Goal: Task Accomplishment & Management: Use online tool/utility

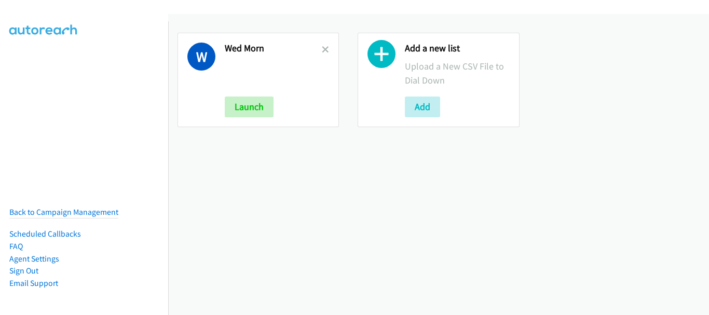
click at [323, 40] on div "W Wed Morn Launch" at bounding box center [258, 80] width 161 height 94
click at [322, 50] on icon at bounding box center [325, 50] width 7 height 7
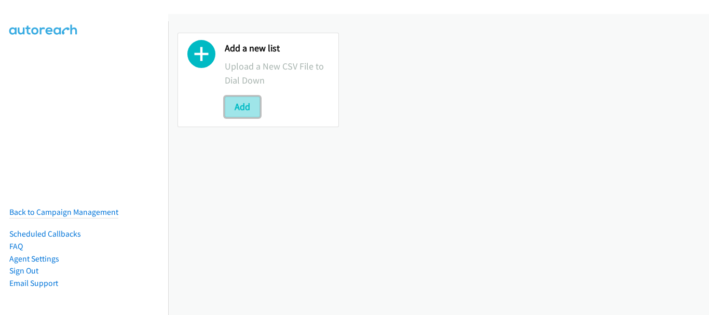
click at [250, 114] on button "Add" at bounding box center [242, 107] width 35 height 21
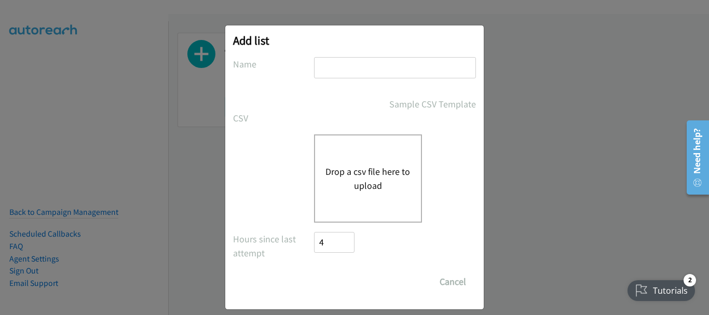
click at [332, 73] on input "text" at bounding box center [395, 67] width 162 height 21
type input "Wed aft"
click at [361, 188] on button "Drop a csv file here to upload" at bounding box center [367, 179] width 85 height 28
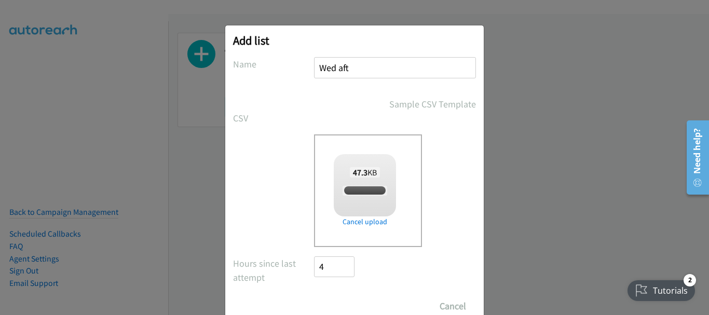
checkbox input "true"
click at [349, 303] on input "Save List" at bounding box center [341, 306] width 55 height 21
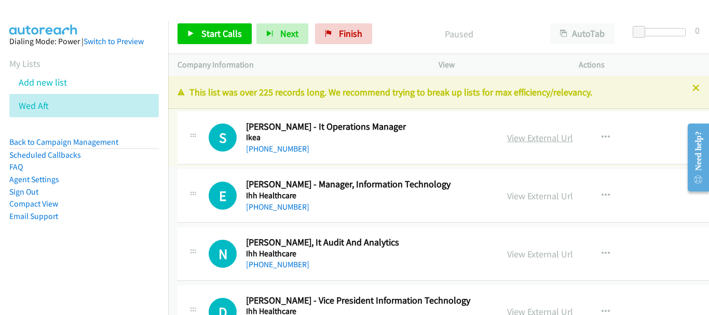
click at [507, 141] on link "View External Url" at bounding box center [540, 138] width 66 height 12
click at [291, 150] on link "+65 8399 4711" at bounding box center [277, 149] width 63 height 10
click at [288, 207] on link "+65 9138 3035" at bounding box center [277, 207] width 63 height 10
click at [282, 260] on link "+65 9724 5661" at bounding box center [277, 265] width 63 height 10
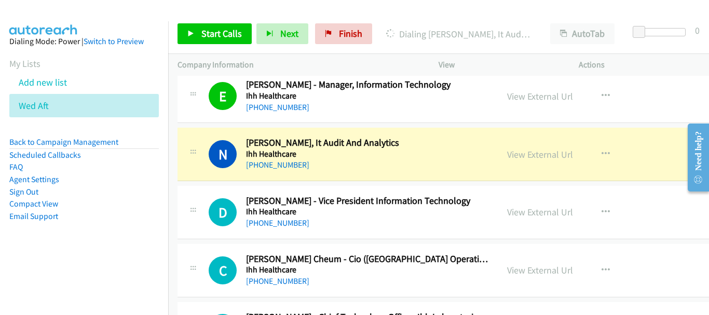
scroll to position [104, 0]
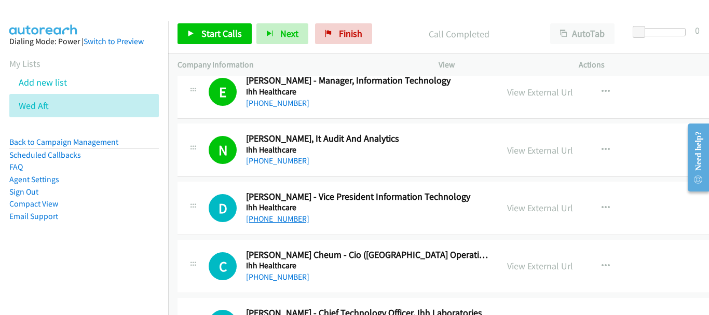
click at [276, 219] on link "+65 9091 9168" at bounding box center [277, 219] width 63 height 10
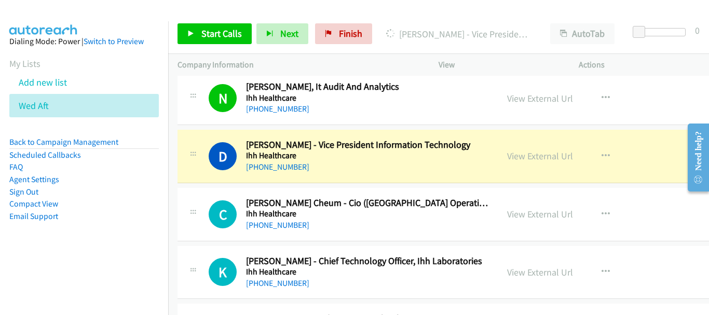
scroll to position [208, 0]
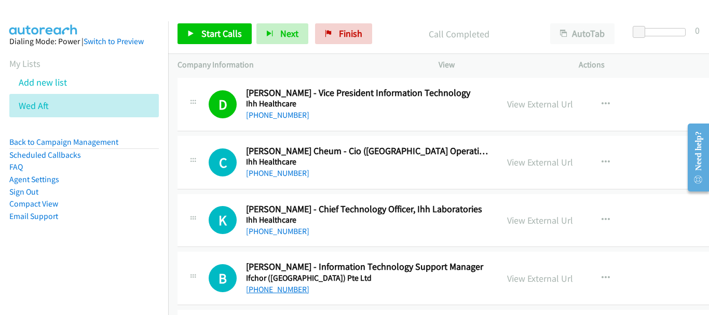
click at [265, 284] on link "+65 9824 3330" at bounding box center [277, 289] width 63 height 10
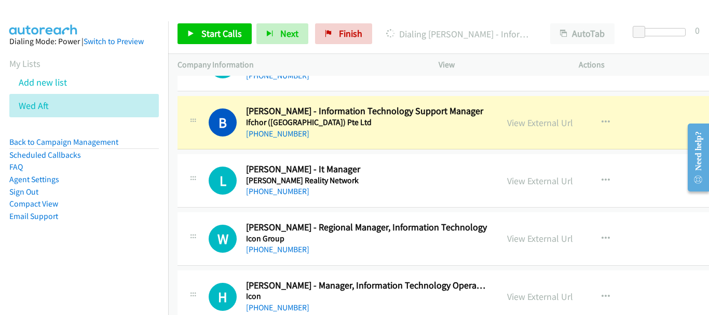
scroll to position [415, 0]
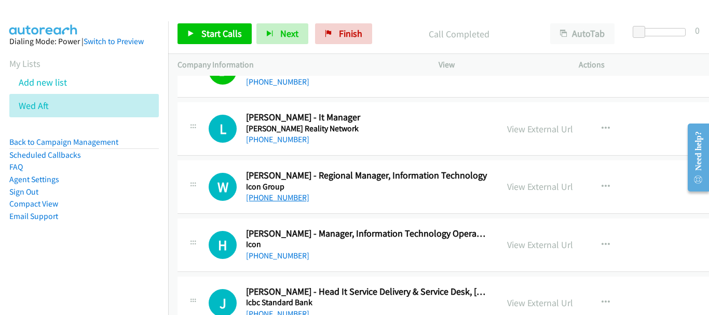
click at [281, 199] on link "[PHONE_NUMBER]" at bounding box center [277, 198] width 63 height 10
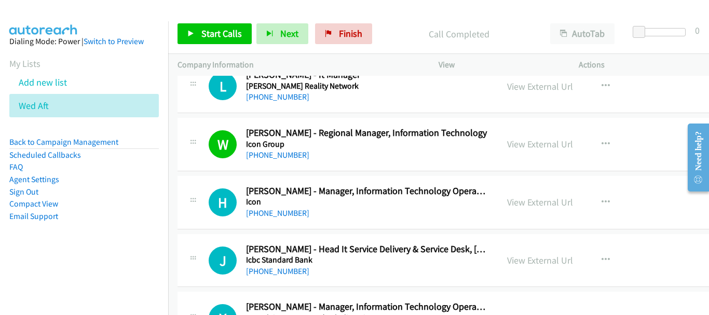
scroll to position [467, 0]
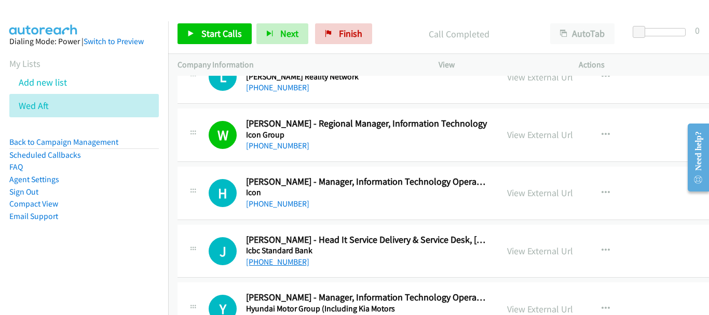
click at [290, 264] on link "+65 9771 1636" at bounding box center [277, 262] width 63 height 10
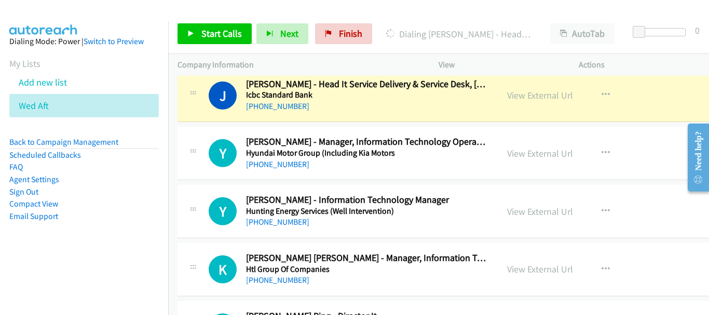
scroll to position [675, 0]
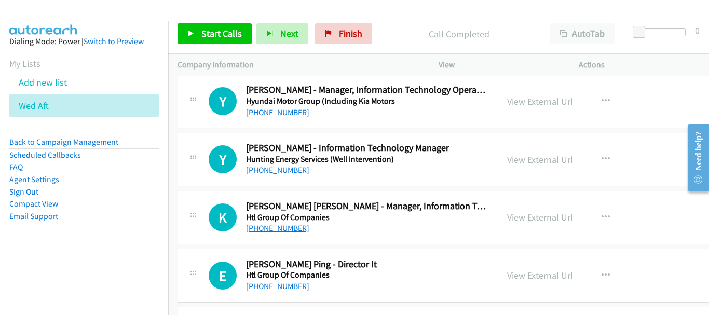
click at [277, 231] on link "+65 9191 7558" at bounding box center [277, 228] width 63 height 10
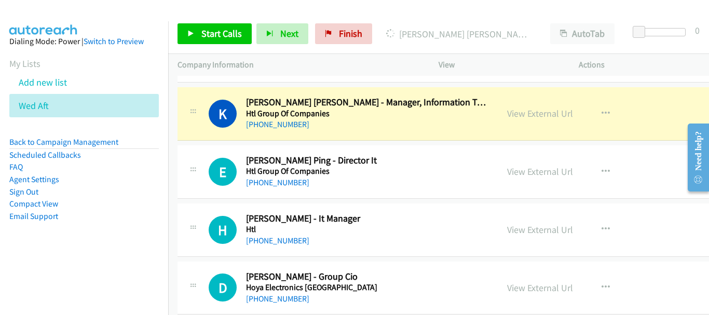
scroll to position [727, 0]
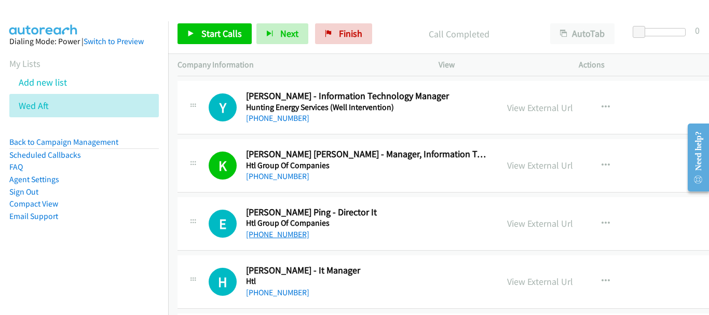
click at [264, 234] on link "+65 9628 3488" at bounding box center [277, 234] width 63 height 10
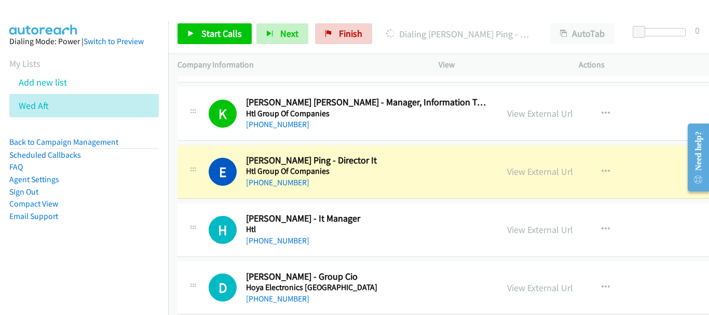
scroll to position [831, 0]
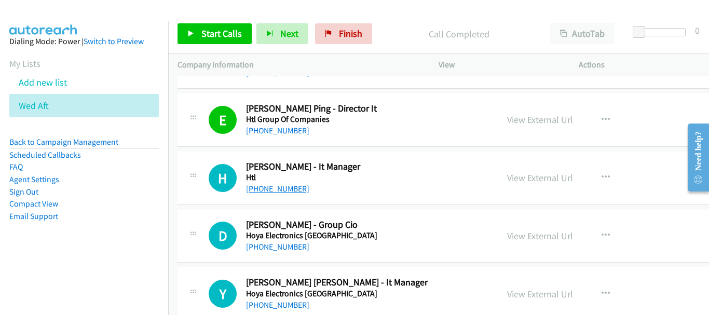
click at [294, 189] on link "+65 8100 0183" at bounding box center [277, 189] width 63 height 10
click at [270, 186] on link "+65 8100 0183" at bounding box center [277, 189] width 63 height 10
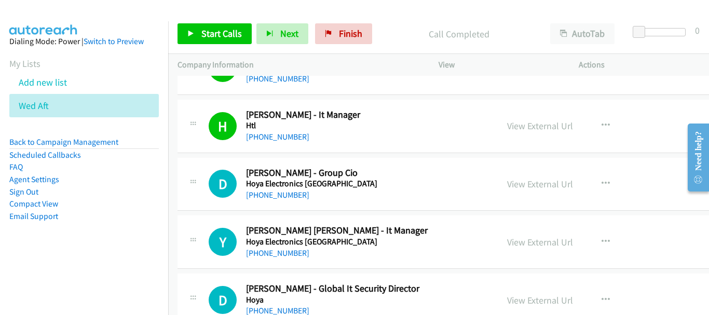
scroll to position [934, 0]
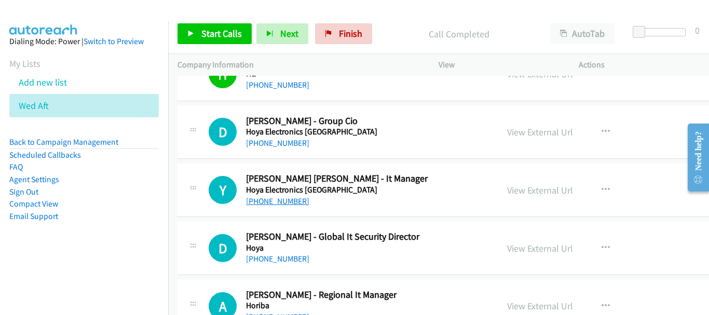
click at [273, 197] on link "+65 8468 1076" at bounding box center [277, 201] width 63 height 10
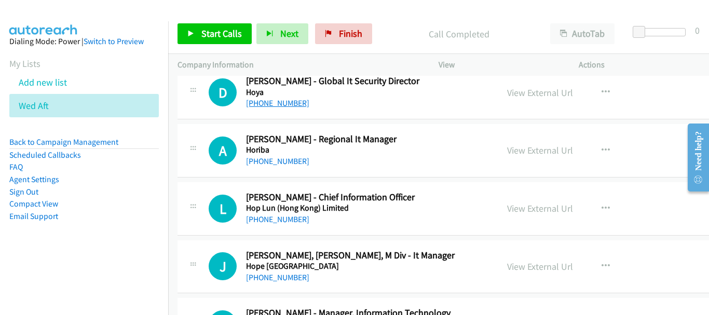
scroll to position [1038, 0]
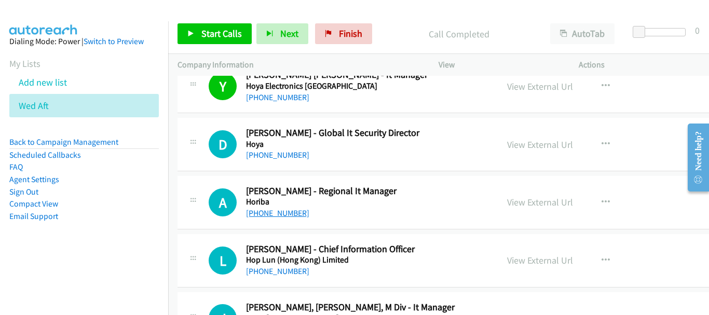
click at [281, 212] on link "+65 9770 2480" at bounding box center [277, 213] width 63 height 10
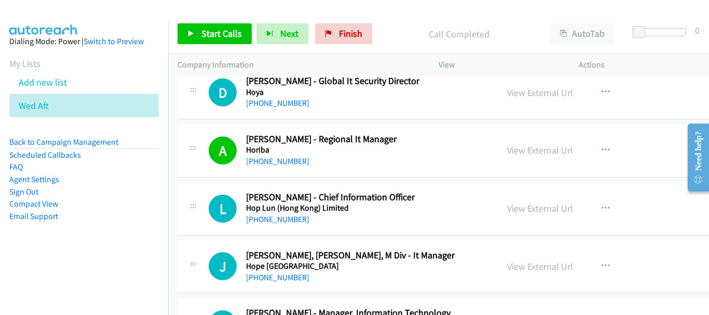
scroll to position [1142, 0]
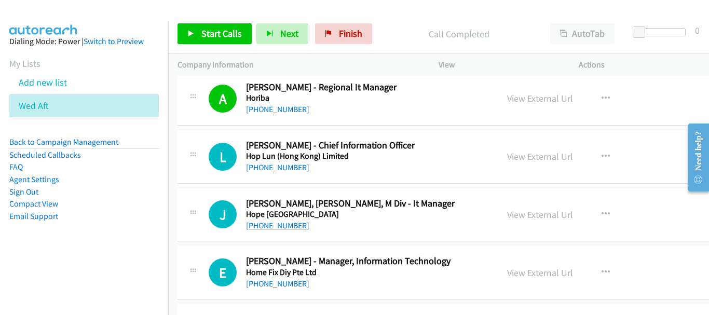
click at [282, 225] on link "+65 9231 9895" at bounding box center [277, 226] width 63 height 10
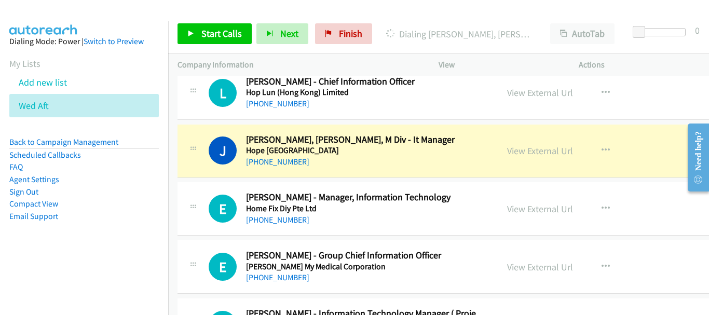
scroll to position [1194, 0]
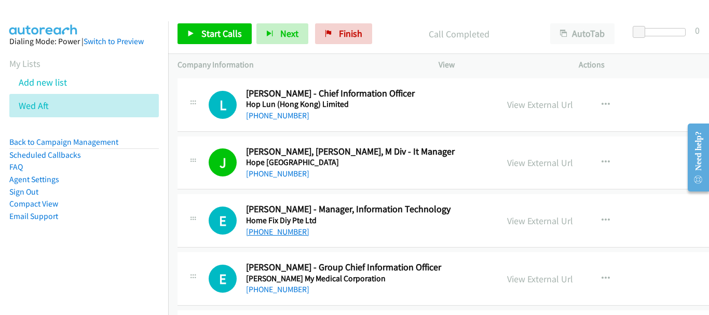
click at [264, 234] on link "+65 9796 2249" at bounding box center [277, 232] width 63 height 10
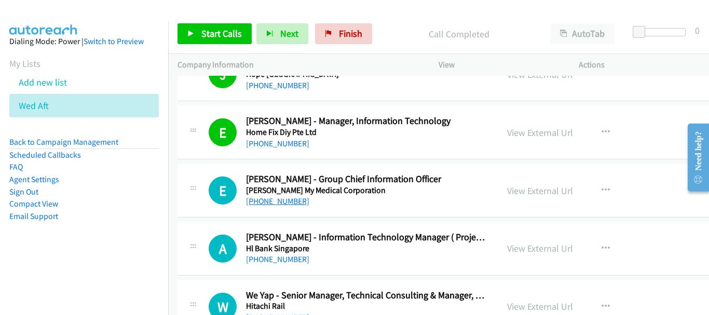
scroll to position [1298, 0]
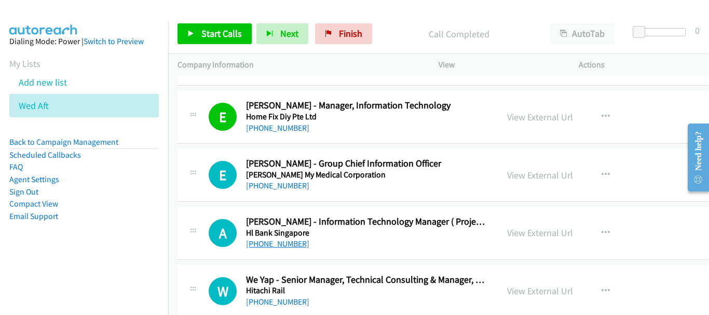
click at [265, 241] on link "+65 9857 6500" at bounding box center [277, 244] width 63 height 10
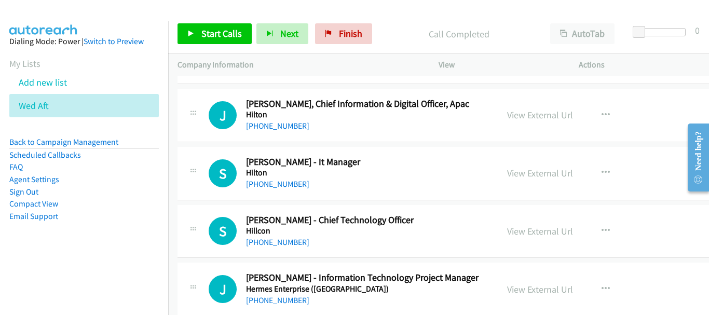
scroll to position [1765, 0]
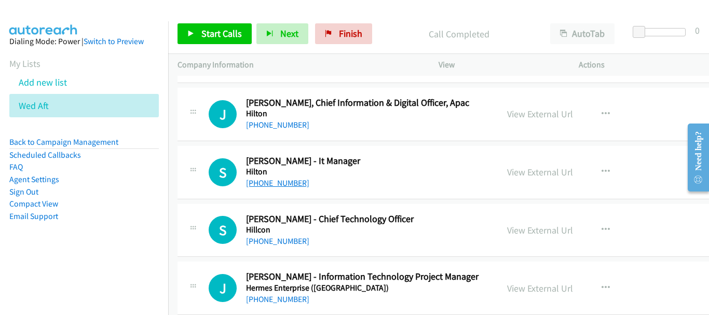
click at [284, 185] on link "+65 9725 0219" at bounding box center [277, 183] width 63 height 10
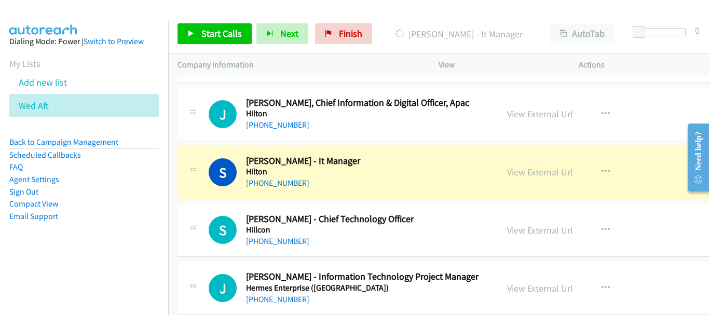
scroll to position [1817, 0]
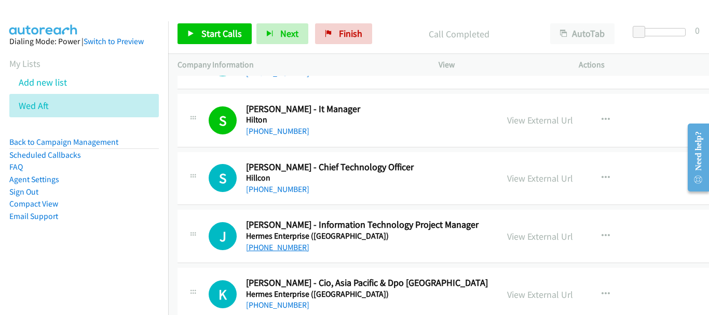
click at [273, 243] on link "+65 9668 8224" at bounding box center [277, 247] width 63 height 10
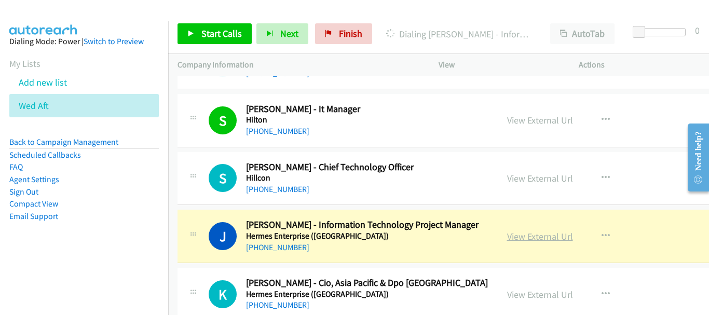
click at [507, 235] on link "View External Url" at bounding box center [540, 236] width 66 height 12
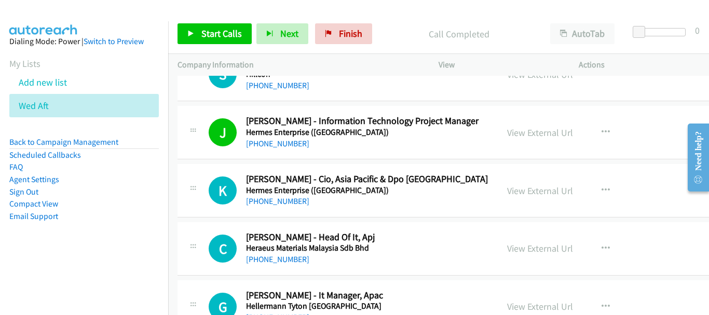
scroll to position [1973, 0]
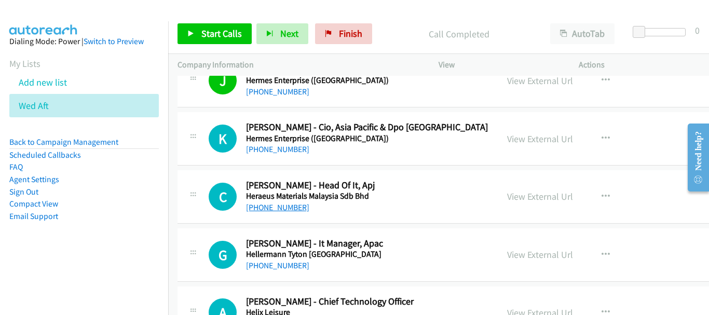
click at [279, 207] on link "+65 9724 6388" at bounding box center [277, 207] width 63 height 10
click at [289, 268] on link "+65 9337 9198" at bounding box center [277, 266] width 63 height 10
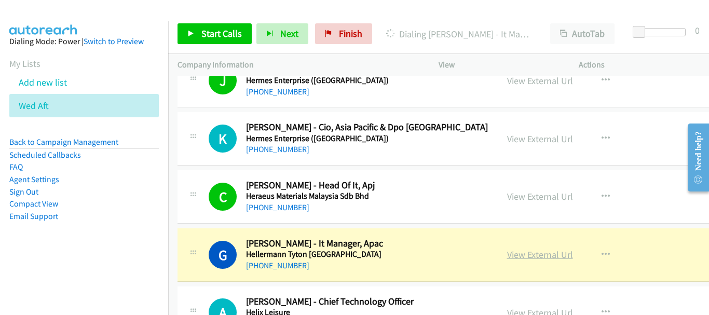
click at [507, 252] on link "View External Url" at bounding box center [540, 255] width 66 height 12
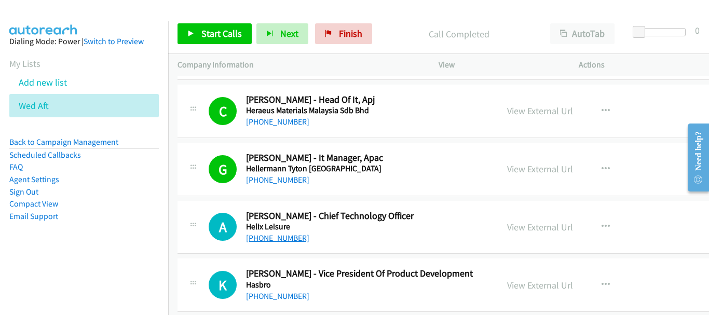
scroll to position [2076, 0]
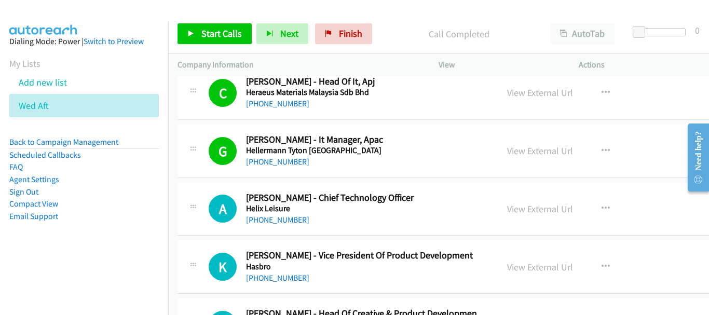
click at [284, 225] on div "+65 8367 3858" at bounding box center [367, 220] width 242 height 12
click at [286, 219] on link "+65 8367 3858" at bounding box center [277, 220] width 63 height 10
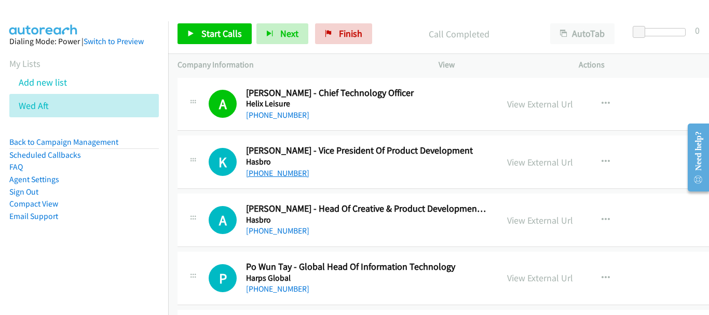
scroll to position [2232, 0]
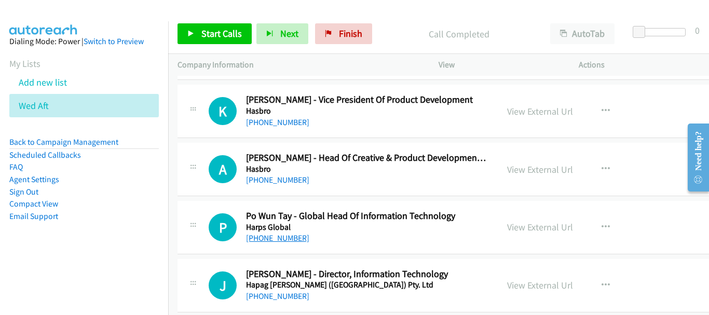
click at [264, 237] on link "+65 9859 3364" at bounding box center [277, 238] width 63 height 10
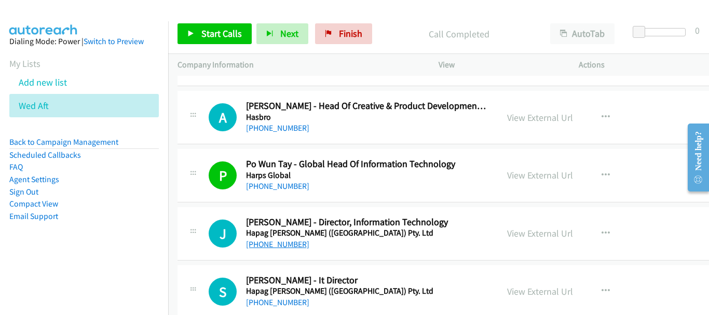
click at [273, 248] on link "+65 8812 6211" at bounding box center [277, 244] width 63 height 10
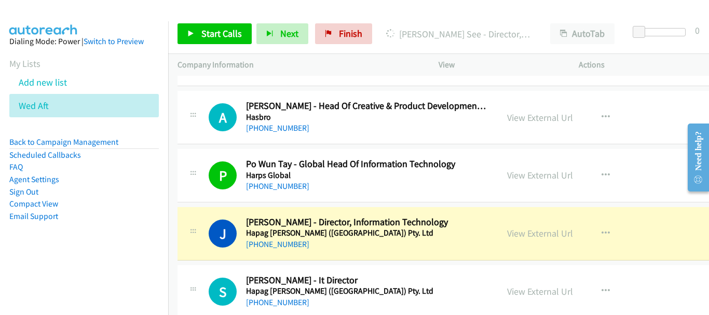
scroll to position [2336, 0]
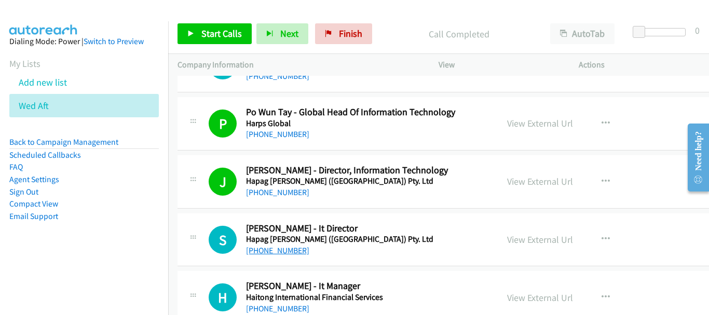
click at [274, 251] on link "+65 9733 2979" at bounding box center [277, 251] width 63 height 10
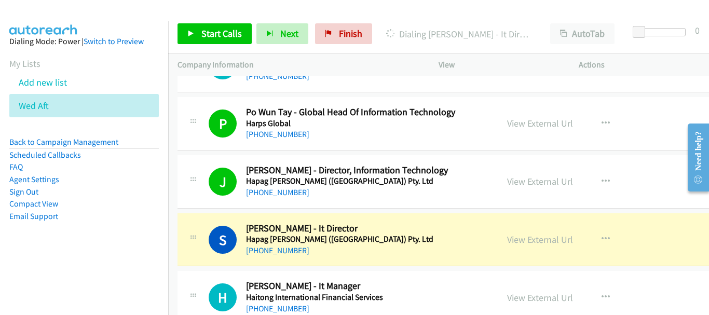
drag, startPoint x: 487, startPoint y: 239, endPoint x: 468, endPoint y: 235, distance: 19.1
click at [507, 237] on link "View External Url" at bounding box center [540, 240] width 66 height 12
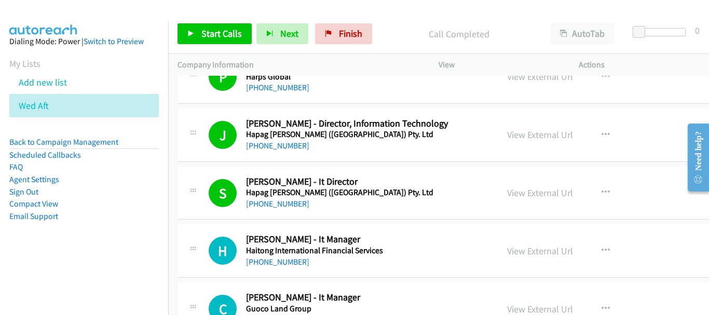
scroll to position [2388, 0]
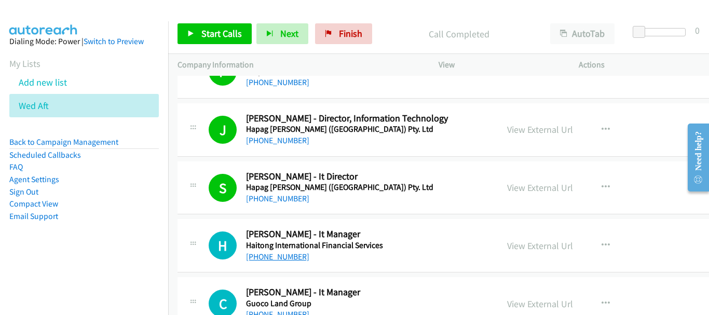
click at [263, 255] on link "+65 9780 2733" at bounding box center [277, 257] width 63 height 10
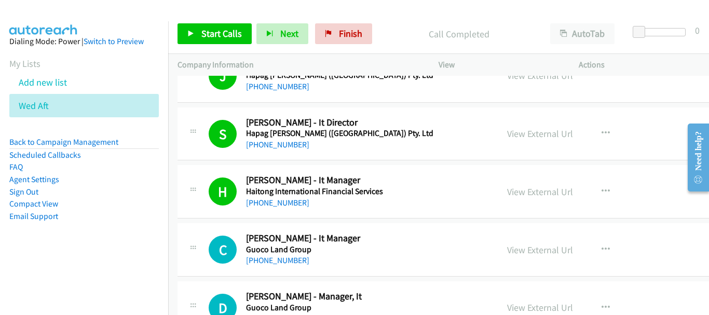
scroll to position [2492, 0]
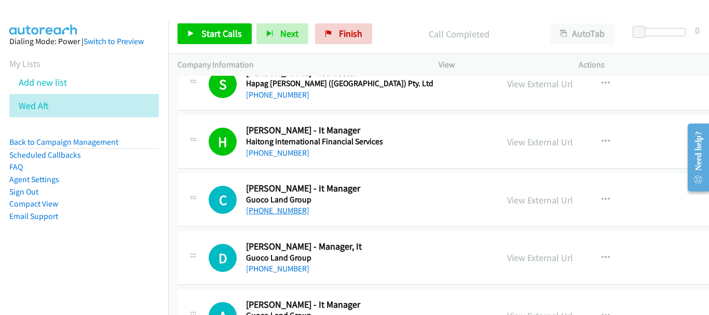
click at [276, 211] on link "+65 8125 2261" at bounding box center [277, 211] width 63 height 10
click at [271, 263] on div "+65 8180 0239" at bounding box center [367, 269] width 242 height 12
click at [270, 269] on link "+65 8180 0239" at bounding box center [277, 269] width 63 height 10
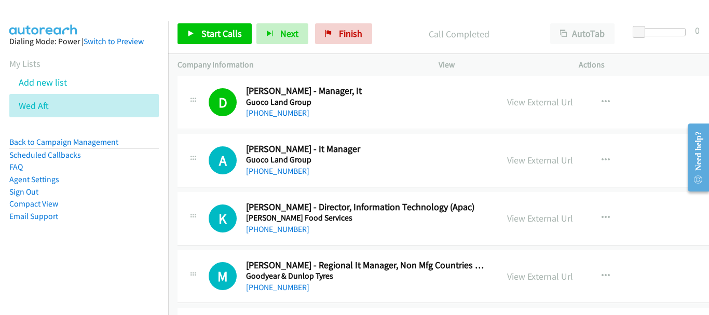
scroll to position [2699, 0]
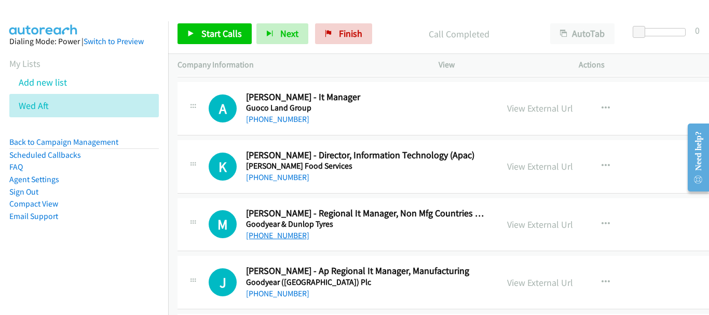
click at [270, 230] on link "+65 9186 0882" at bounding box center [277, 235] width 63 height 10
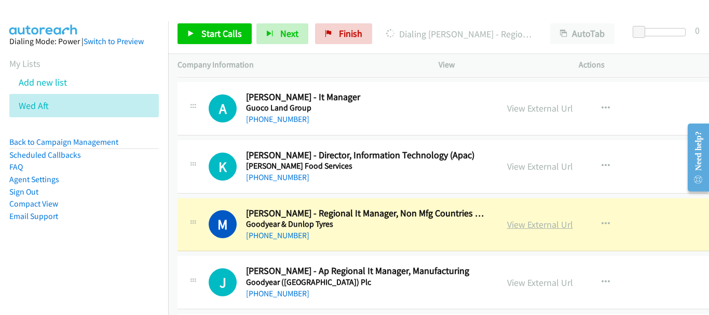
click at [507, 220] on link "View External Url" at bounding box center [540, 225] width 66 height 12
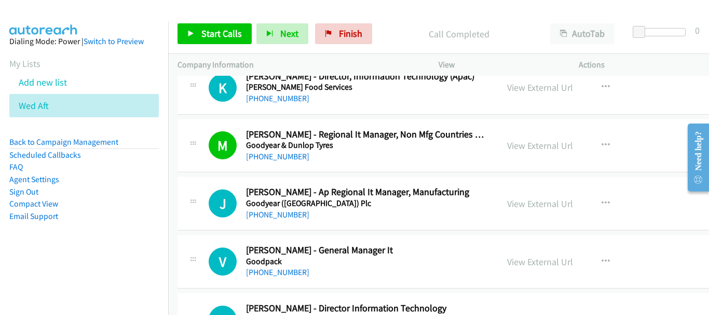
scroll to position [2803, 0]
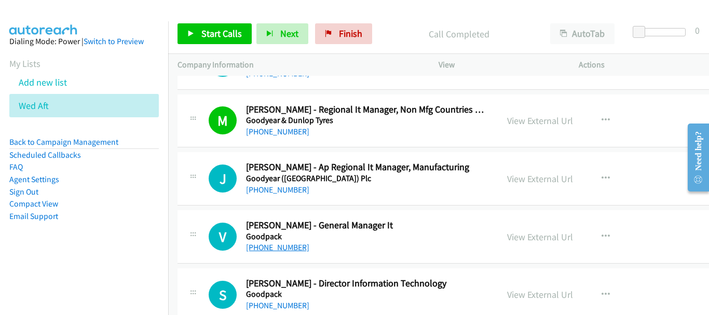
click at [291, 246] on link "+65 9144 0249" at bounding box center [277, 247] width 63 height 10
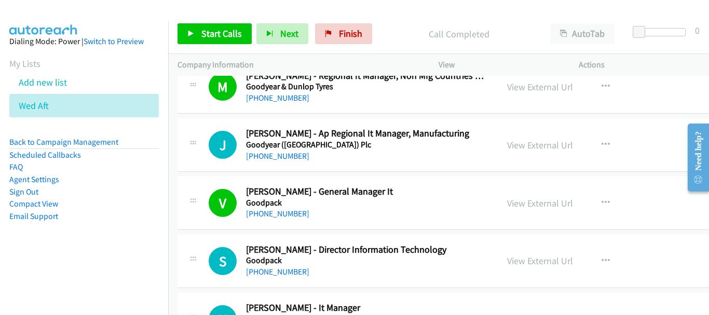
scroll to position [2855, 0]
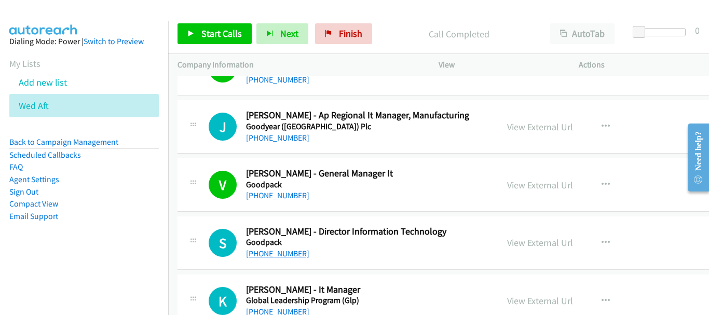
click at [284, 252] on link "+65 8498 6304" at bounding box center [277, 254] width 63 height 10
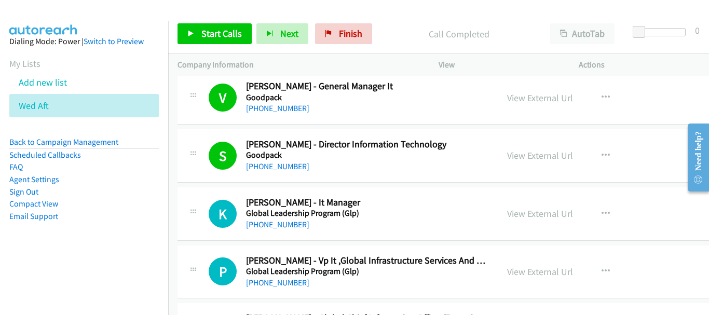
scroll to position [2959, 0]
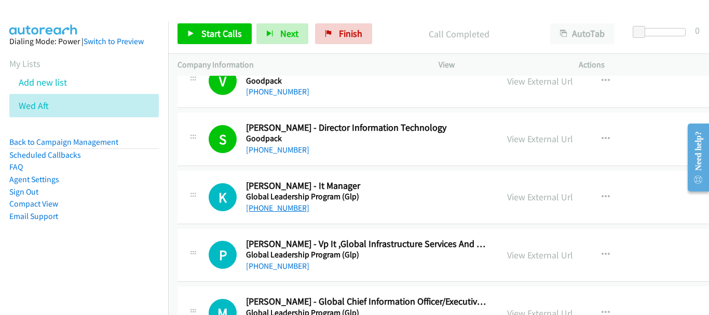
click at [263, 209] on link "+65 9114 1286" at bounding box center [277, 208] width 63 height 10
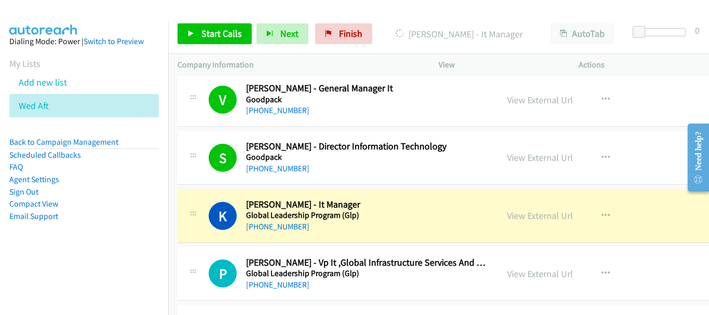
scroll to position [2907, 0]
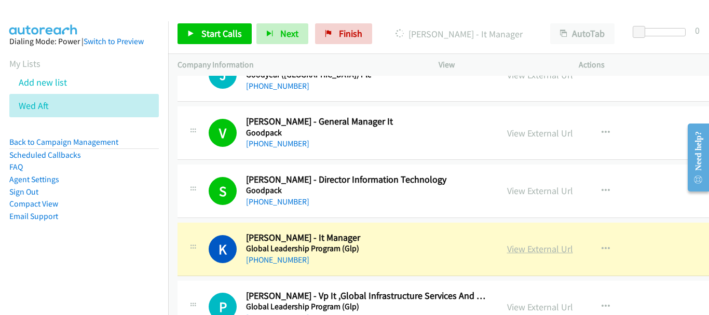
click at [517, 250] on link "View External Url" at bounding box center [540, 249] width 66 height 12
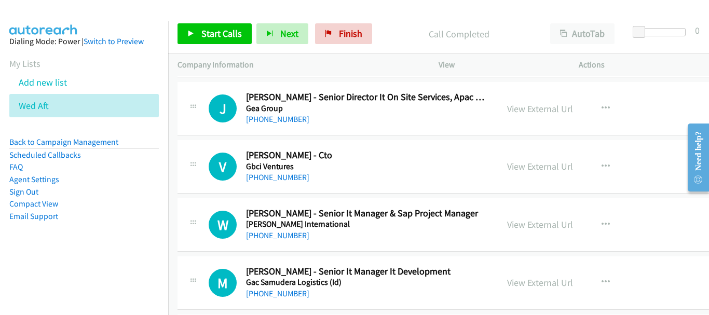
scroll to position [3634, 0]
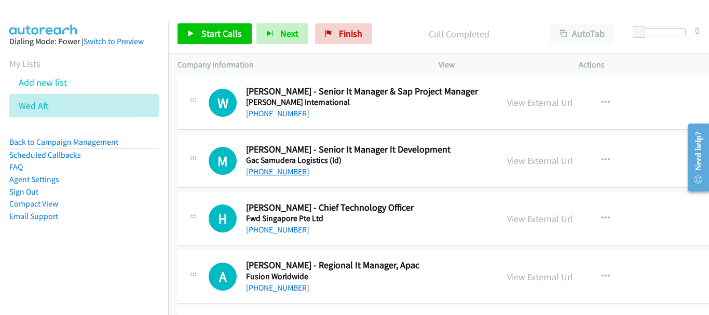
click at [273, 173] on link "+65 9338 4513" at bounding box center [277, 172] width 63 height 10
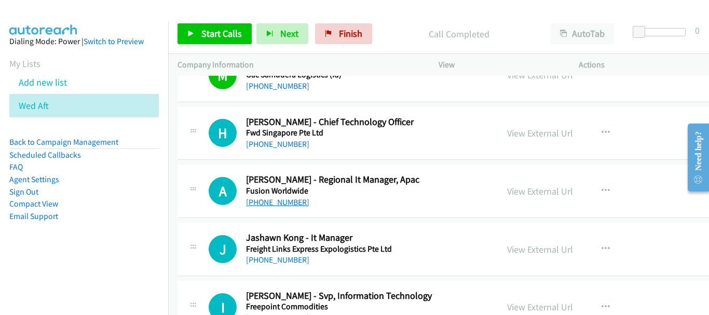
scroll to position [3738, 0]
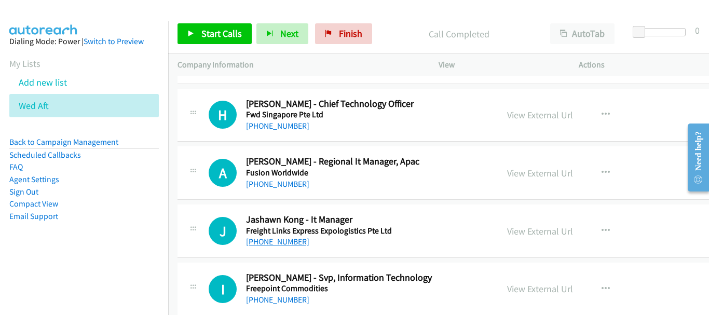
click at [289, 244] on link "+65 9456 0671" at bounding box center [277, 242] width 63 height 10
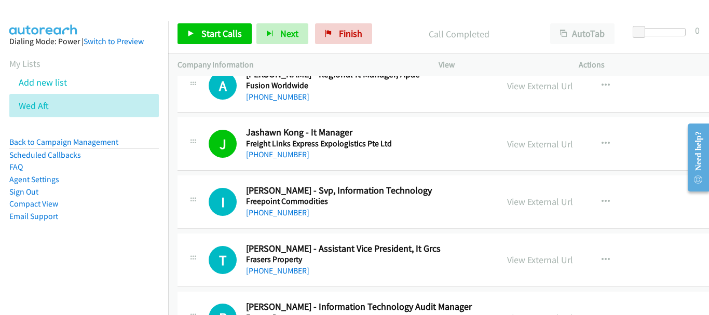
scroll to position [3841, 0]
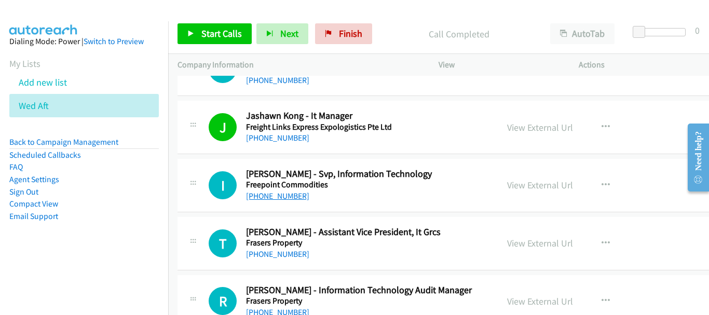
click at [264, 197] on link "+65 9663 0042" at bounding box center [277, 196] width 63 height 10
click at [288, 253] on link "+65 9452 2132" at bounding box center [277, 254] width 63 height 10
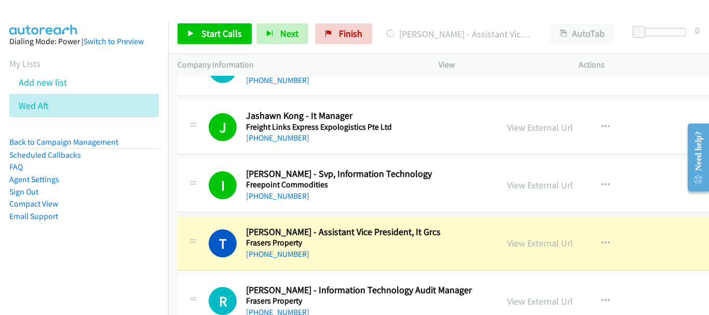
scroll to position [3893, 0]
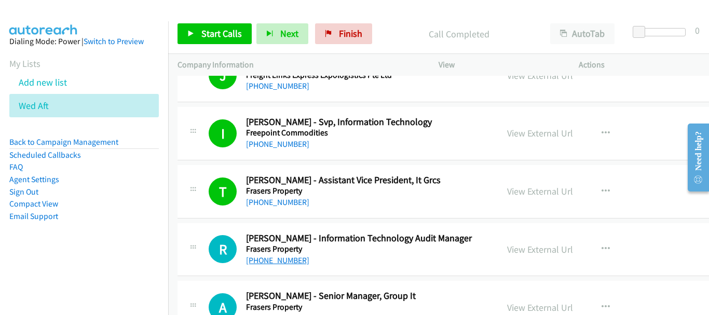
click at [275, 262] on link "+65 8484 6412" at bounding box center [277, 260] width 63 height 10
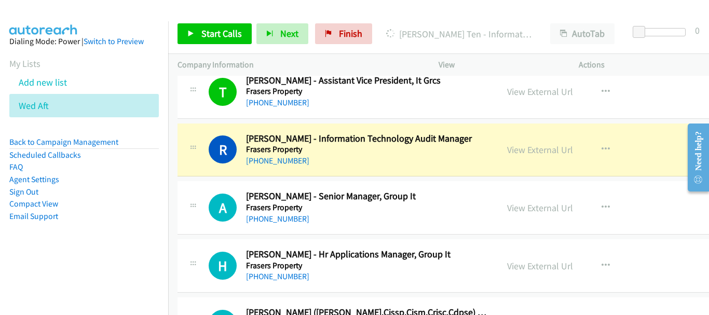
scroll to position [3997, 0]
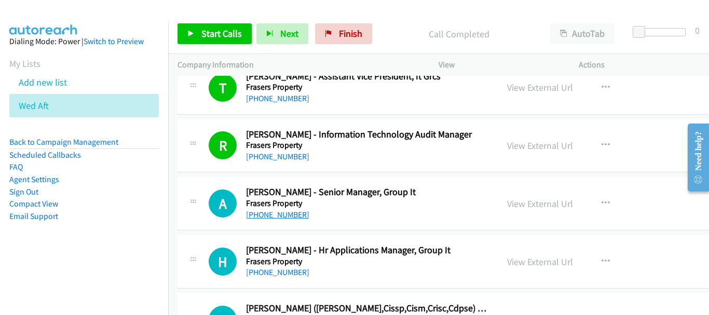
click at [275, 216] on link "+65 9853 3807" at bounding box center [277, 215] width 63 height 10
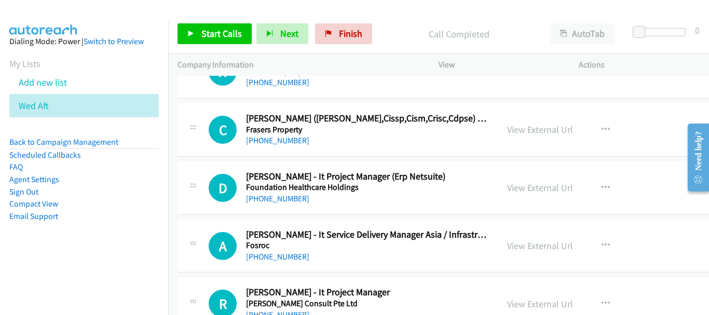
scroll to position [4205, 0]
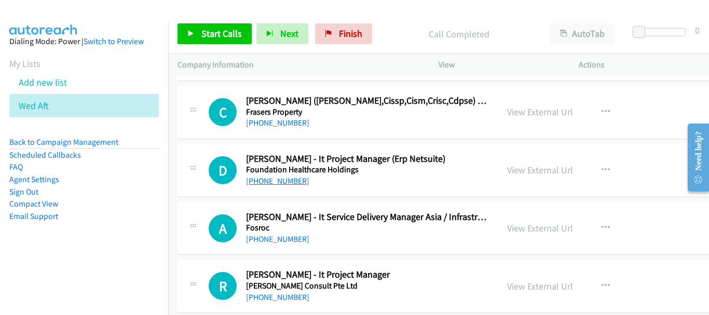
click at [286, 182] on link "+65 9729 9169" at bounding box center [277, 181] width 63 height 10
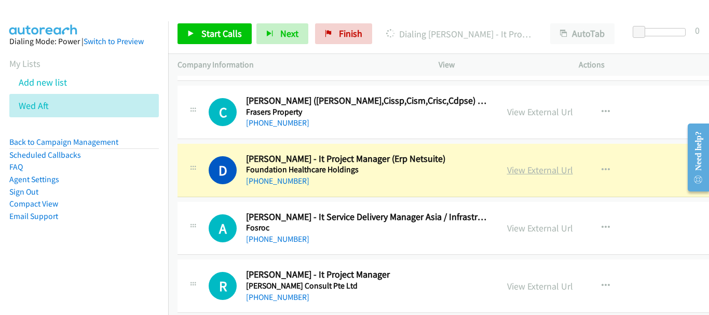
click at [524, 167] on link "View External Url" at bounding box center [540, 170] width 66 height 12
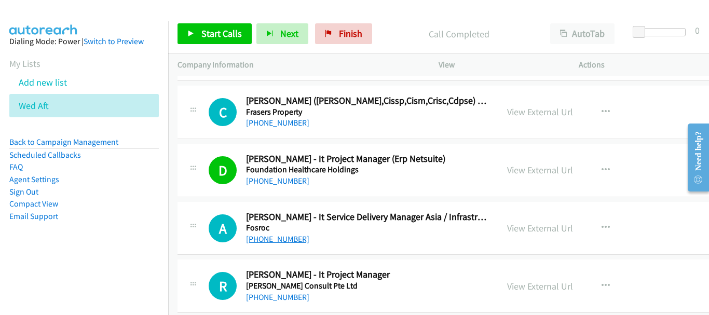
click at [276, 236] on link "+65 9125 4204" at bounding box center [277, 239] width 63 height 10
click at [271, 298] on link "+65 9237 6815" at bounding box center [277, 297] width 63 height 10
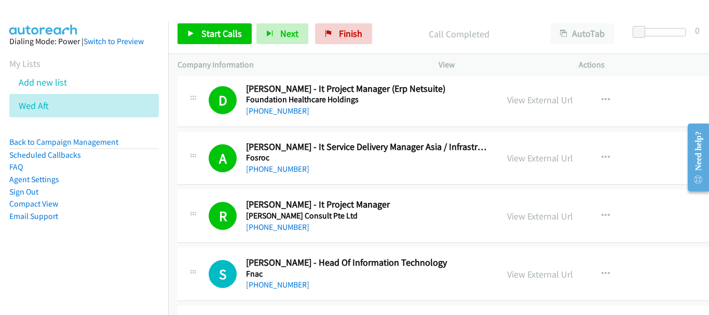
scroll to position [4309, 0]
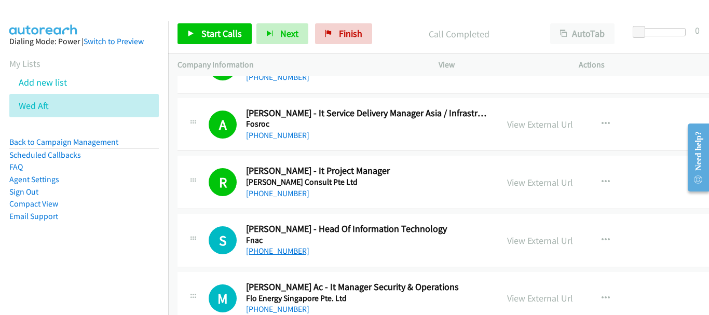
click at [255, 252] on link "+65 9635 1143" at bounding box center [277, 251] width 63 height 10
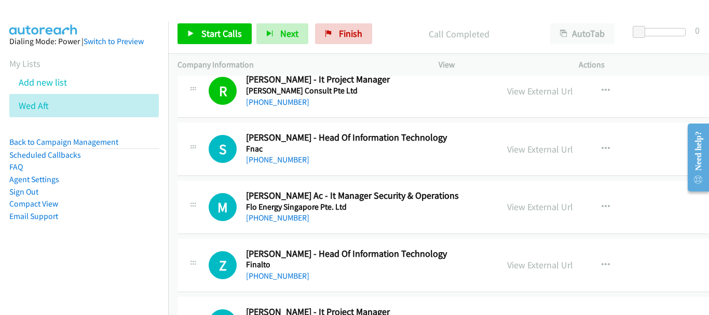
scroll to position [4413, 0]
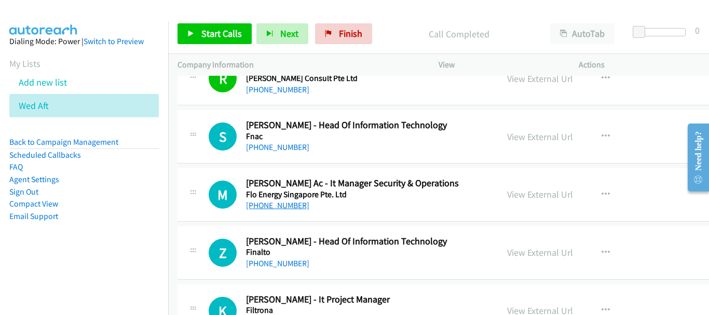
click at [291, 209] on link "+65 8780 5882" at bounding box center [277, 205] width 63 height 10
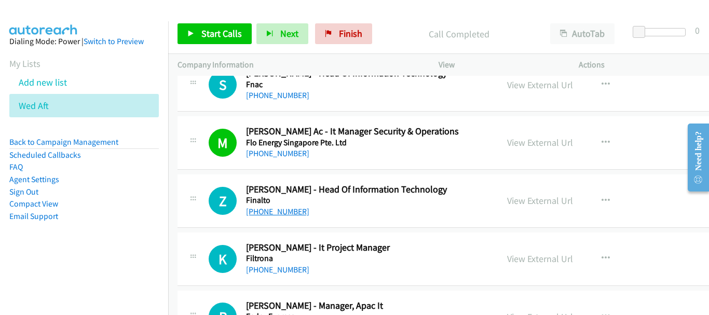
click at [290, 211] on link "+65 9722 0265" at bounding box center [277, 212] width 63 height 10
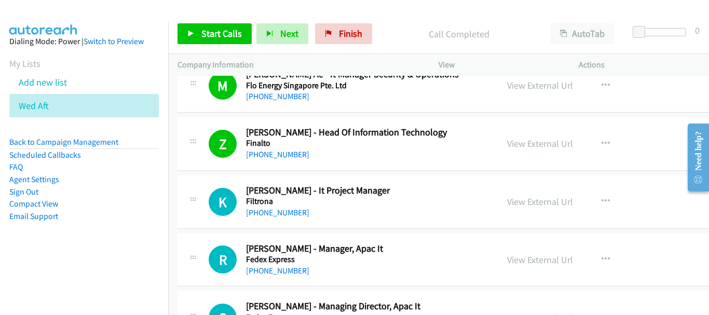
scroll to position [4516, 0]
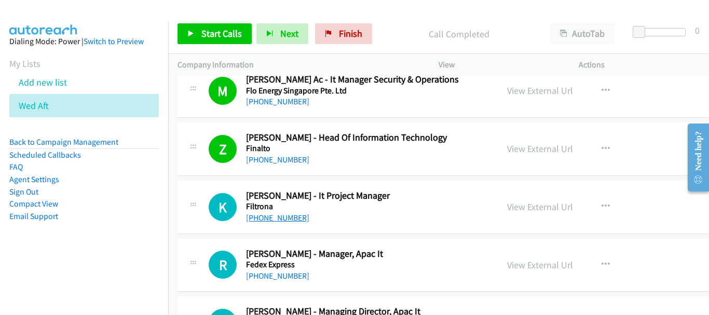
click at [278, 216] on link "+65 9862 0256" at bounding box center [277, 218] width 63 height 10
click at [251, 277] on link "+65 9829 2035" at bounding box center [277, 276] width 63 height 10
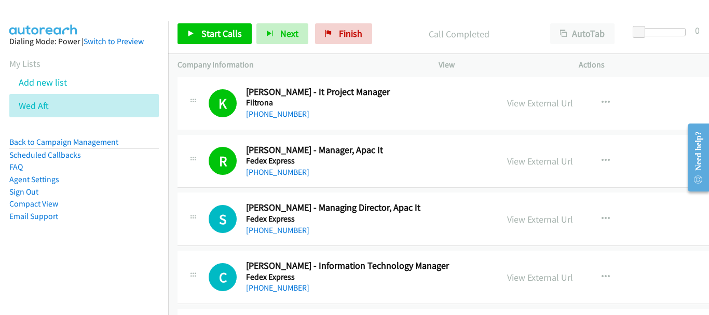
scroll to position [4672, 0]
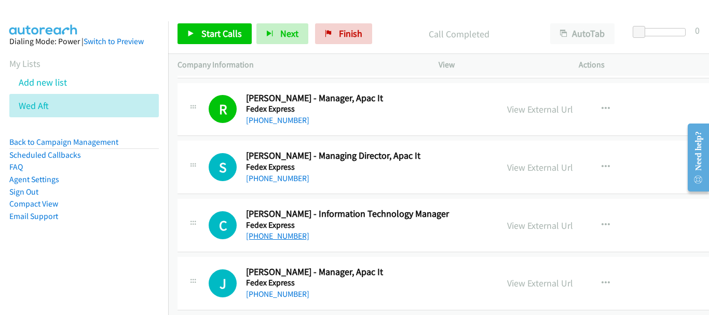
click at [277, 237] on link "+65 9626 1143" at bounding box center [277, 236] width 63 height 10
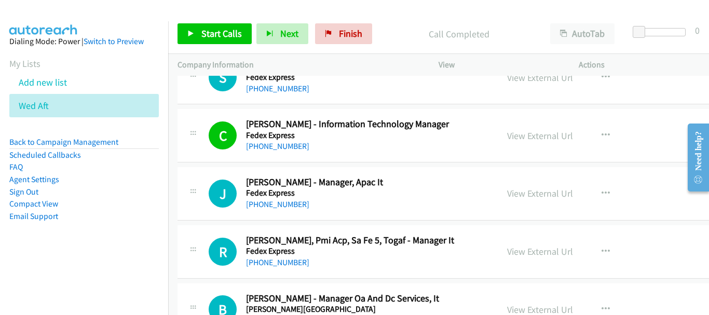
scroll to position [4776, 0]
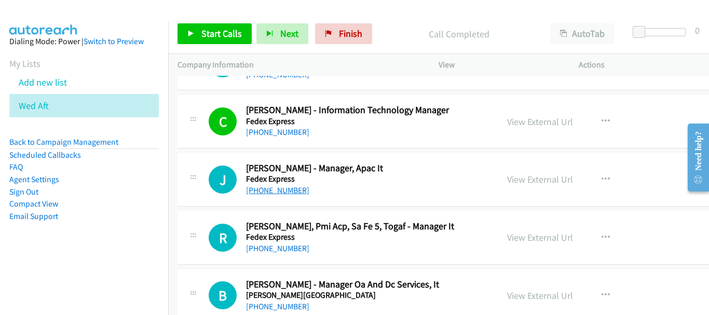
click at [263, 187] on link "+65 9777 6568" at bounding box center [277, 190] width 63 height 10
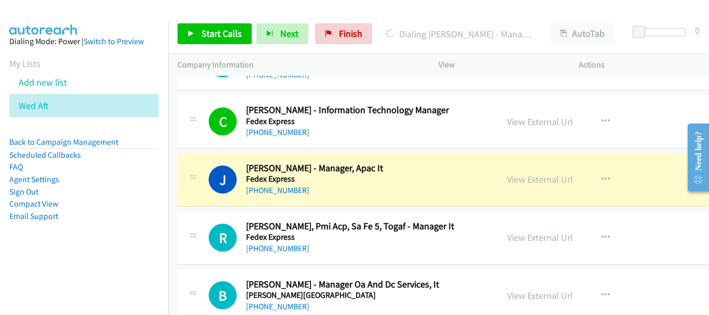
scroll to position [4880, 0]
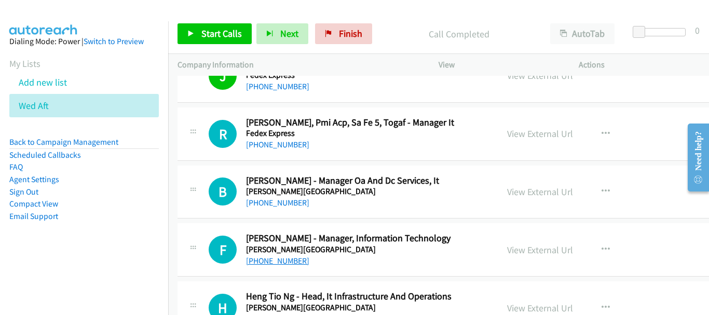
click at [265, 257] on link "+65 8448 9894" at bounding box center [277, 261] width 63 height 10
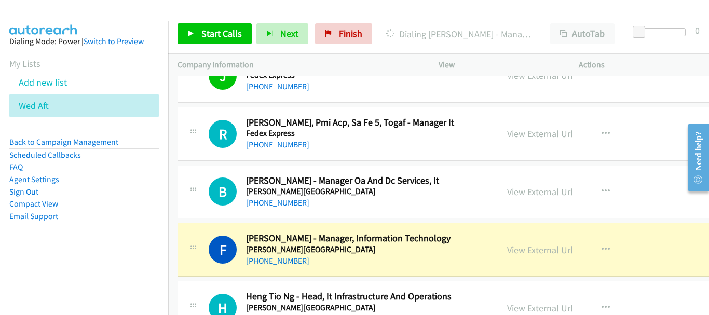
scroll to position [4932, 0]
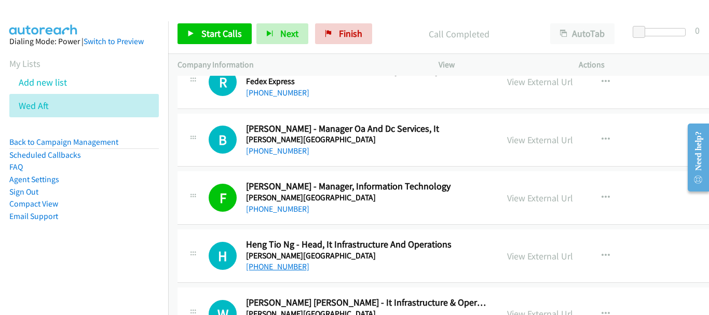
click at [254, 267] on link "+65 9850 1279" at bounding box center [277, 267] width 63 height 10
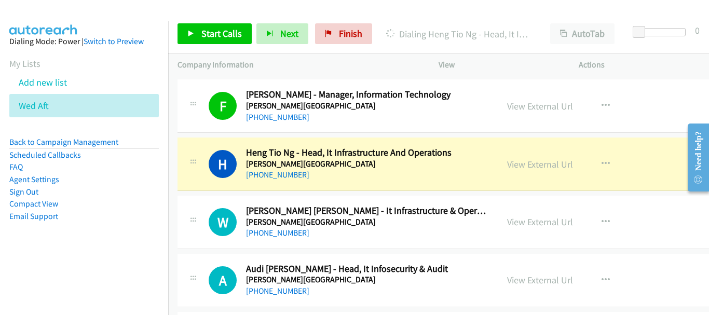
scroll to position [5035, 0]
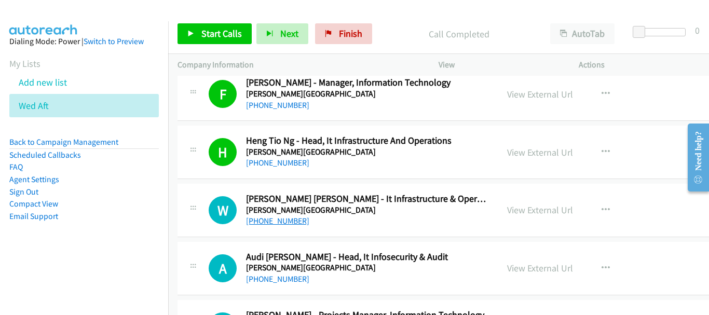
click at [271, 220] on link "+65 8571 5667" at bounding box center [277, 221] width 63 height 10
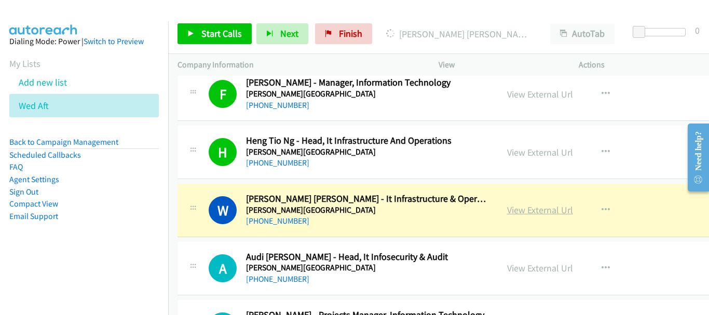
click at [507, 212] on link "View External Url" at bounding box center [540, 210] width 66 height 12
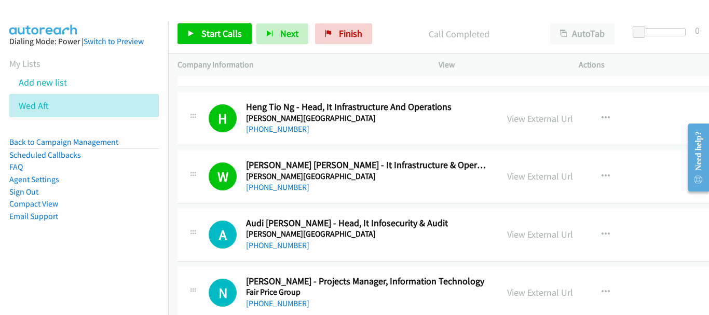
scroll to position [5087, 0]
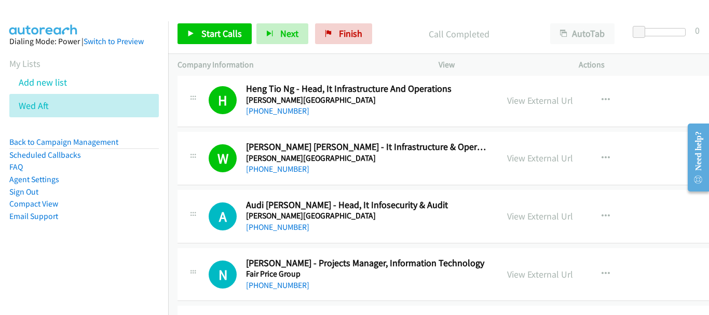
click at [288, 232] on div "+65 9100 9161" at bounding box center [367, 227] width 242 height 12
click at [289, 229] on link "+65 9100 9161" at bounding box center [277, 227] width 63 height 10
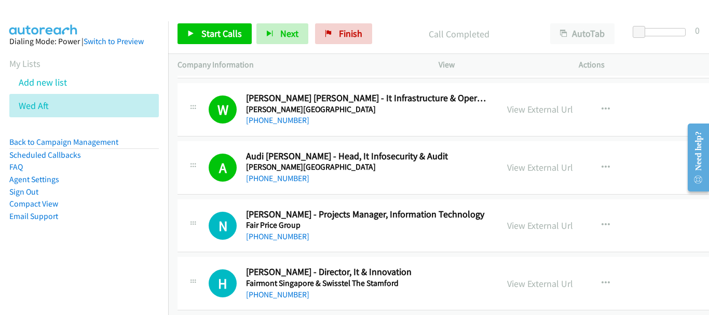
scroll to position [5191, 0]
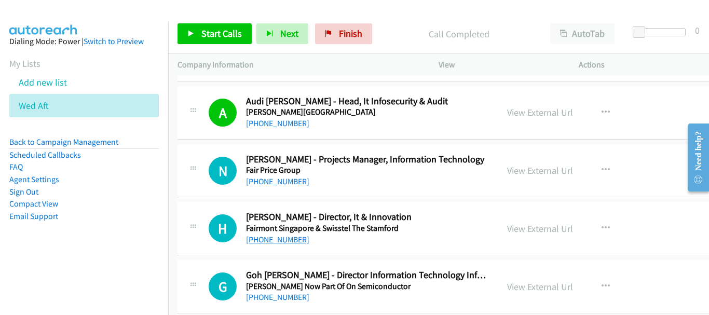
click at [276, 240] on link "+65 9435 8866" at bounding box center [277, 240] width 63 height 10
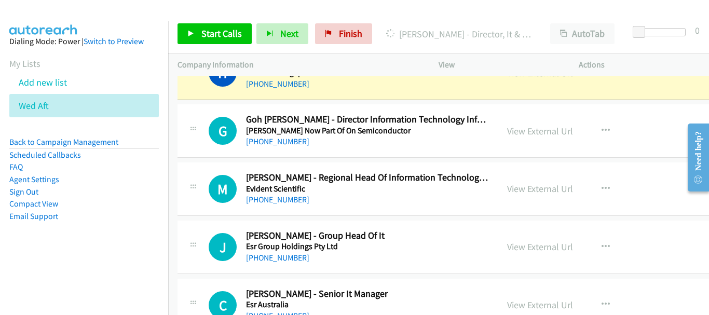
scroll to position [5243, 0]
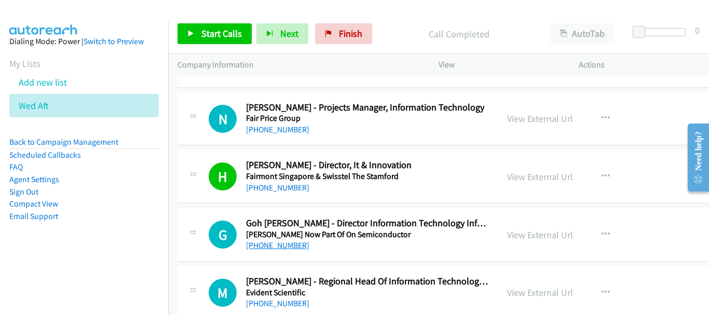
click at [259, 250] on link "+65 9009 6417" at bounding box center [277, 245] width 63 height 10
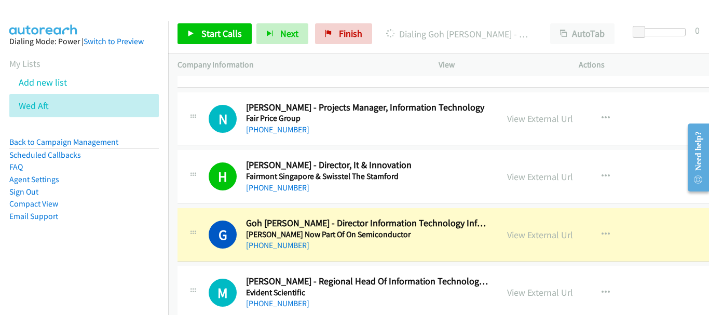
scroll to position [5295, 0]
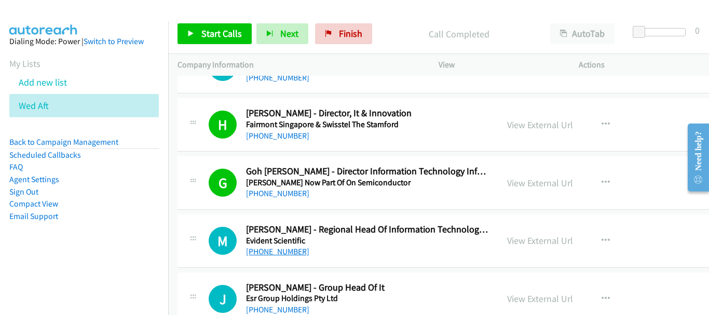
click at [263, 249] on link "+65 9655 5942" at bounding box center [277, 252] width 63 height 10
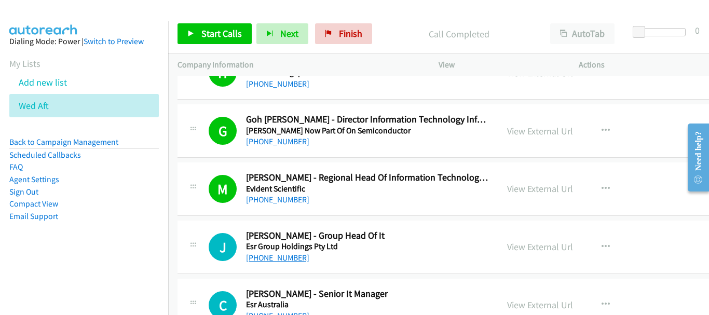
click at [275, 260] on link "+65 9694 7931" at bounding box center [277, 258] width 63 height 10
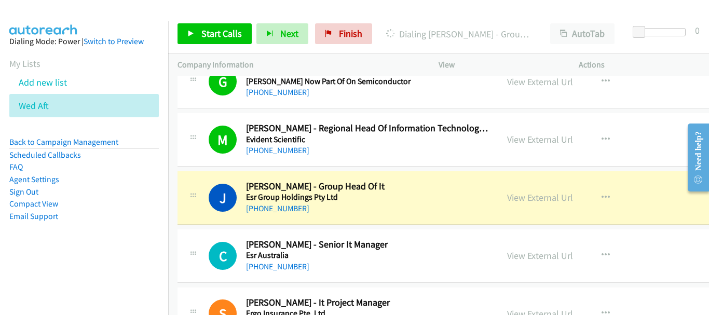
scroll to position [5451, 0]
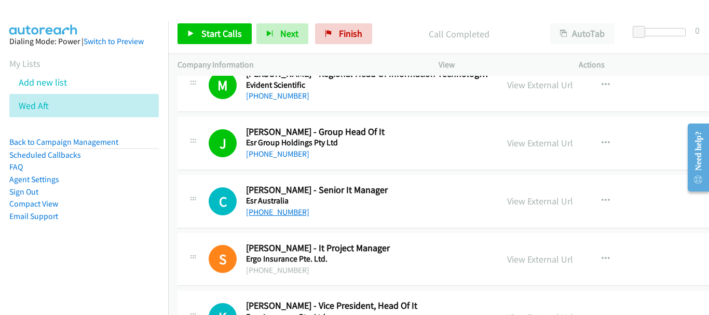
click at [281, 215] on link "+65 9677 1006" at bounding box center [277, 212] width 63 height 10
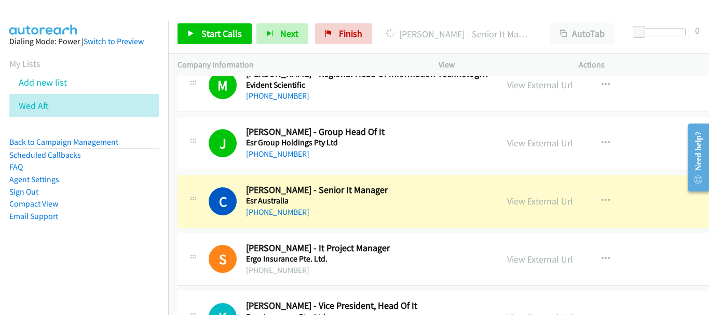
scroll to position [5503, 0]
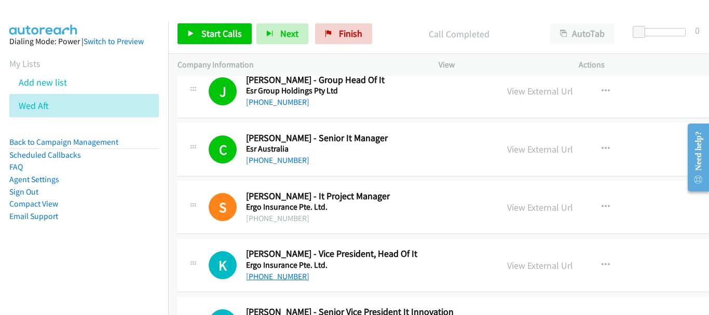
click at [255, 277] on link "+65 9883 1314" at bounding box center [277, 276] width 63 height 10
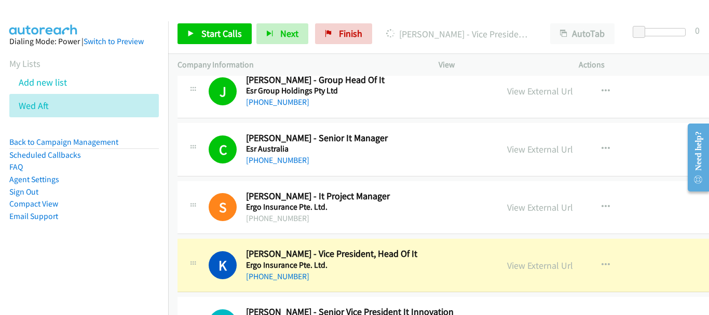
scroll to position [5606, 0]
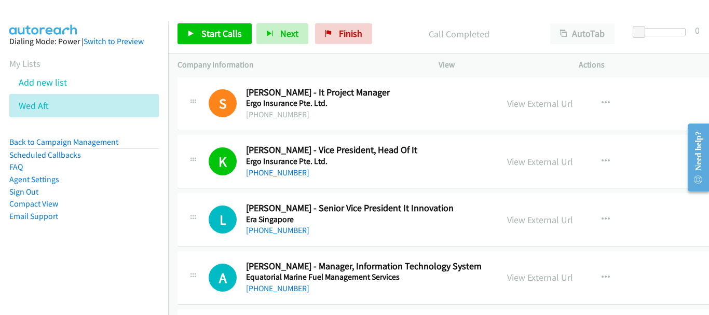
click at [256, 237] on div "L Callback Scheduled Lucy Lai - Senior Vice President It Innovation Era Singapo…" at bounding box center [479, 219] width 603 height 53
click at [257, 227] on link "+65 9359 5553" at bounding box center [277, 230] width 63 height 10
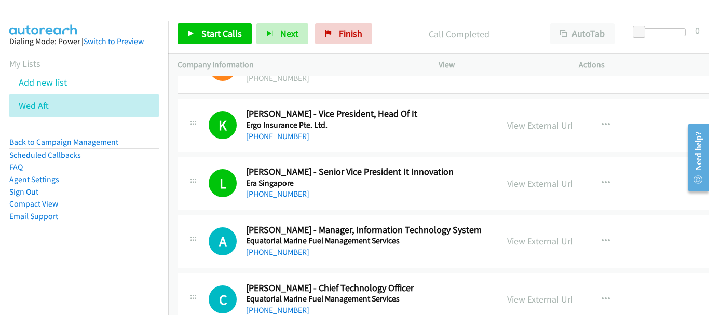
scroll to position [5658, 0]
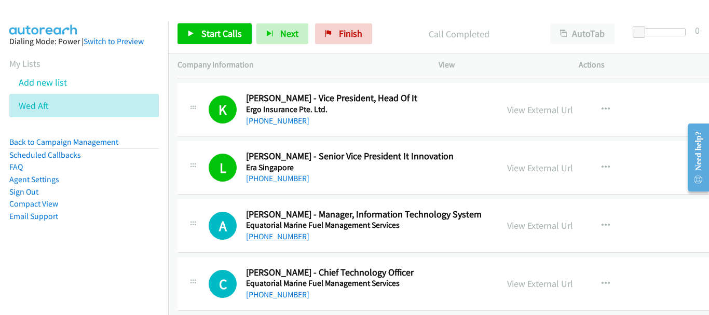
click at [292, 232] on link "+65 9106 1011" at bounding box center [277, 237] width 63 height 10
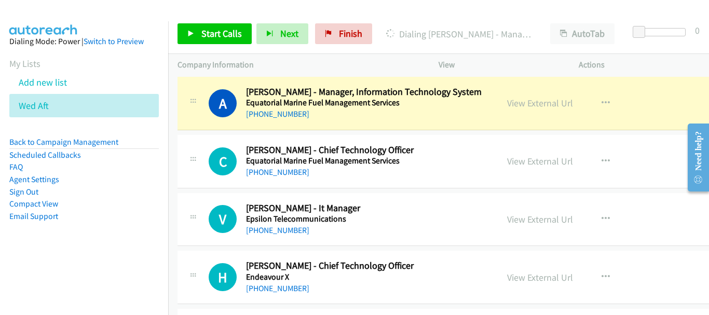
scroll to position [5762, 0]
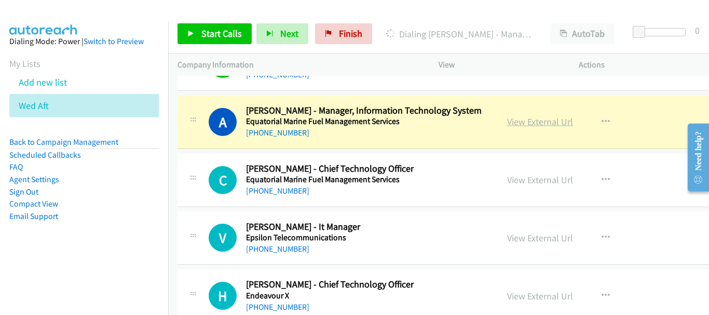
click at [528, 123] on link "View External Url" at bounding box center [540, 122] width 66 height 12
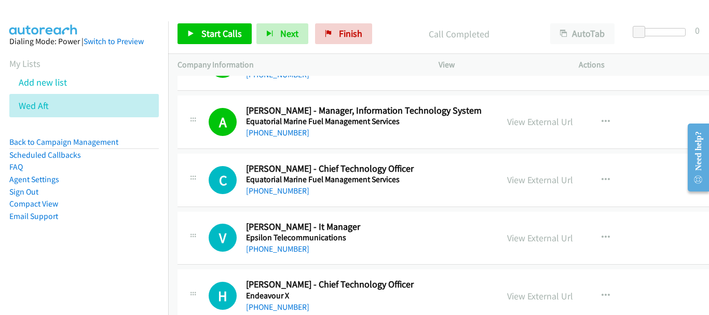
scroll to position [5814, 0]
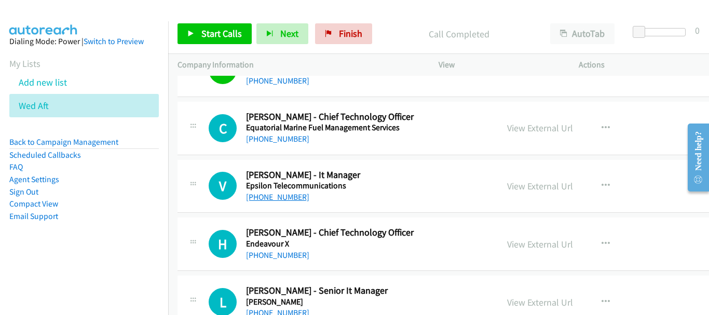
click at [289, 198] on link "+65 9004 0232" at bounding box center [277, 197] width 63 height 10
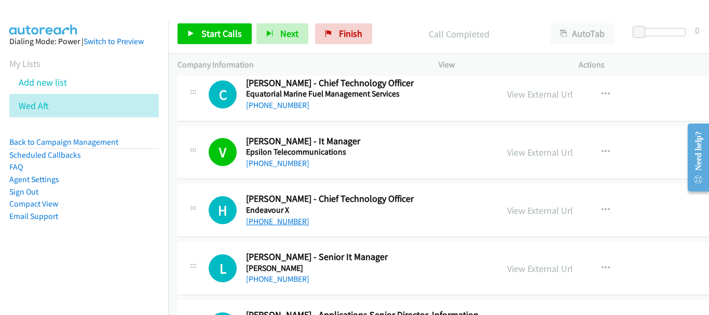
scroll to position [5866, 0]
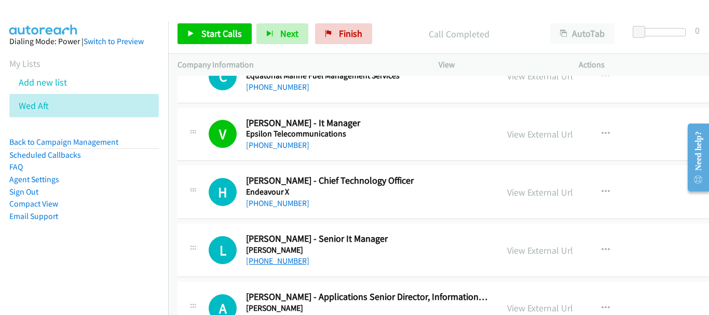
click at [275, 259] on link "+65 9627 2485" at bounding box center [277, 261] width 63 height 10
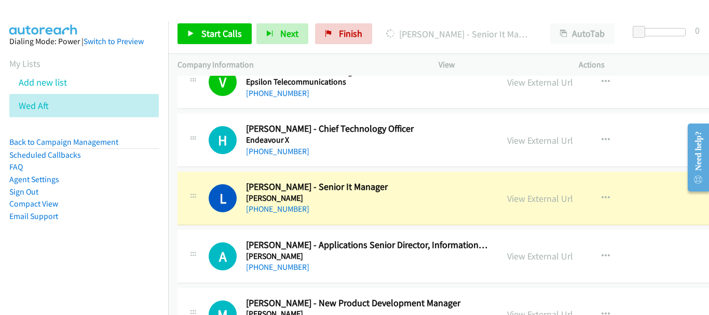
scroll to position [6022, 0]
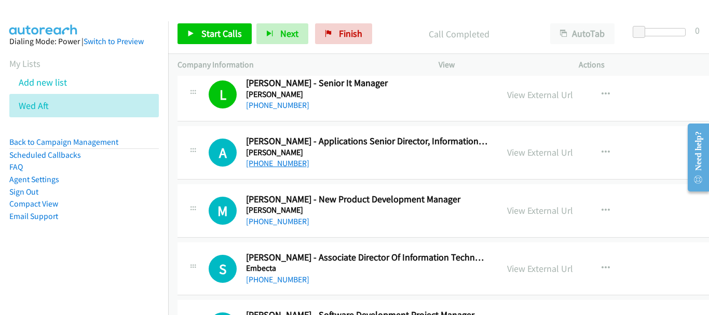
click at [261, 161] on link "+65 8940 3398" at bounding box center [277, 163] width 63 height 10
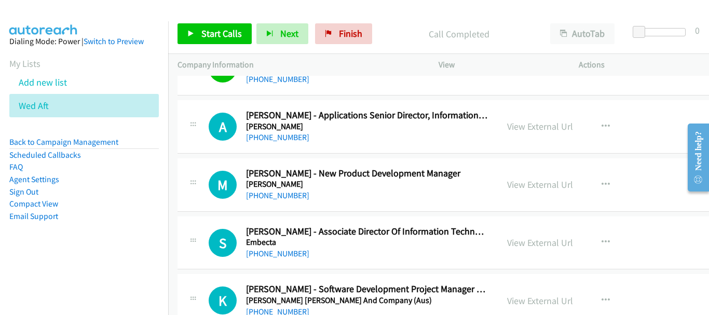
scroll to position [6074, 0]
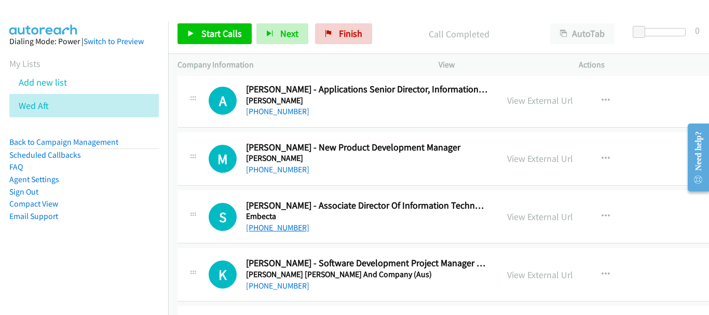
click at [283, 224] on link "+65 9272 0973" at bounding box center [277, 228] width 63 height 10
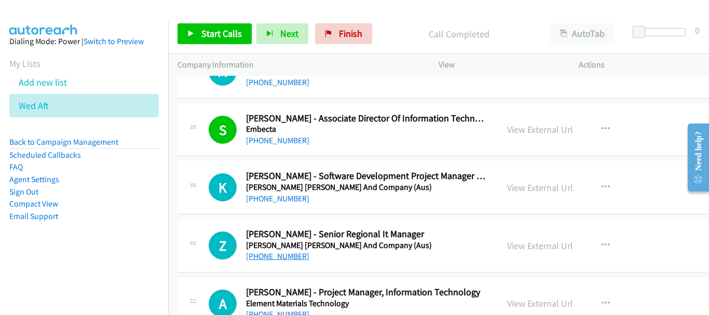
scroll to position [6178, 0]
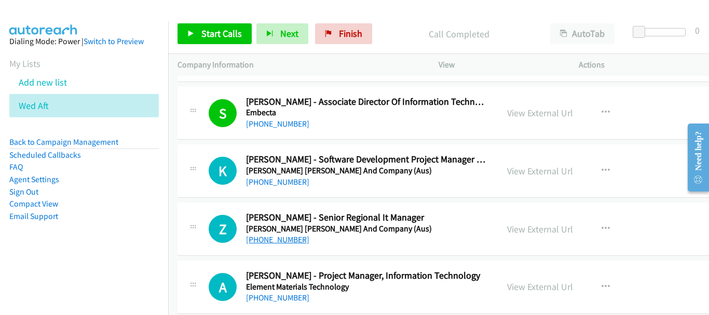
click at [275, 239] on link "+65 9797 1792" at bounding box center [277, 240] width 63 height 10
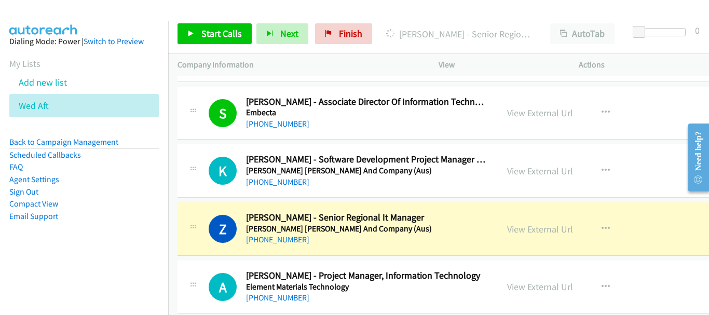
scroll to position [6229, 0]
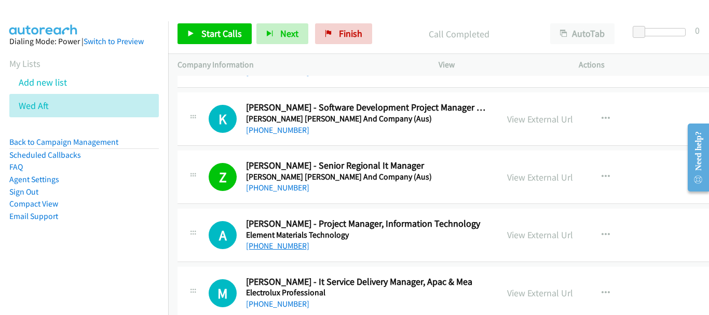
click at [288, 246] on link "+65 9438 7976" at bounding box center [277, 246] width 63 height 10
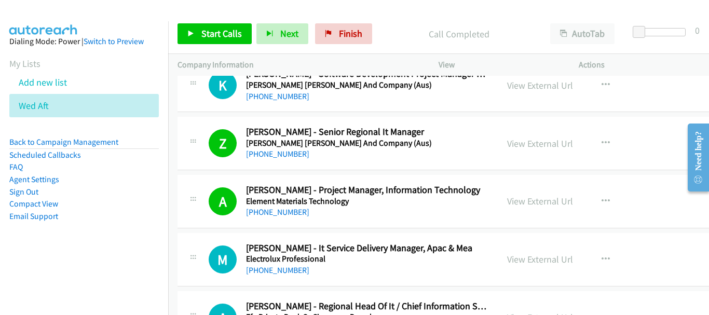
scroll to position [6281, 0]
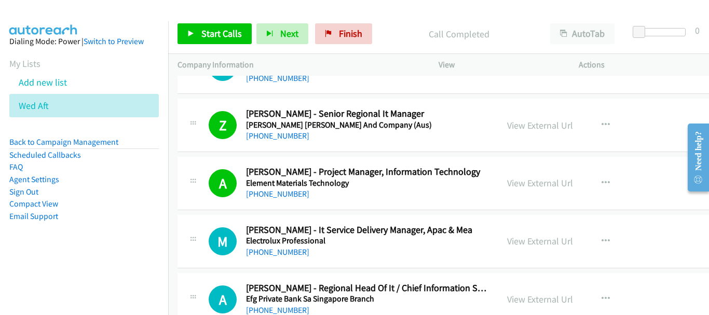
click at [276, 245] on h5 "Electrolux Professional" at bounding box center [367, 241] width 242 height 10
click at [280, 252] on link "+65 9176 1568" at bounding box center [277, 252] width 63 height 10
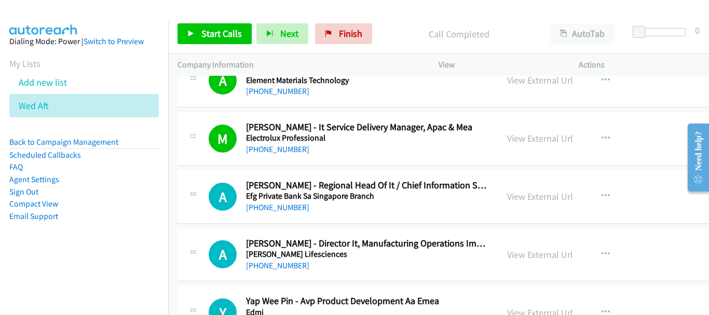
scroll to position [6385, 0]
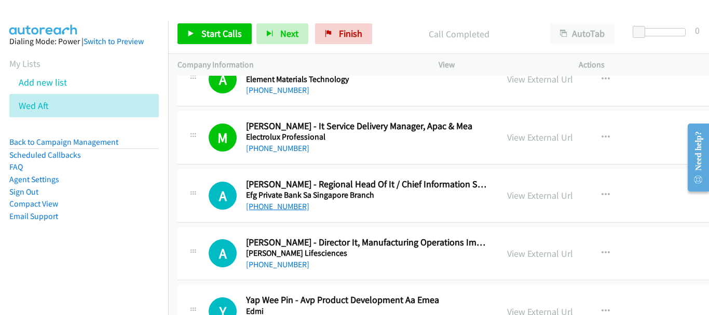
click at [276, 202] on link "+65 9090 9547" at bounding box center [277, 206] width 63 height 10
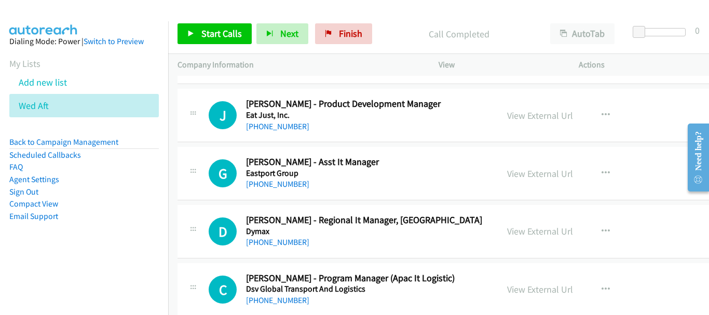
scroll to position [6904, 0]
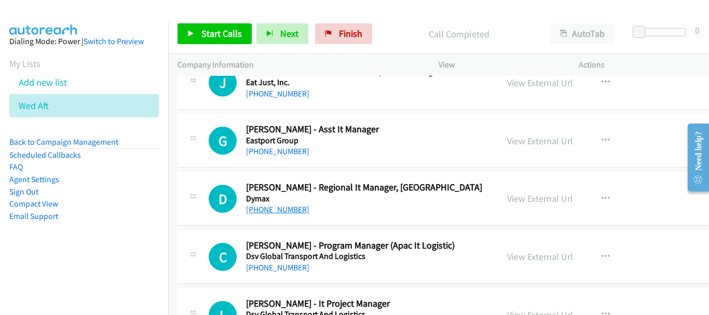
click at [277, 210] on link "+65 9858 4853" at bounding box center [277, 210] width 63 height 10
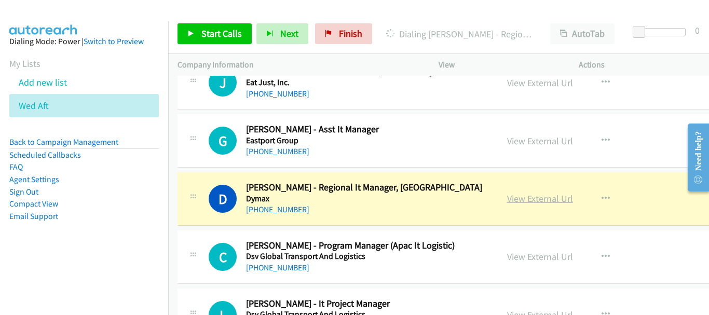
click at [519, 198] on link "View External Url" at bounding box center [540, 199] width 66 height 12
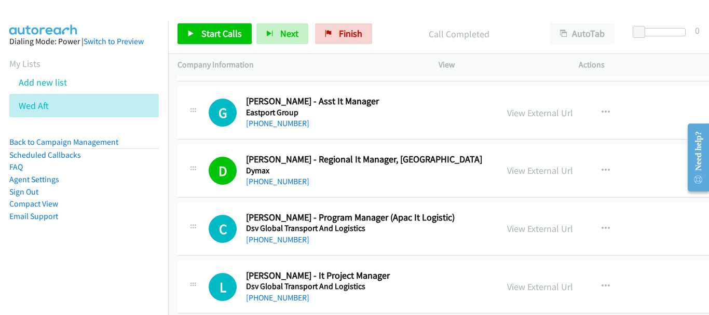
scroll to position [6956, 0]
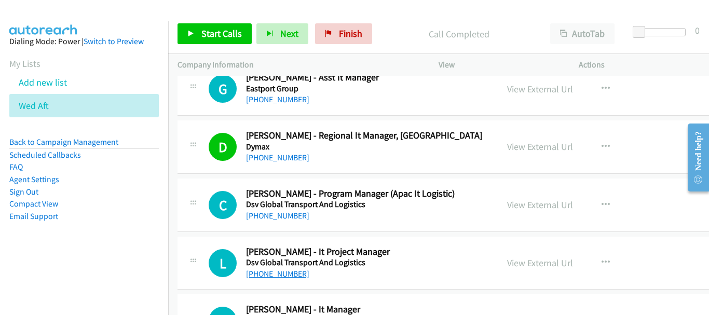
click at [284, 273] on link "+65 9692 1126" at bounding box center [277, 274] width 63 height 10
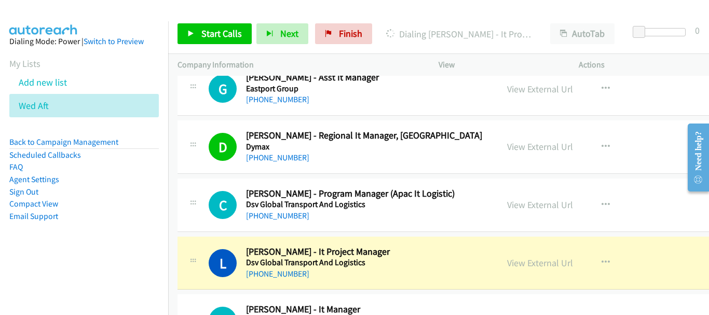
scroll to position [7060, 0]
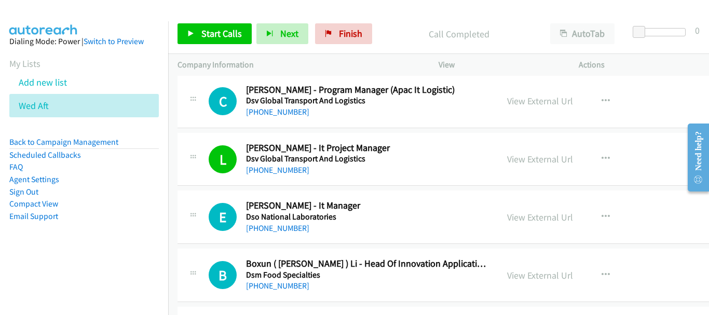
click at [268, 237] on div "E Callback Scheduled Elson Tan - It Manager Dso National Laboratories Asia/Sing…" at bounding box center [479, 217] width 603 height 53
click at [270, 232] on link "+65 9073 0770" at bounding box center [277, 228] width 63 height 10
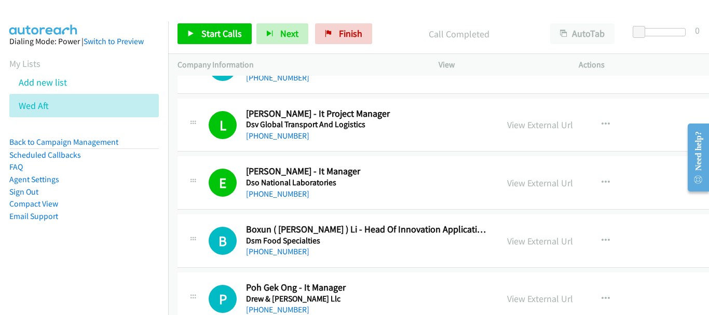
scroll to position [7112, 0]
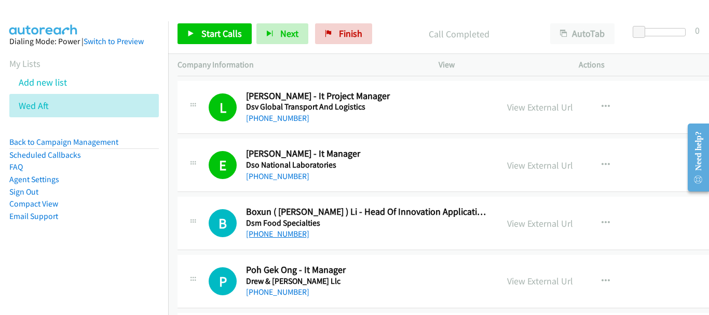
click at [263, 230] on link "+65 9880 1404" at bounding box center [277, 234] width 63 height 10
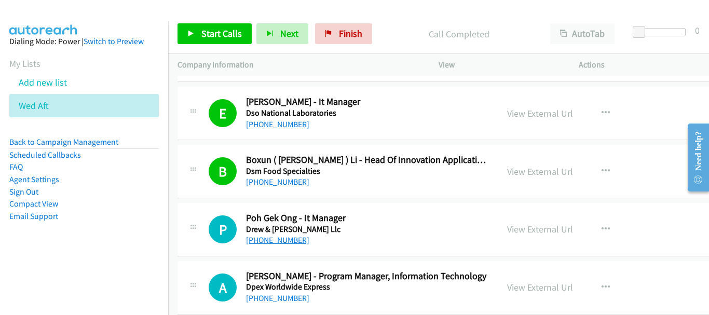
click at [265, 237] on link "+65 9746 1632" at bounding box center [277, 240] width 63 height 10
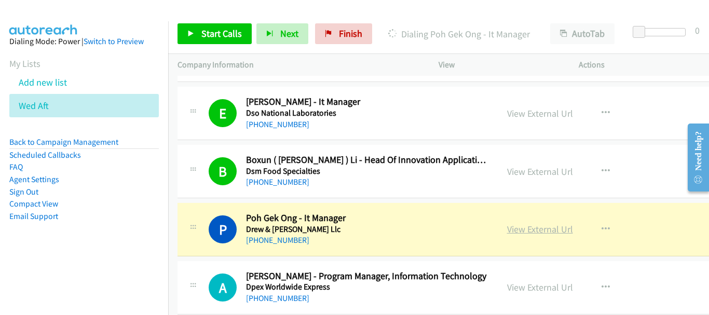
click at [507, 233] on link "View External Url" at bounding box center [540, 229] width 66 height 12
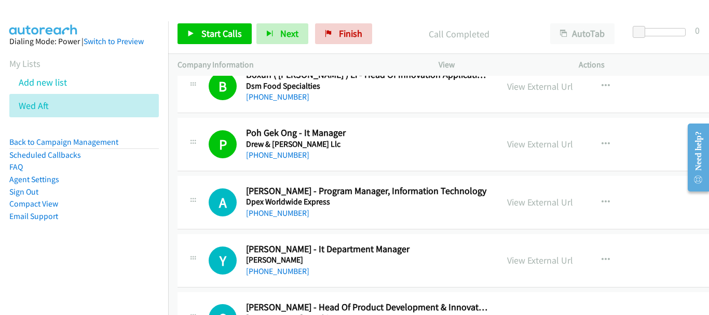
scroll to position [7268, 0]
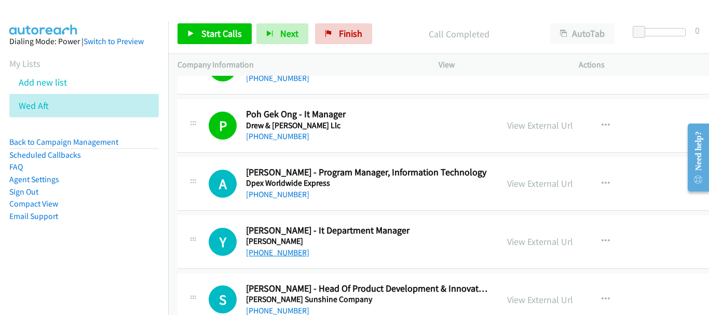
click at [254, 254] on link "+65 8876 1091" at bounding box center [277, 253] width 63 height 10
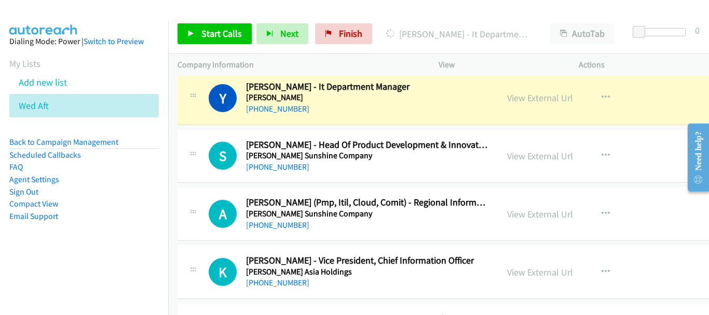
scroll to position [7423, 0]
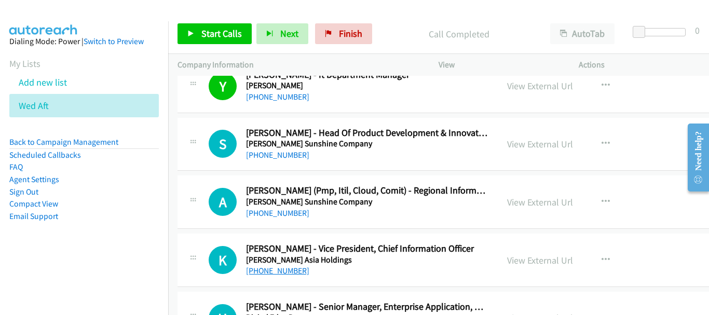
click at [284, 271] on link "+65 8198 5718" at bounding box center [277, 271] width 63 height 10
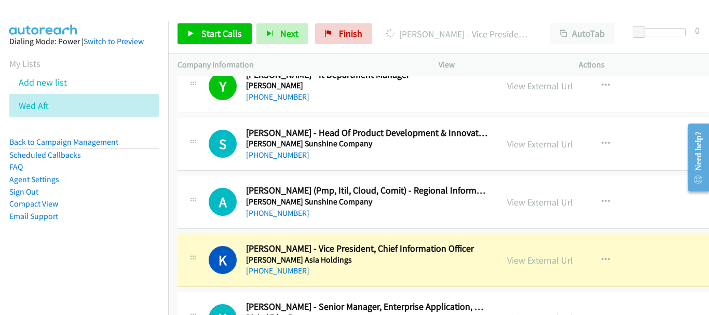
scroll to position [7475, 0]
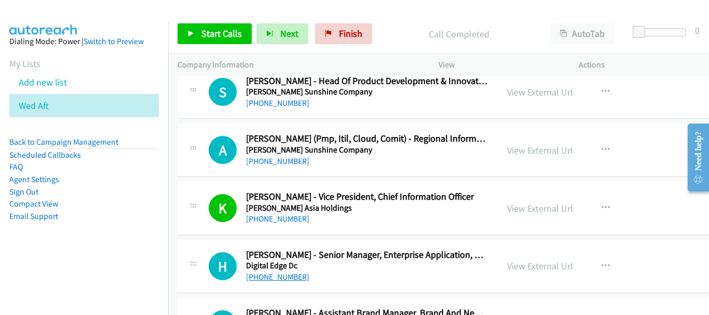
click at [289, 274] on link "+65 9469 0952" at bounding box center [277, 277] width 63 height 10
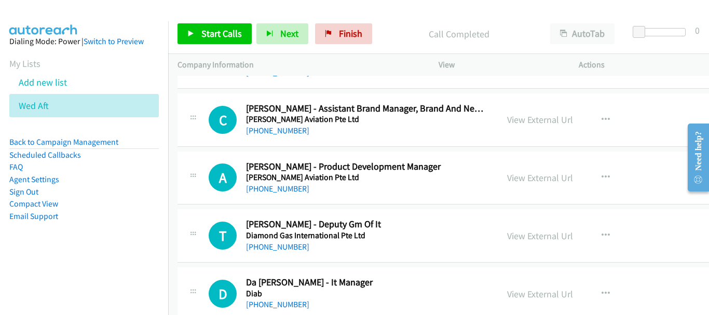
scroll to position [7683, 0]
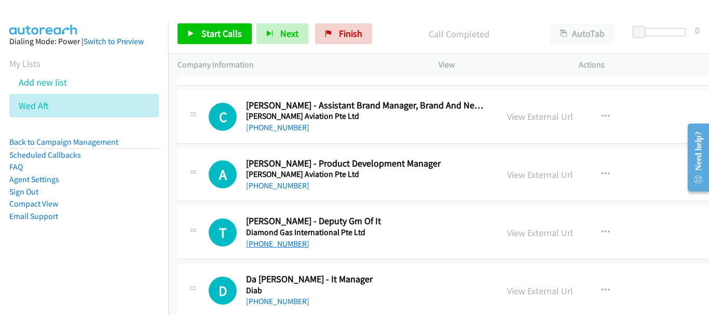
click at [285, 242] on link "+65 9296 5136" at bounding box center [277, 244] width 63 height 10
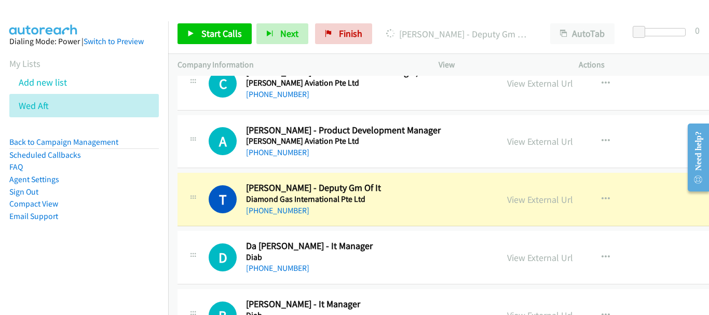
scroll to position [7735, 0]
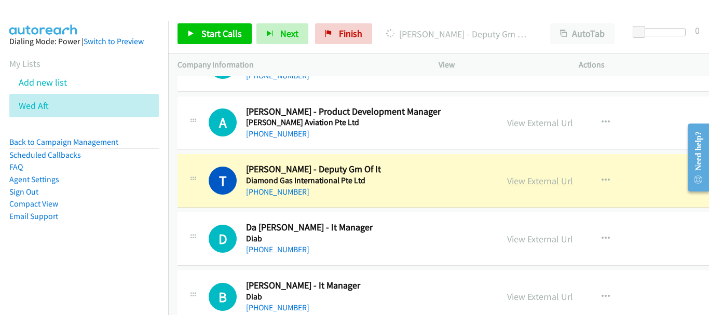
click at [507, 180] on link "View External Url" at bounding box center [540, 181] width 66 height 12
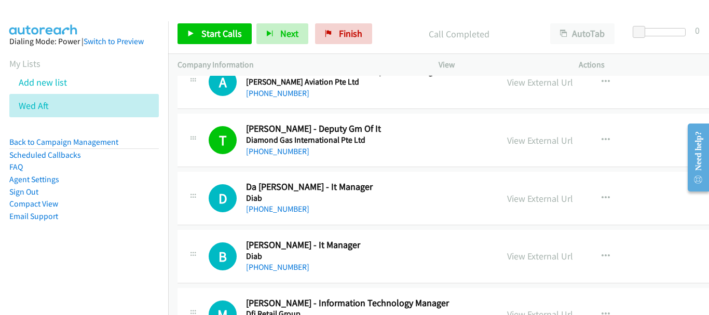
scroll to position [7787, 0]
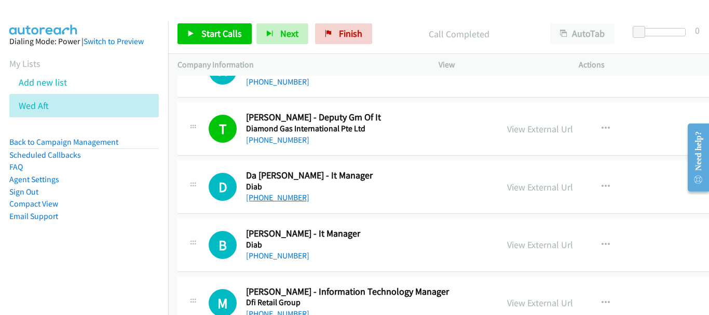
click at [289, 197] on link "+65 9770 0768" at bounding box center [277, 198] width 63 height 10
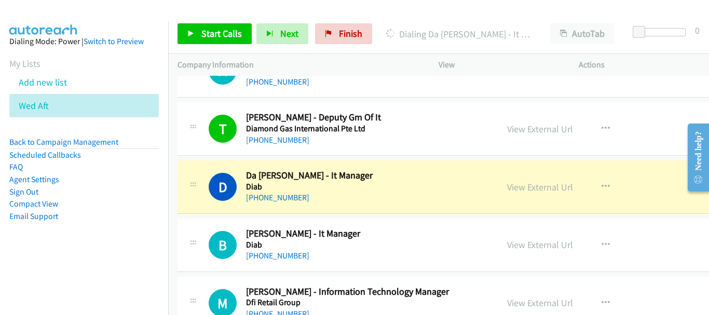
scroll to position [7839, 0]
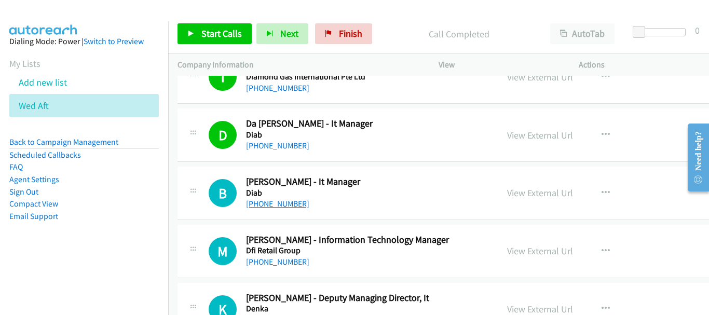
click at [263, 206] on link "+65 9170 2189" at bounding box center [277, 204] width 63 height 10
click at [280, 259] on link "+65 9459 4943" at bounding box center [277, 262] width 63 height 10
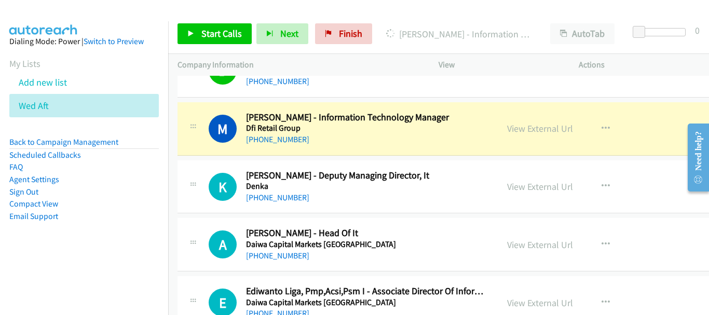
scroll to position [7943, 0]
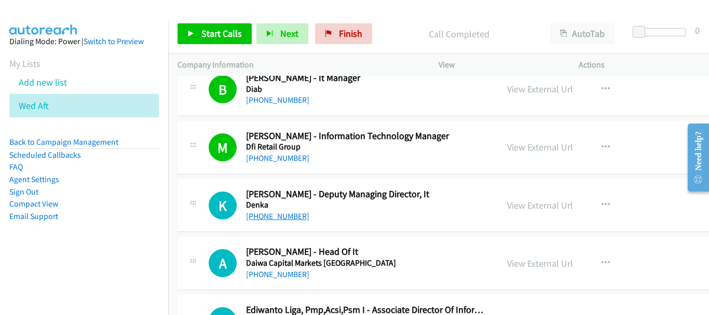
click at [275, 214] on link "+65 9752 3670" at bounding box center [277, 216] width 63 height 10
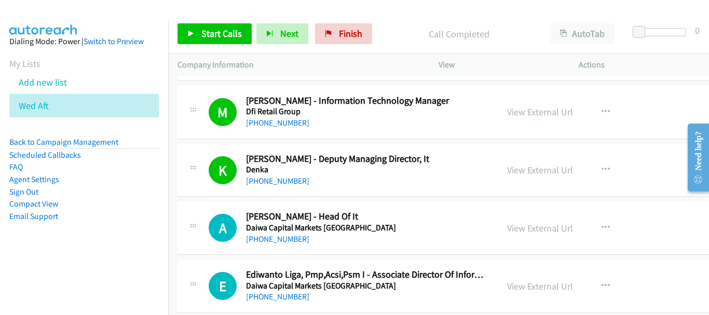
scroll to position [7994, 0]
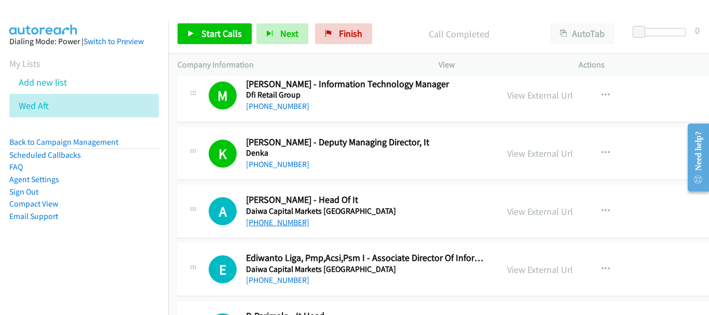
click at [284, 225] on link "+65 9863 4868" at bounding box center [277, 223] width 63 height 10
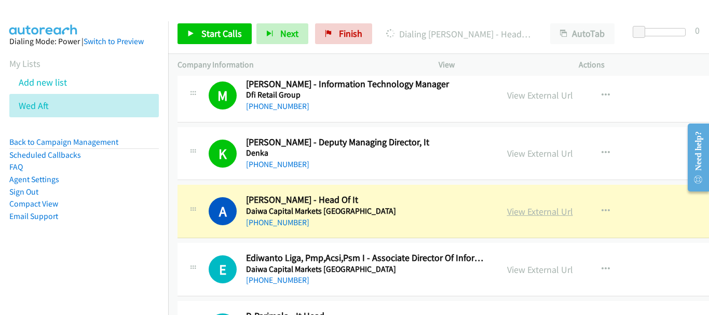
click at [528, 208] on link "View External Url" at bounding box center [540, 212] width 66 height 12
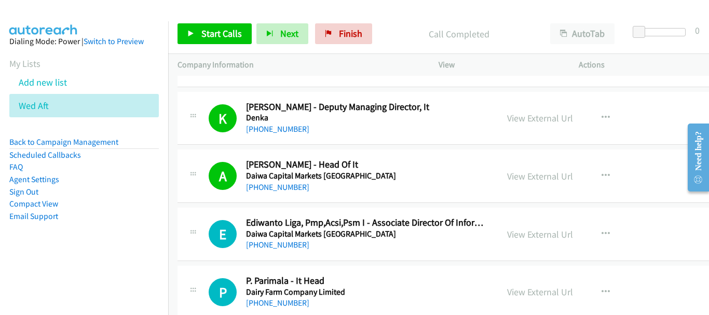
scroll to position [8046, 0]
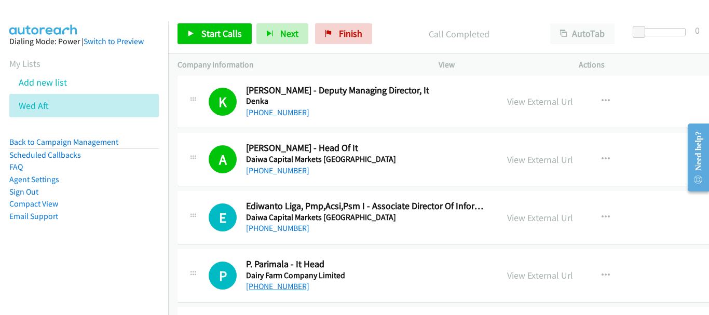
click at [282, 282] on link "+65 8157 1350" at bounding box center [277, 286] width 63 height 10
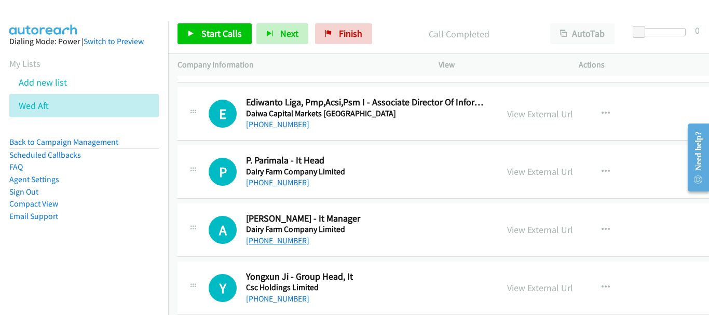
click at [293, 244] on link "+65 9776 2243" at bounding box center [277, 241] width 63 height 10
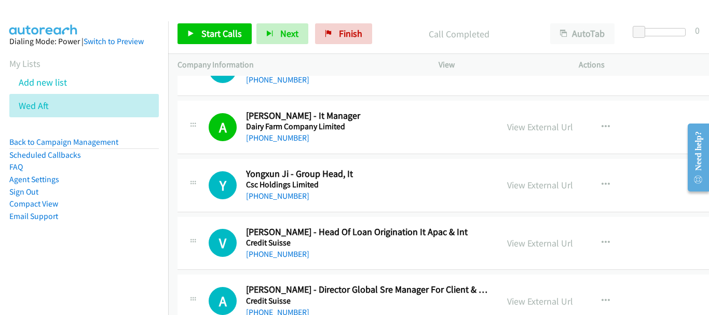
scroll to position [8254, 0]
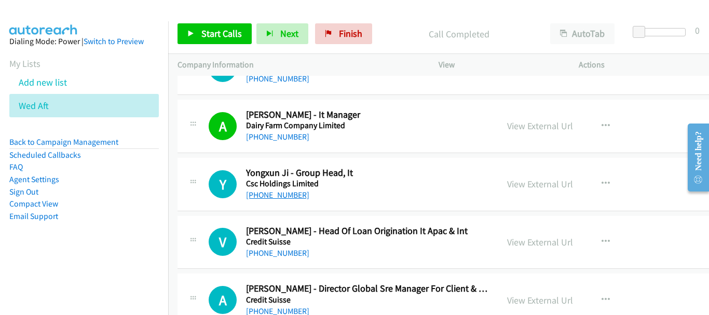
click at [292, 198] on link "+65 9351 9436" at bounding box center [277, 195] width 63 height 10
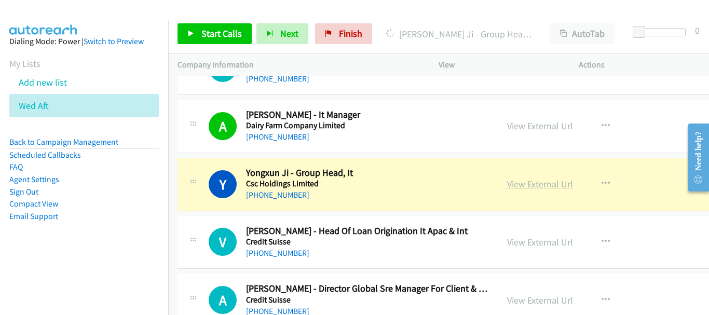
click at [507, 185] on link "View External Url" at bounding box center [540, 184] width 66 height 12
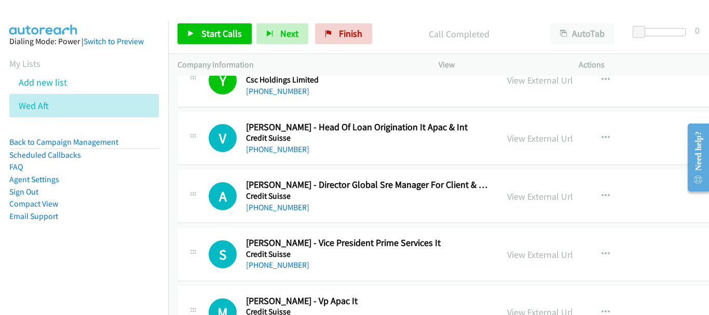
scroll to position [8462, 0]
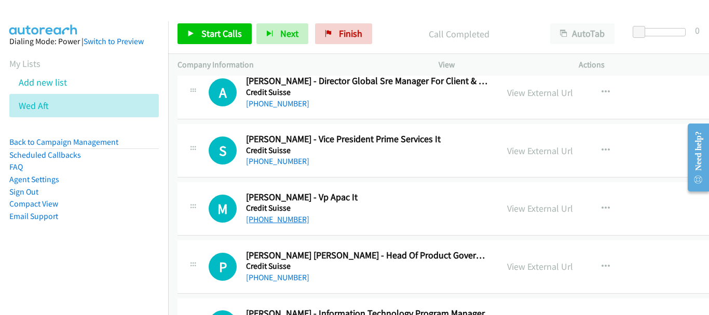
click at [264, 218] on link "+65 9017 4575" at bounding box center [277, 219] width 63 height 10
click at [273, 217] on link "+65 9017 4575" at bounding box center [277, 219] width 63 height 10
click at [507, 212] on link "View External Url" at bounding box center [540, 208] width 66 height 12
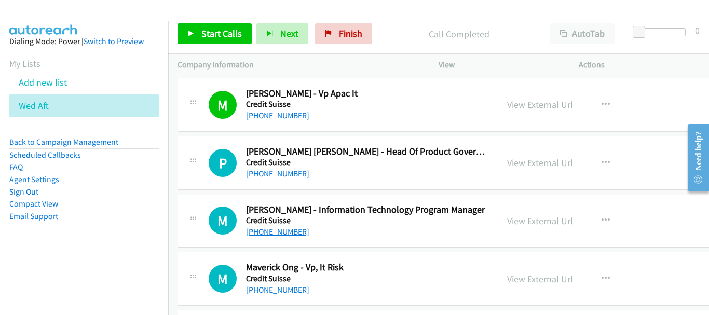
scroll to position [8617, 0]
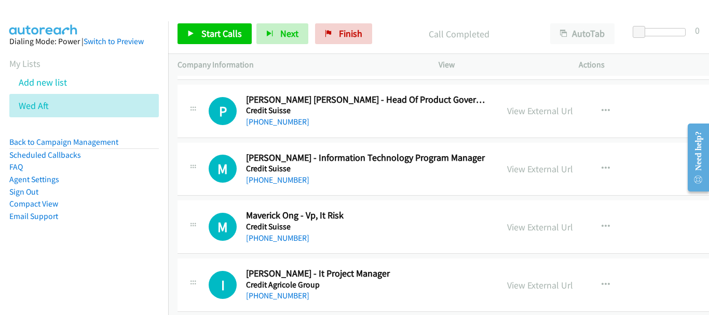
click at [278, 174] on div "+65 9177 4535" at bounding box center [367, 180] width 242 height 12
click at [507, 171] on link "View External Url" at bounding box center [540, 169] width 66 height 12
click at [258, 237] on link "+65 9796 0991" at bounding box center [277, 238] width 63 height 10
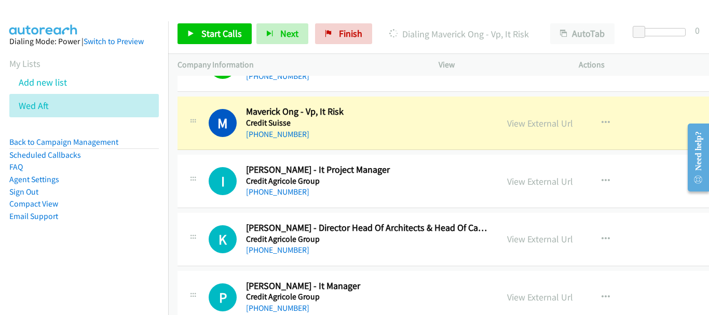
scroll to position [8669, 0]
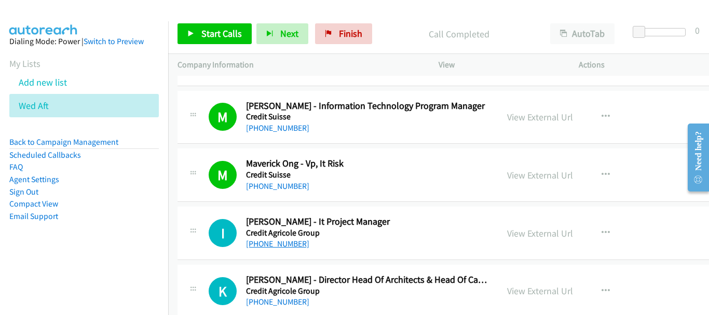
click at [280, 242] on link "+65 8389 6010" at bounding box center [277, 244] width 63 height 10
click at [288, 243] on link "+65 8389 6010" at bounding box center [277, 244] width 63 height 10
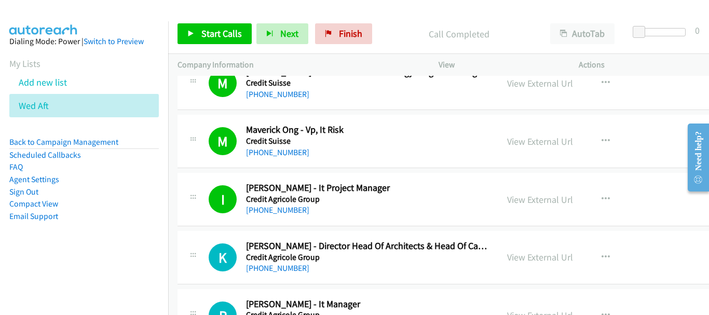
scroll to position [8721, 0]
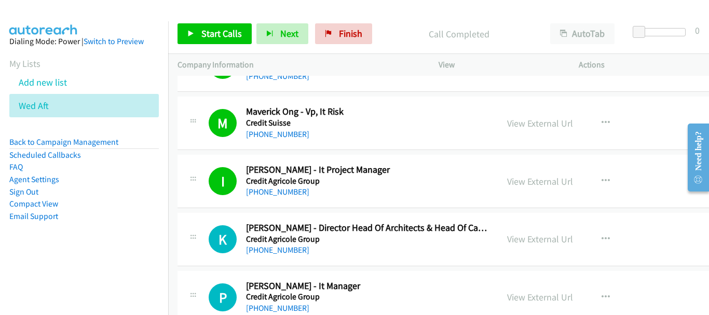
click at [274, 243] on h5 "Credit Agricole Group" at bounding box center [367, 239] width 242 height 10
click at [273, 251] on link "+65 8189 8985" at bounding box center [277, 250] width 63 height 10
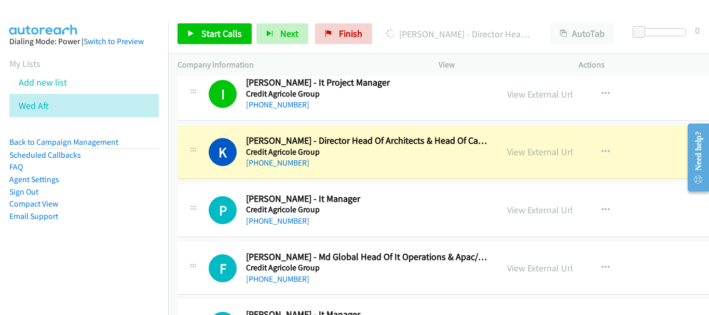
scroll to position [8825, 0]
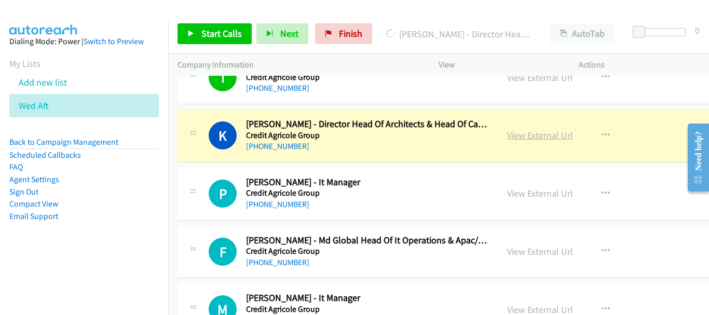
click at [531, 140] on link "View External Url" at bounding box center [540, 135] width 66 height 12
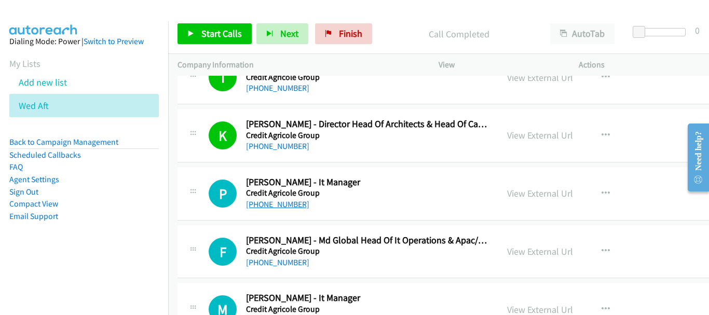
click at [281, 203] on link "+65 9766 4185" at bounding box center [277, 204] width 63 height 10
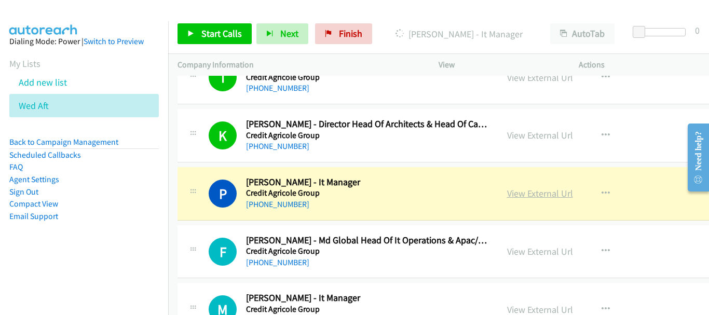
click at [507, 195] on link "View External Url" at bounding box center [540, 193] width 66 height 12
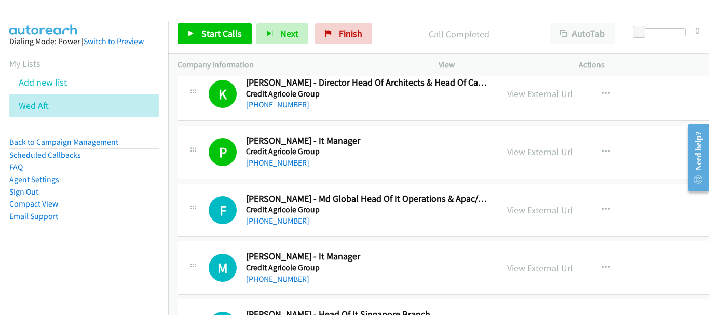
scroll to position [8929, 0]
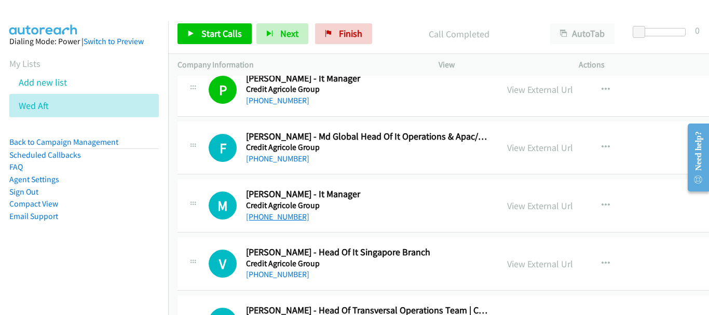
click at [280, 217] on link "+65 8161 6265" at bounding box center [277, 217] width 63 height 10
click at [268, 220] on link "+65 8161 6265" at bounding box center [277, 217] width 63 height 10
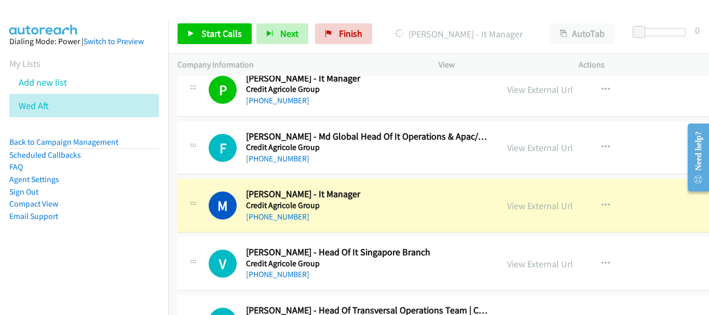
scroll to position [8981, 0]
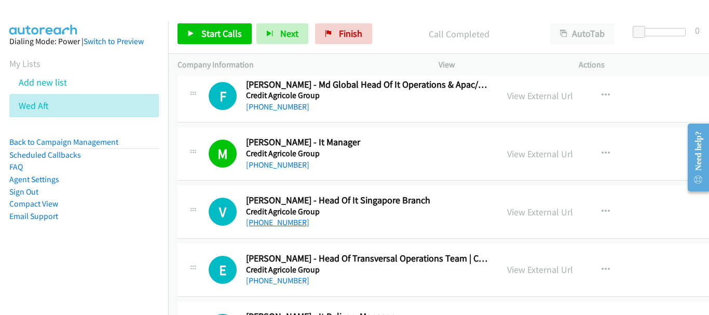
click at [275, 220] on link "+65 9295 6967" at bounding box center [277, 223] width 63 height 10
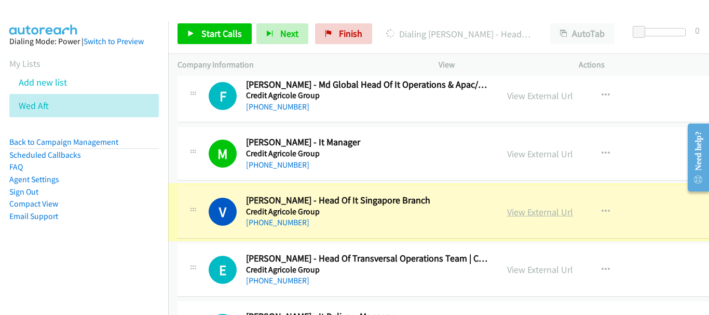
click at [507, 210] on link "View External Url" at bounding box center [540, 212] width 66 height 12
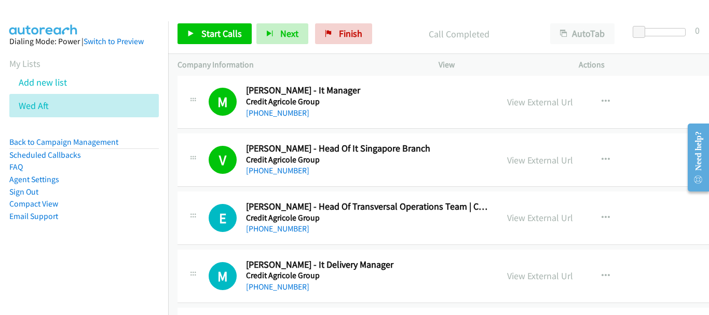
scroll to position [9085, 0]
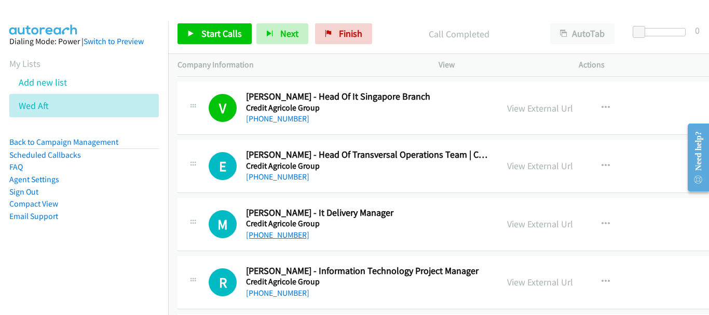
click at [289, 238] on link "+65 9030 5721" at bounding box center [277, 235] width 63 height 10
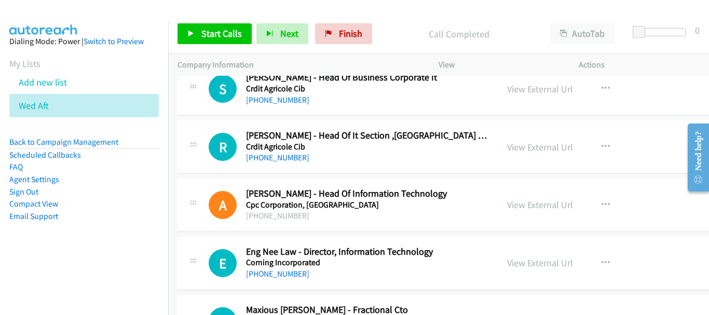
scroll to position [9708, 0]
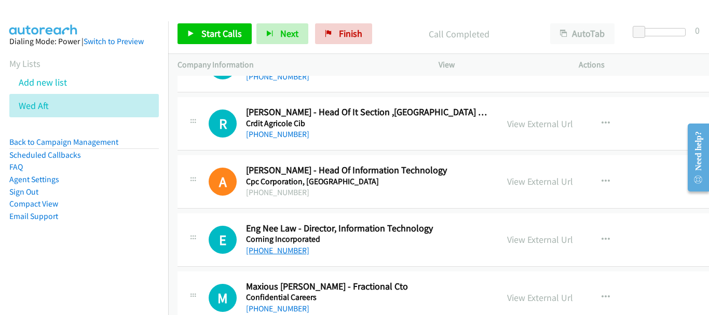
click at [287, 249] on link "+65 9723 2858" at bounding box center [277, 251] width 63 height 10
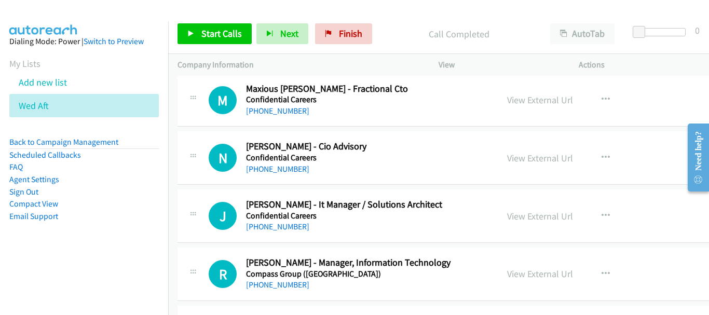
scroll to position [9915, 0]
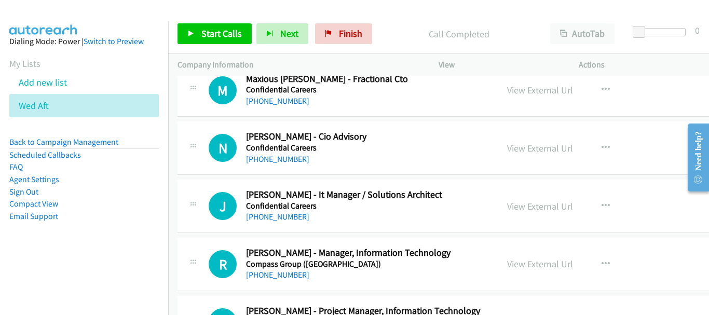
click at [498, 210] on div "View External Url View External Url Schedule/Manage Callback Start Calls Here R…" at bounding box center [582, 206] width 169 height 34
click at [507, 207] on link "View External Url" at bounding box center [540, 206] width 66 height 12
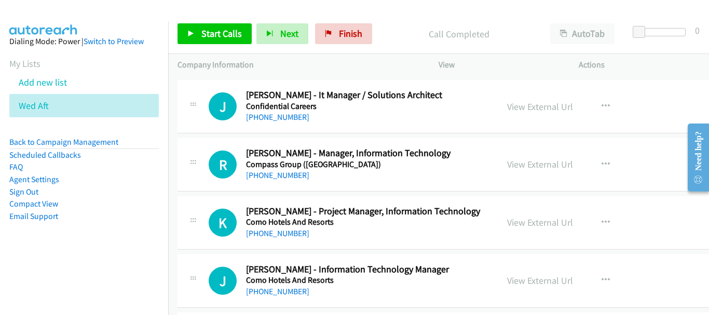
scroll to position [10019, 0]
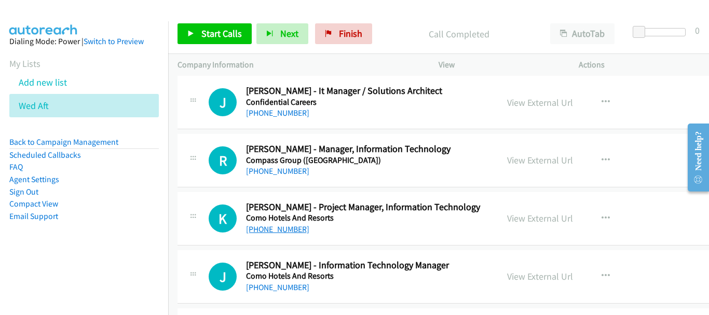
click at [278, 232] on link "+65 8121 9640" at bounding box center [277, 229] width 63 height 10
click at [277, 169] on link "+65 9686 6477" at bounding box center [277, 171] width 63 height 10
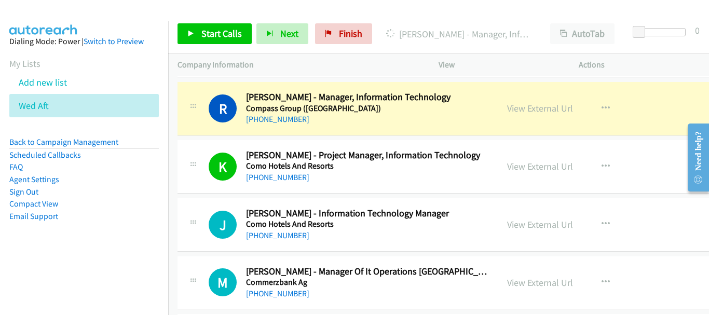
scroll to position [10123, 0]
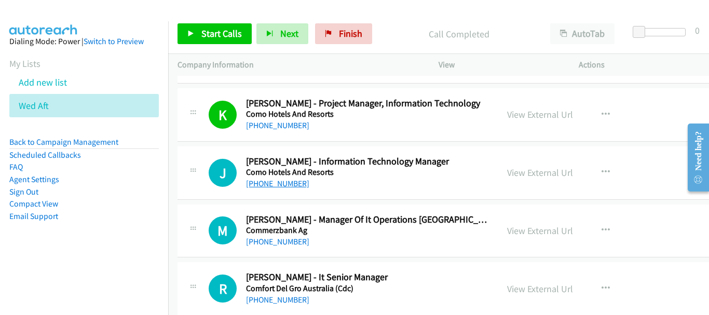
click at [288, 182] on link "+65 8842 1322" at bounding box center [277, 184] width 63 height 10
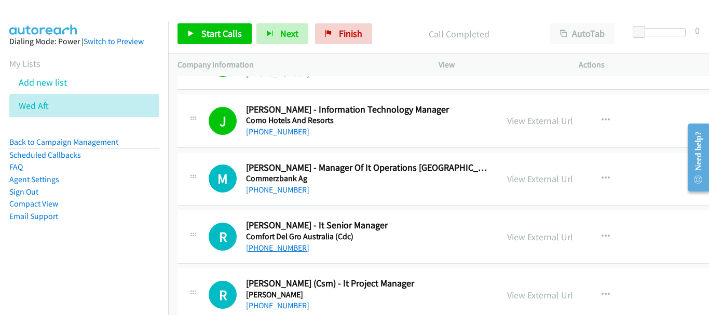
click at [277, 249] on link "+65 9854 6863" at bounding box center [277, 248] width 63 height 10
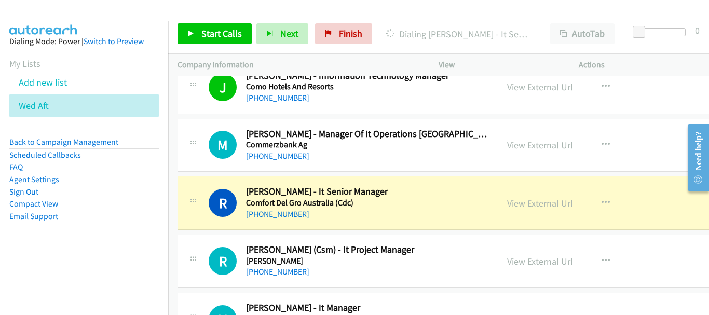
scroll to position [10227, 0]
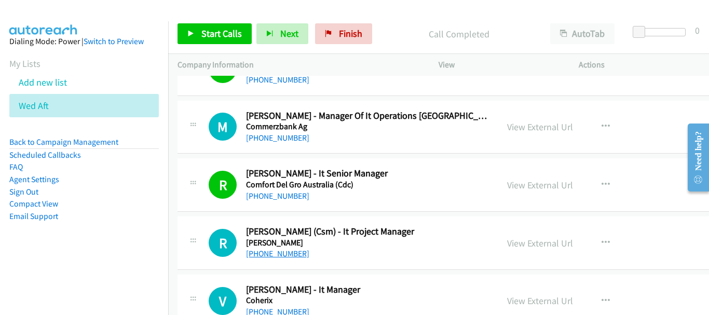
click at [273, 253] on link "+65 9090 0825" at bounding box center [277, 254] width 63 height 10
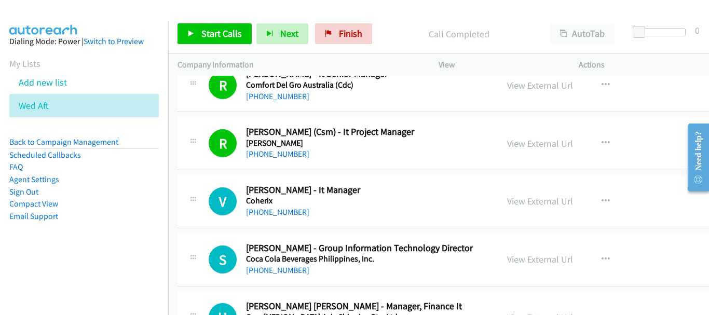
scroll to position [10330, 0]
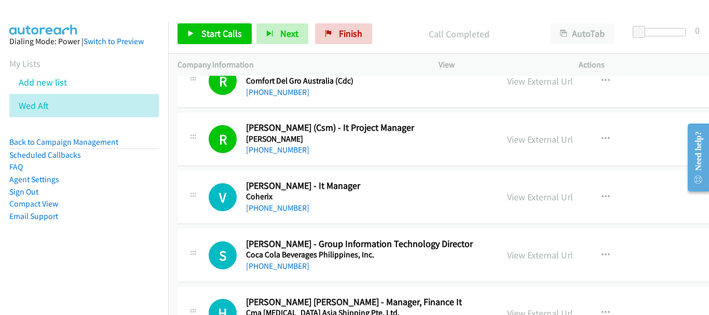
click at [274, 202] on div "+65 9137 1639" at bounding box center [367, 208] width 242 height 12
click at [274, 204] on link "+65 9137 1639" at bounding box center [277, 208] width 63 height 10
click at [292, 265] on link "+65 9897 0080" at bounding box center [277, 266] width 63 height 10
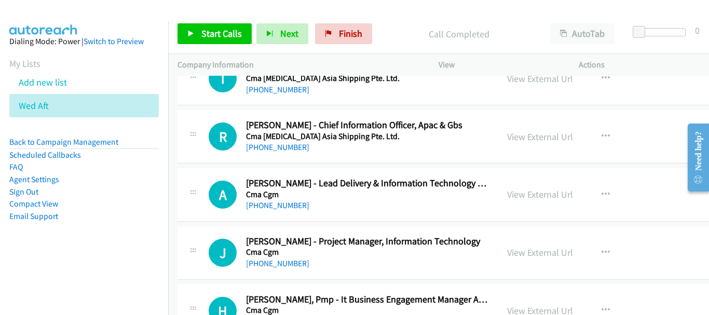
scroll to position [10642, 0]
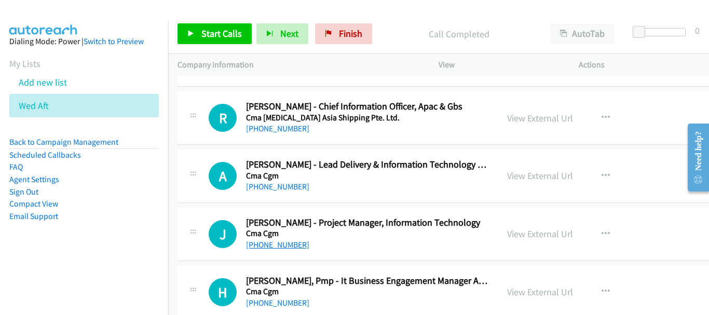
click at [286, 246] on link "+65 9006 5452" at bounding box center [277, 245] width 63 height 10
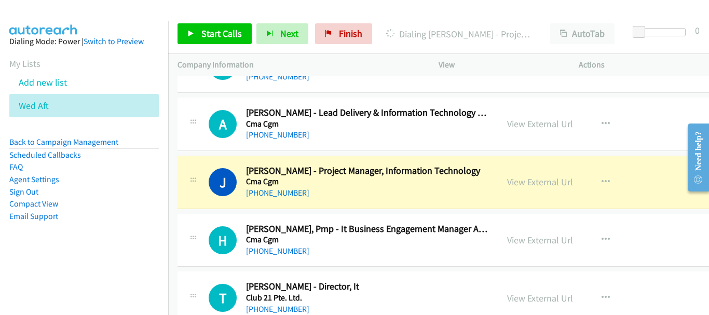
scroll to position [10746, 0]
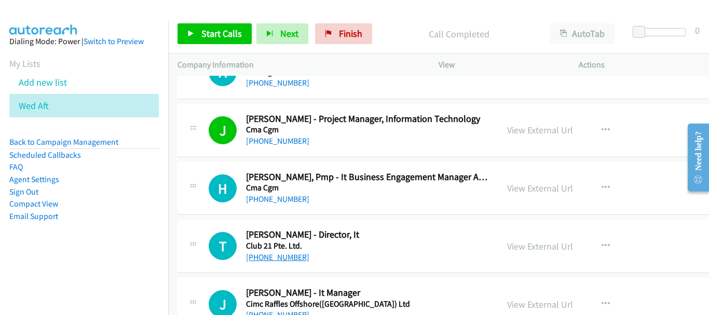
click at [290, 256] on link "+65 8121 3928" at bounding box center [277, 257] width 63 height 10
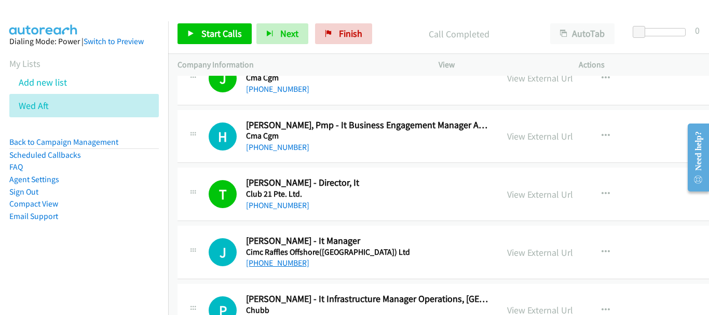
click at [279, 268] on link "+65 9771 2169" at bounding box center [277, 263] width 63 height 10
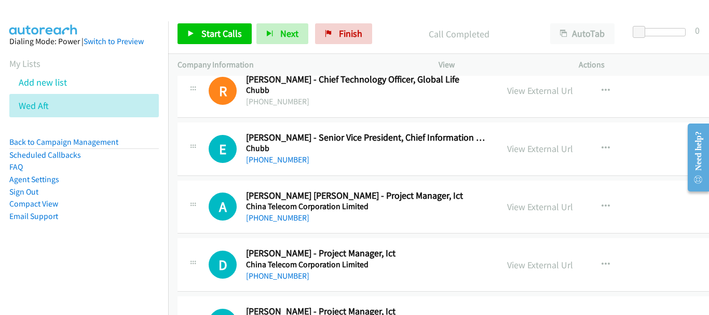
scroll to position [11057, 0]
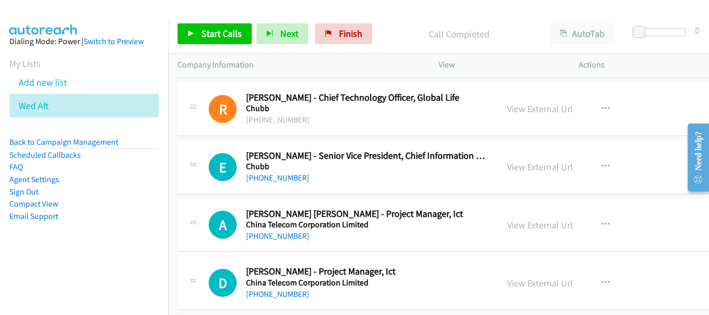
click at [269, 227] on h5 "China Telecom Corporation Limited" at bounding box center [367, 225] width 242 height 10
click at [262, 238] on link "+65 9046 6996" at bounding box center [277, 236] width 63 height 10
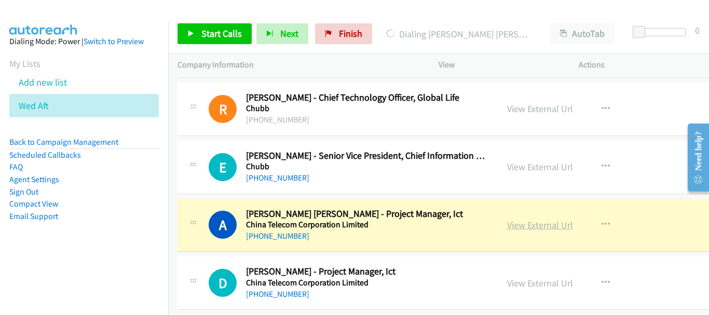
click at [507, 224] on link "View External Url" at bounding box center [540, 225] width 66 height 12
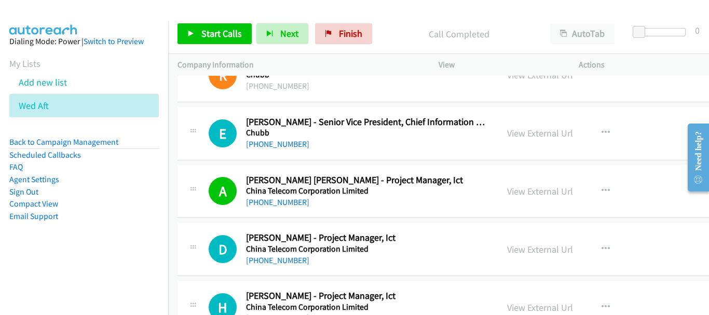
scroll to position [11109, 0]
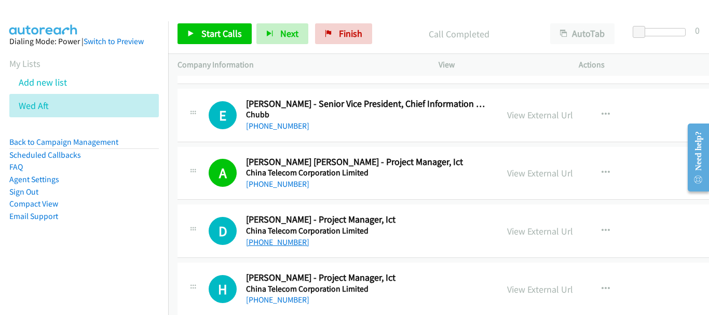
click at [275, 243] on link "+65 9638 4594" at bounding box center [277, 242] width 63 height 10
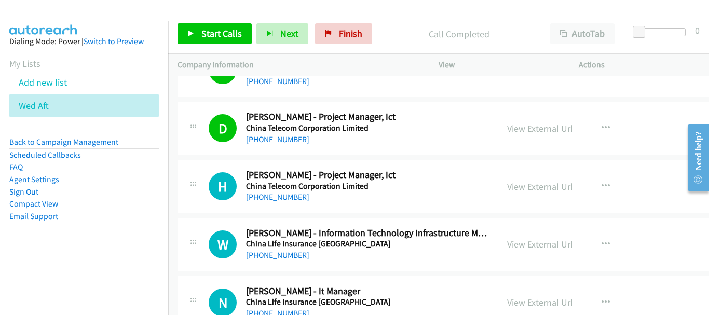
scroll to position [11213, 0]
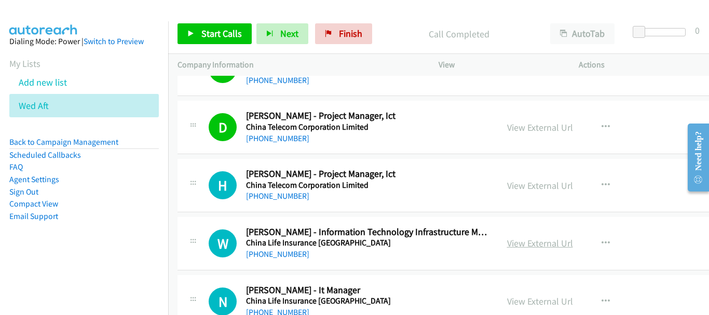
click at [507, 246] on link "View External Url" at bounding box center [540, 243] width 66 height 12
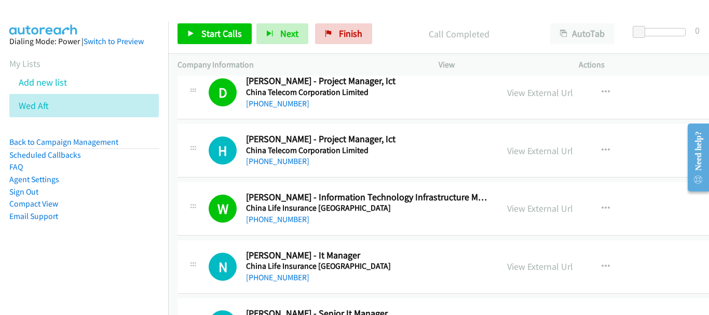
scroll to position [11265, 0]
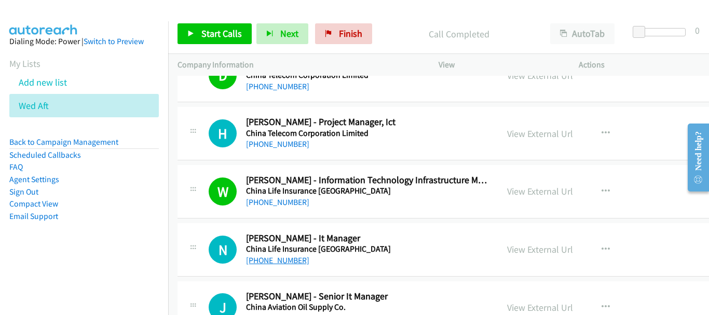
click at [286, 263] on link "+65 8523 5088" at bounding box center [277, 260] width 63 height 10
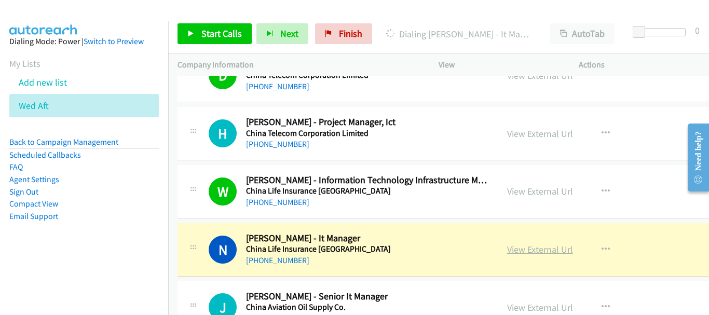
click at [507, 246] on link "View External Url" at bounding box center [540, 249] width 66 height 12
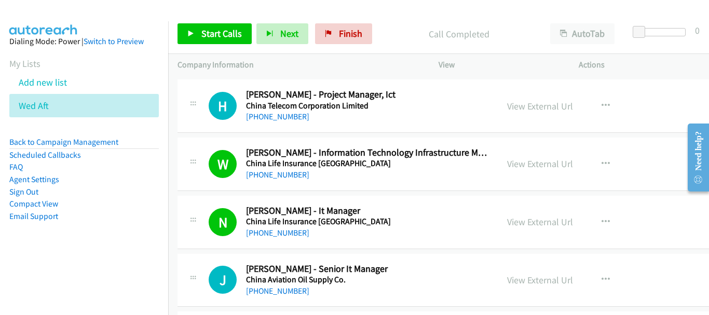
scroll to position [11317, 0]
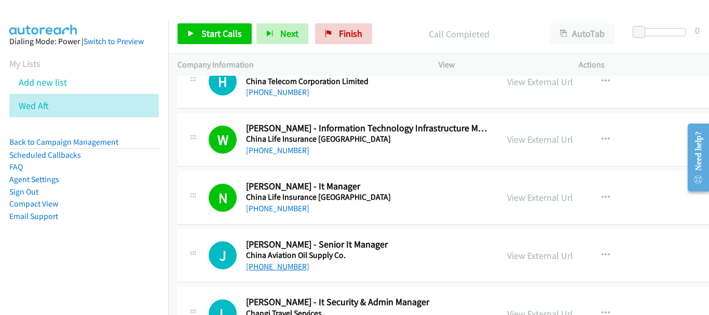
click at [278, 271] on link "+65 9650 6970" at bounding box center [277, 267] width 63 height 10
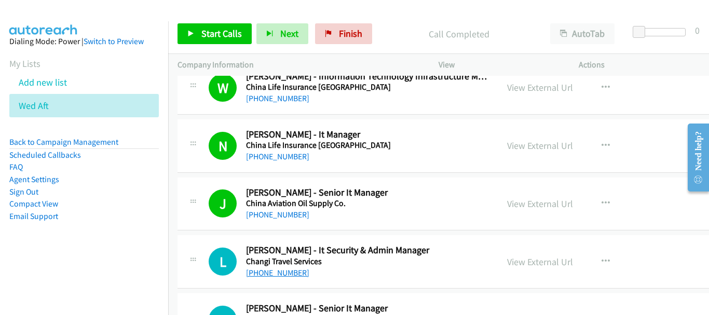
click at [287, 271] on link "+65 9071 3663" at bounding box center [277, 273] width 63 height 10
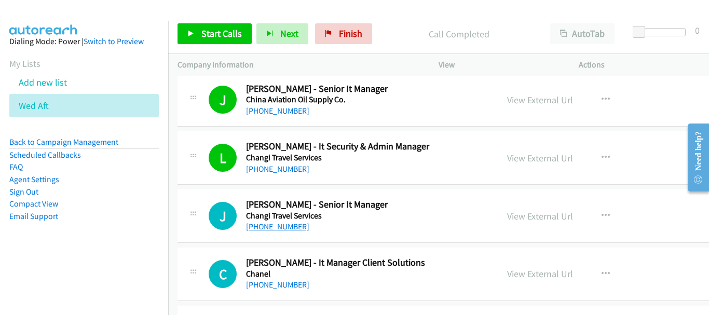
click at [278, 228] on link "+65 8298 1326" at bounding box center [277, 227] width 63 height 10
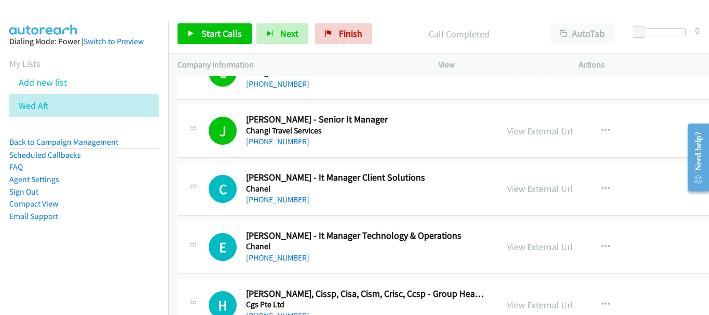
scroll to position [11576, 0]
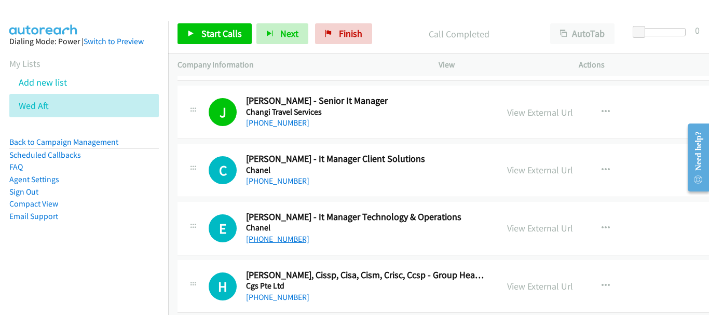
click at [289, 241] on link "+65 9665 0621" at bounding box center [277, 239] width 63 height 10
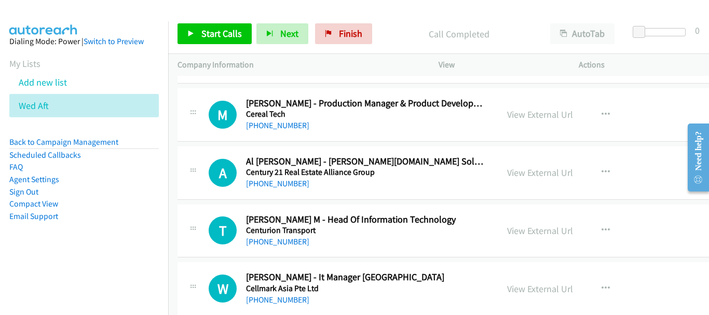
scroll to position [11992, 0]
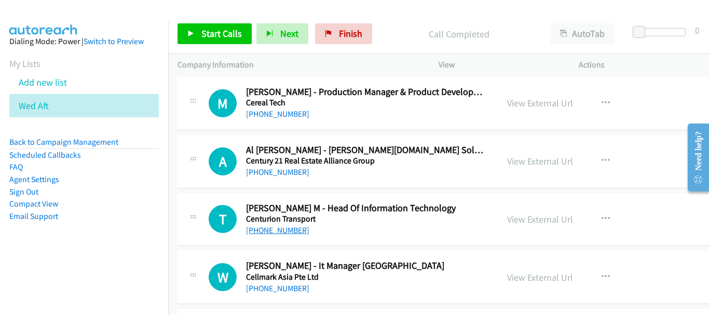
click at [285, 228] on link "+65 9174 6745" at bounding box center [277, 230] width 63 height 10
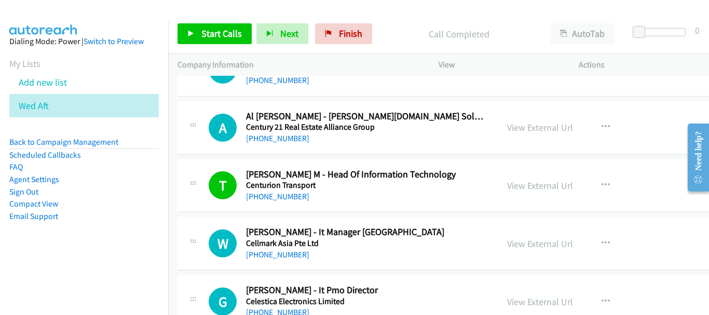
scroll to position [12044, 0]
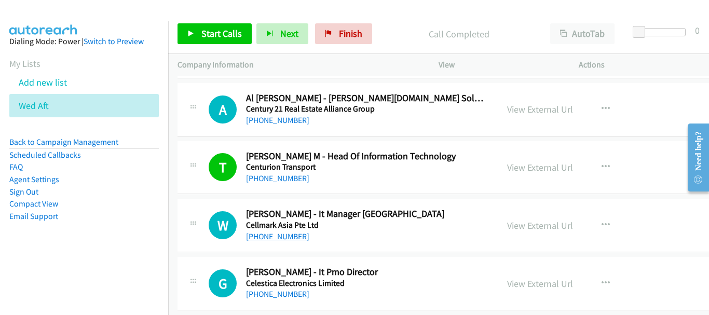
click at [279, 239] on link "+65 9180 4193" at bounding box center [277, 237] width 63 height 10
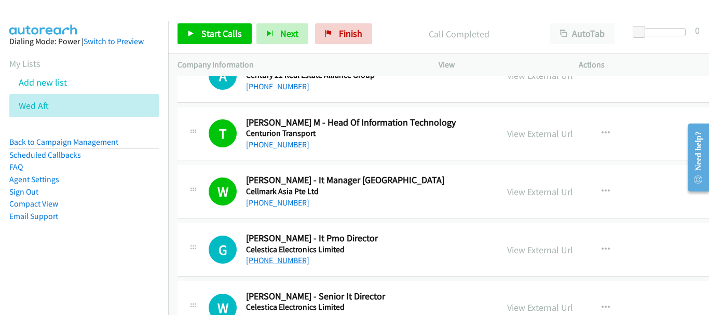
scroll to position [12095, 0]
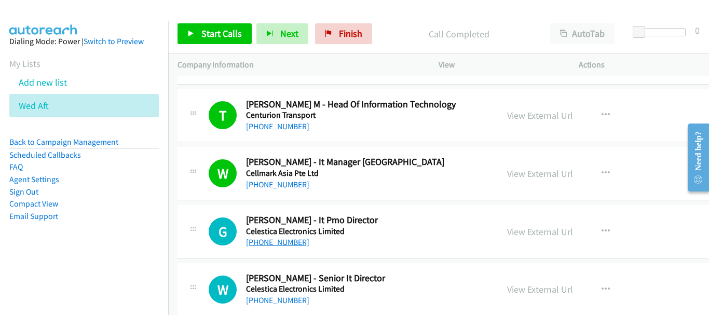
click at [278, 244] on link "+65 9295 9457" at bounding box center [277, 242] width 63 height 10
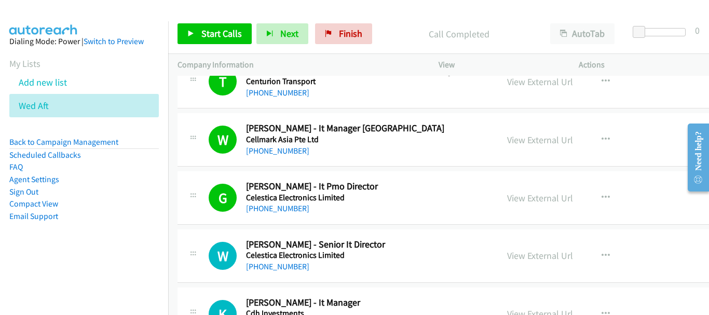
scroll to position [12147, 0]
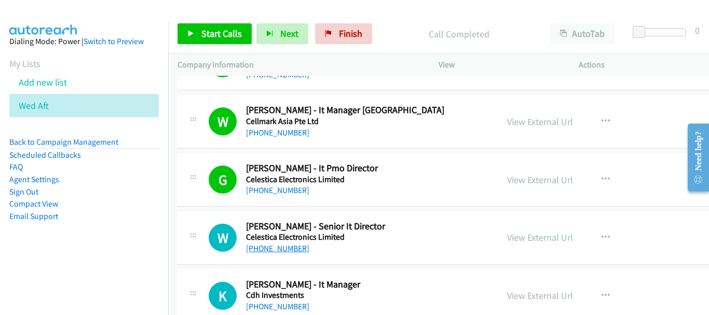
click at [277, 247] on link "+65 9185 6972" at bounding box center [277, 248] width 63 height 10
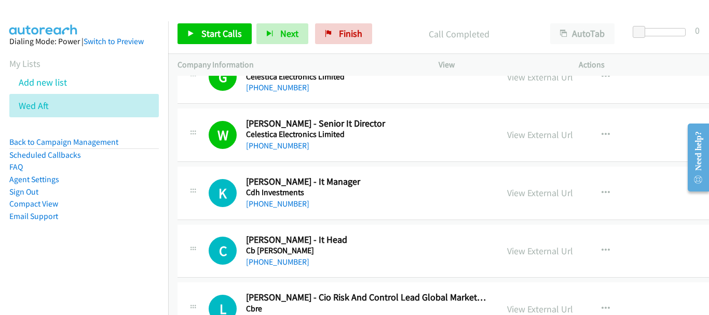
scroll to position [12251, 0]
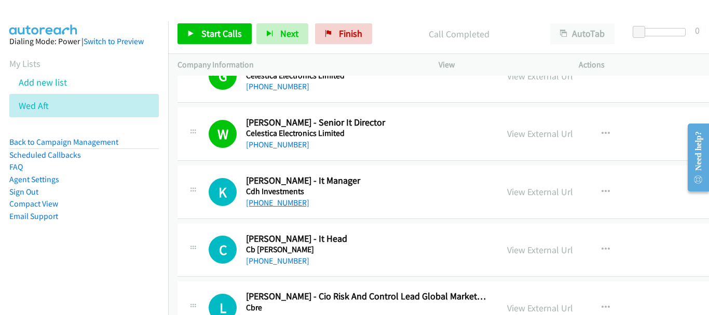
click at [287, 203] on link "+65 9027 2212" at bounding box center [277, 203] width 63 height 10
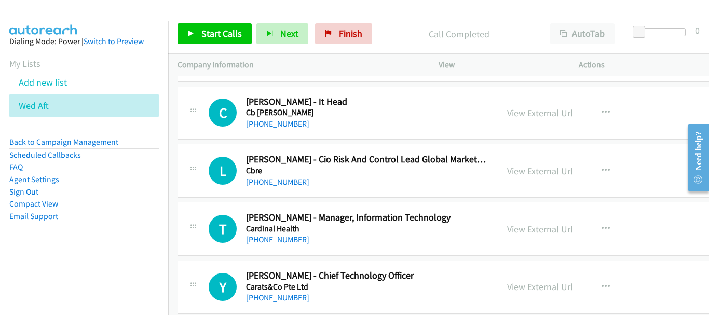
scroll to position [12407, 0]
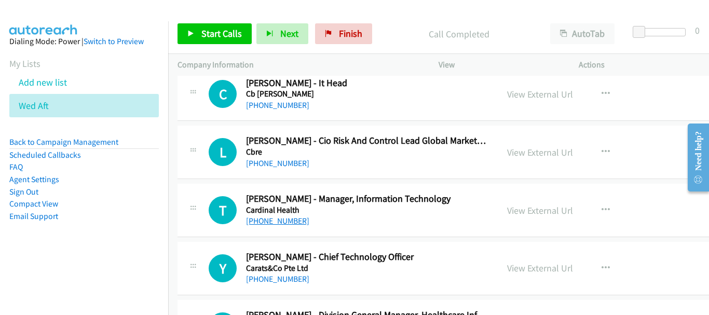
click at [288, 220] on link "+65 9818 9377" at bounding box center [277, 221] width 63 height 10
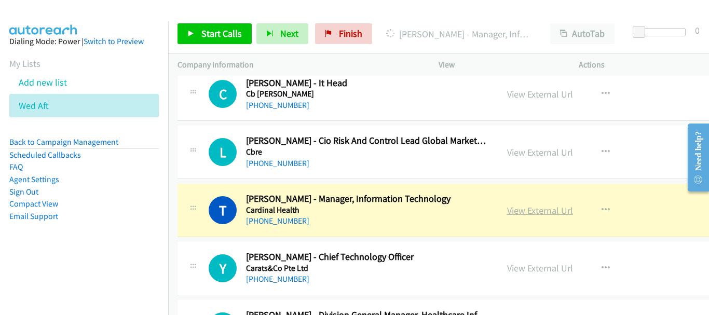
click at [507, 211] on link "View External Url" at bounding box center [540, 211] width 66 height 12
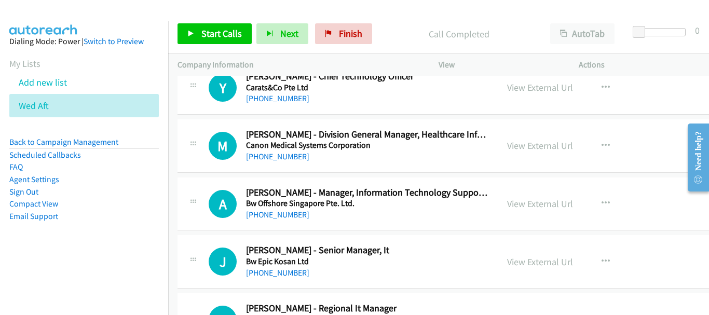
scroll to position [12615, 0]
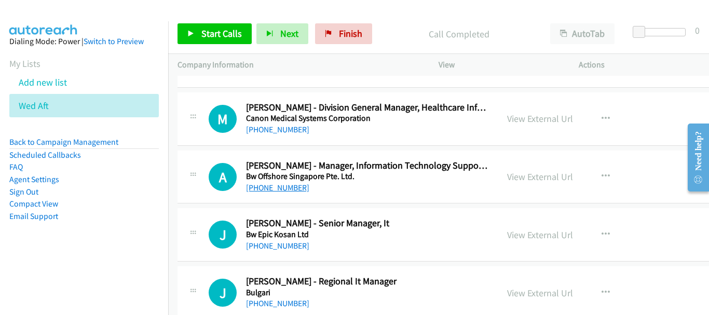
click at [267, 188] on link "+65 9101 4872" at bounding box center [277, 188] width 63 height 10
click at [283, 249] on link "+65 9817 8856" at bounding box center [277, 246] width 63 height 10
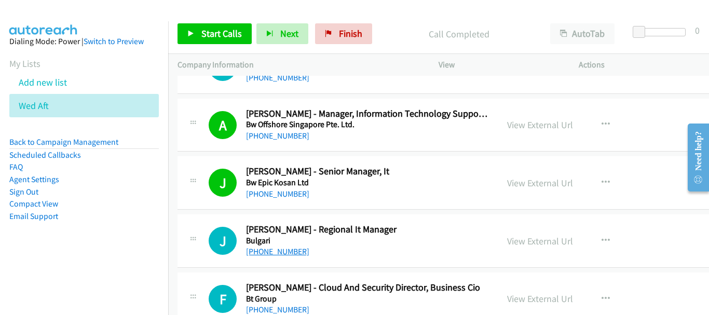
click at [290, 249] on link "+65 8129 9430" at bounding box center [277, 252] width 63 height 10
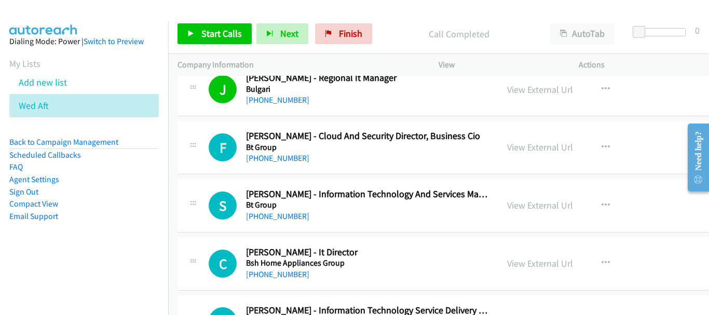
scroll to position [12822, 0]
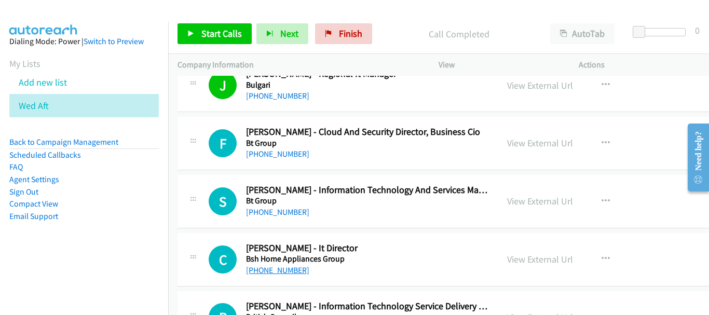
click at [291, 268] on link "+65 9785 1775" at bounding box center [277, 270] width 63 height 10
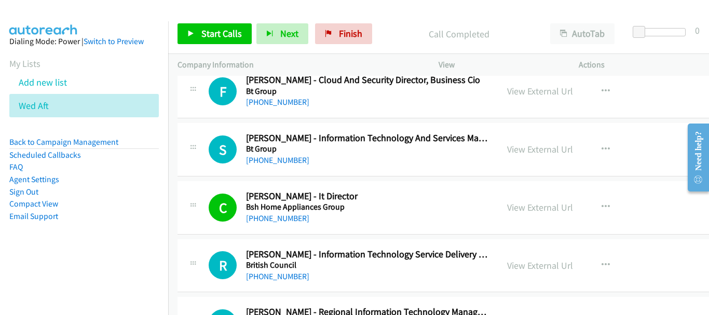
scroll to position [12926, 0]
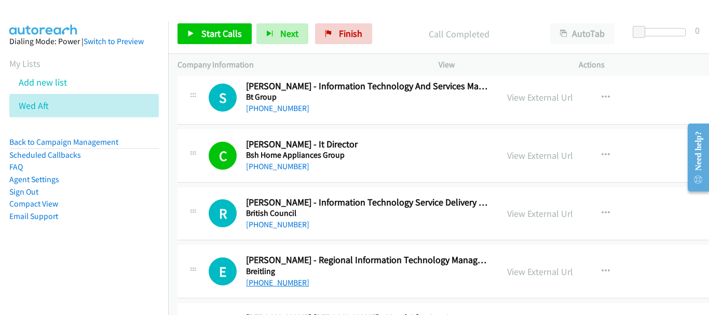
click at [267, 281] on link "+65 9298 5865" at bounding box center [277, 283] width 63 height 10
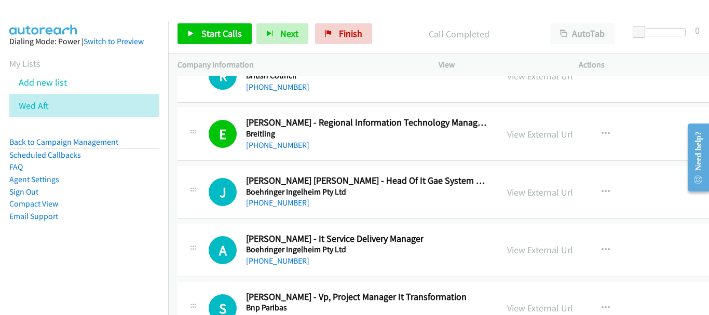
scroll to position [13082, 0]
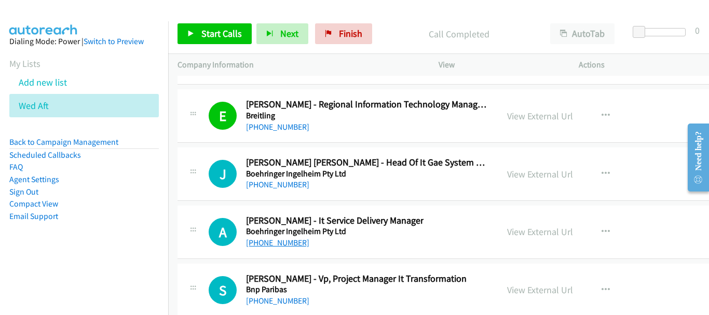
click at [275, 240] on link "+65 8154 1852" at bounding box center [277, 243] width 63 height 10
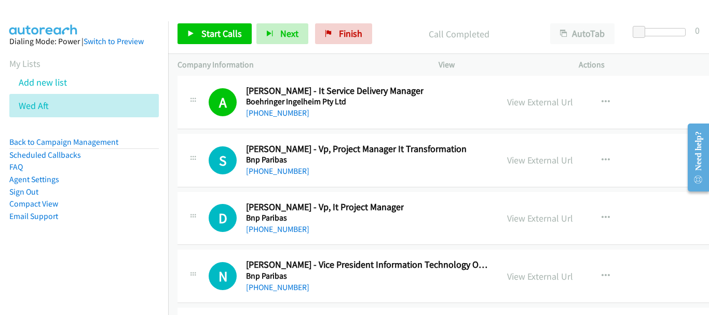
scroll to position [13238, 0]
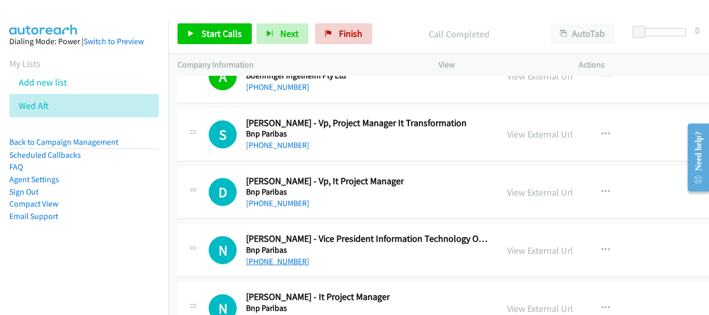
click at [284, 263] on link "+65 9792 6942" at bounding box center [277, 261] width 63 height 10
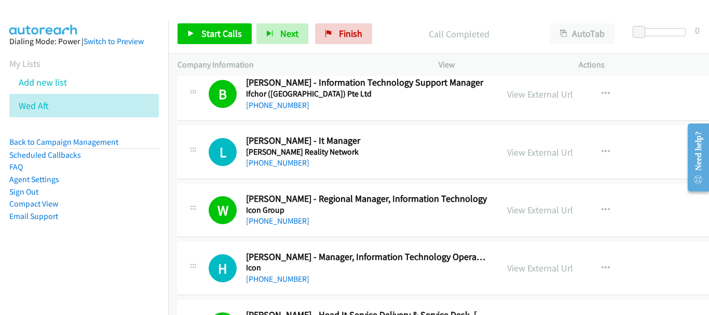
scroll to position [415, 0]
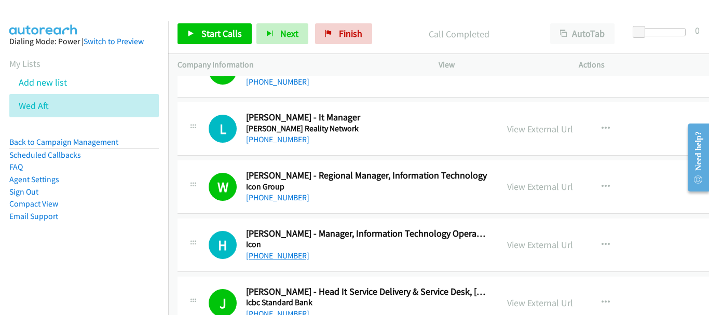
click at [273, 254] on link "+65 9841 1917" at bounding box center [277, 256] width 63 height 10
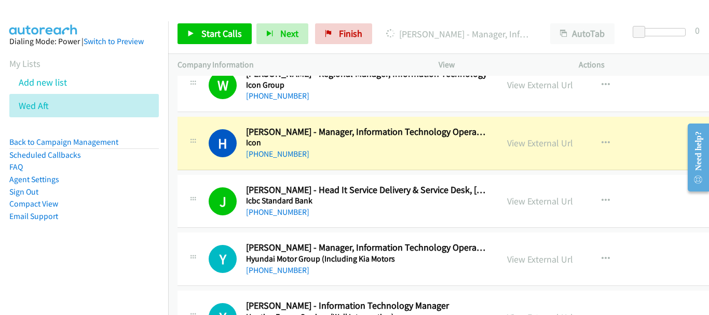
scroll to position [519, 0]
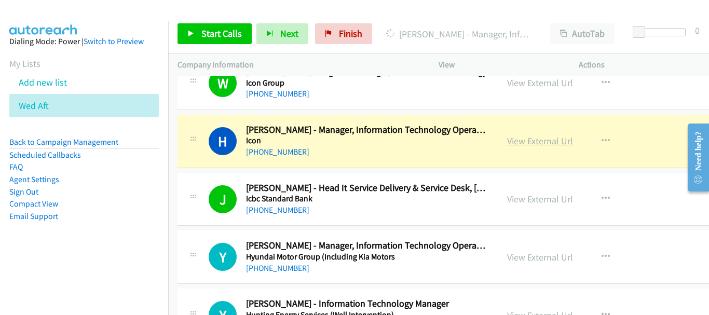
click at [523, 143] on link "View External Url" at bounding box center [540, 141] width 66 height 12
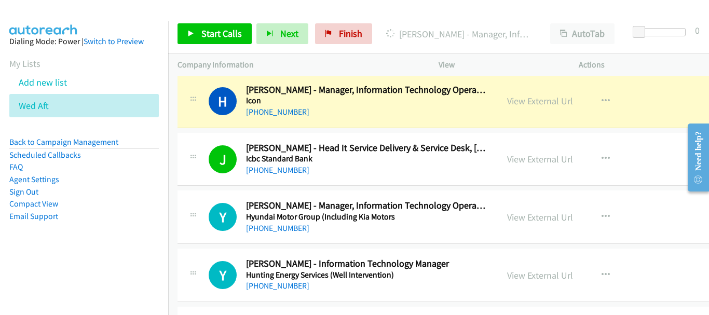
scroll to position [571, 0]
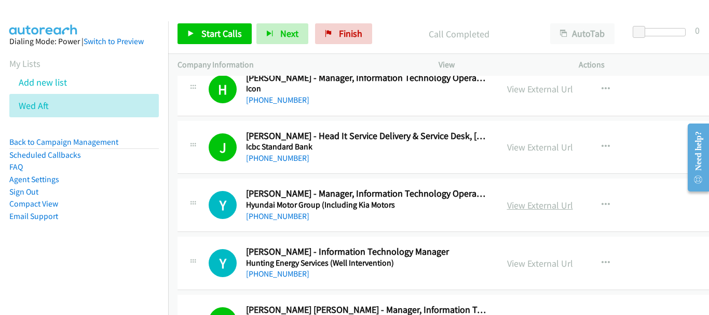
click at [507, 206] on link "View External Url" at bounding box center [540, 205] width 66 height 12
click at [507, 260] on link "View External Url" at bounding box center [540, 263] width 66 height 12
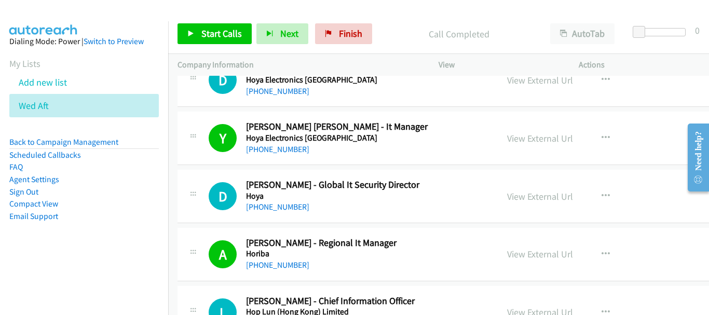
scroll to position [1038, 0]
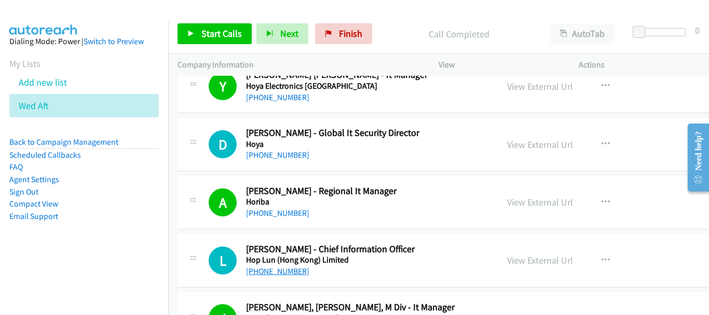
click at [255, 267] on link "+65 9762 8394" at bounding box center [277, 271] width 63 height 10
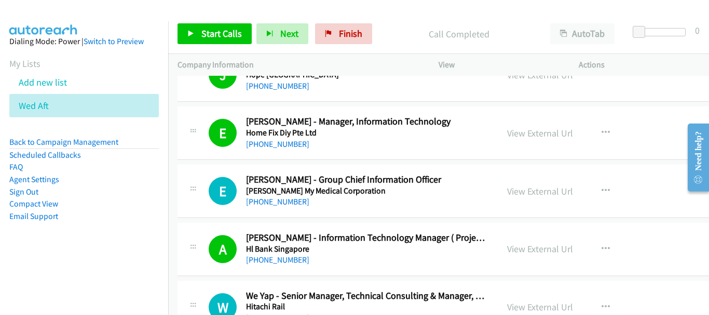
scroll to position [1298, 0]
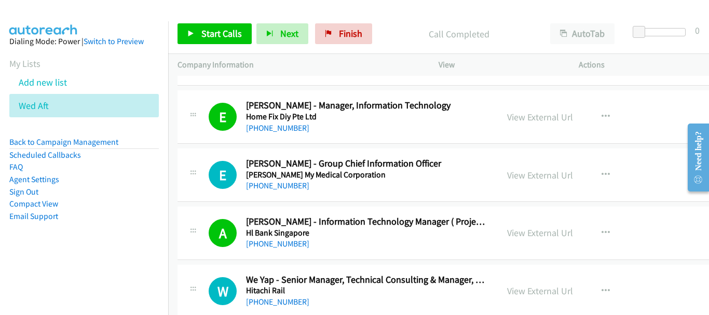
click at [261, 194] on div "E Callback Scheduled Edward Hui - Group Chief Information Officer Hoan My Medic…" at bounding box center [479, 174] width 603 height 53
click at [265, 186] on link "+65 8332 7210" at bounding box center [277, 186] width 63 height 10
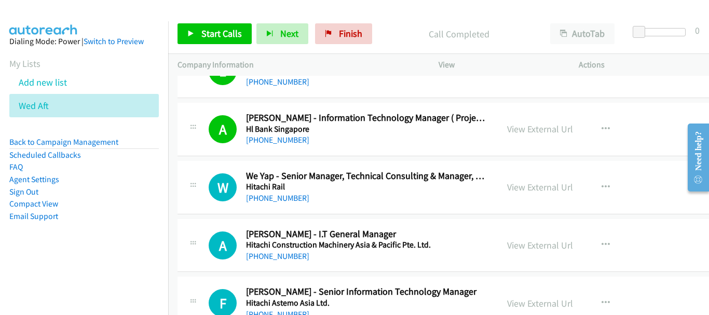
scroll to position [1454, 0]
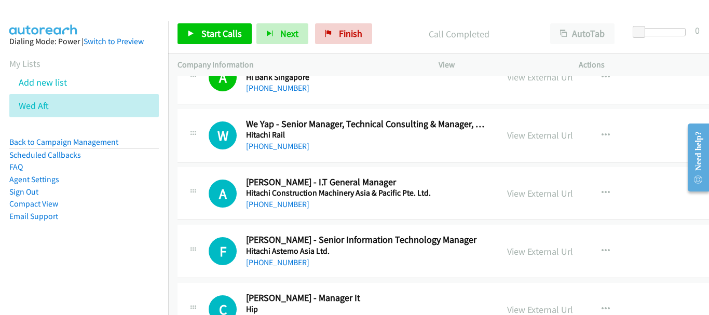
click at [283, 209] on div "+65 9155 1135" at bounding box center [367, 204] width 242 height 12
click at [283, 206] on link "+65 9155 1135" at bounding box center [277, 204] width 63 height 10
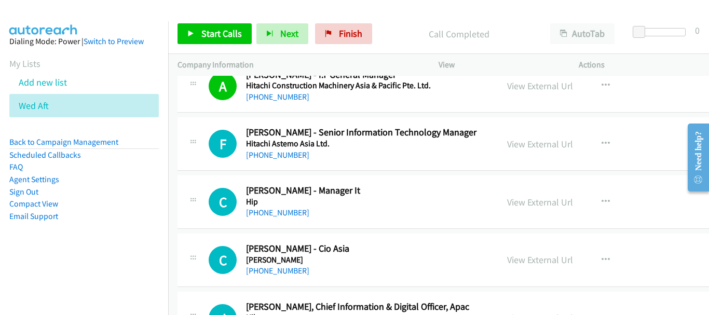
scroll to position [1505, 0]
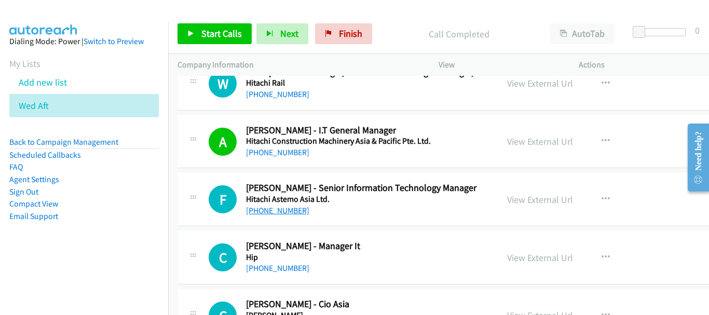
click at [286, 212] on link "+65 8498 3893" at bounding box center [277, 211] width 63 height 10
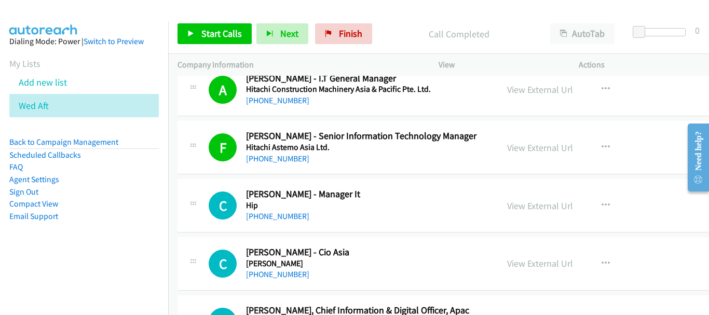
click at [278, 222] on div "+65 9187 7210" at bounding box center [367, 216] width 242 height 12
click at [277, 214] on link "+65 9187 7210" at bounding box center [277, 216] width 63 height 10
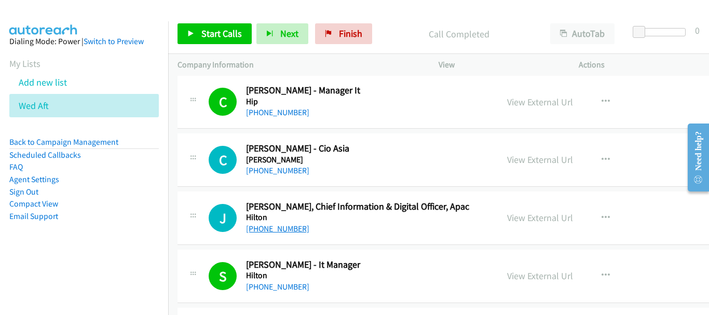
click at [273, 225] on link "+65 9732 8288" at bounding box center [277, 229] width 63 height 10
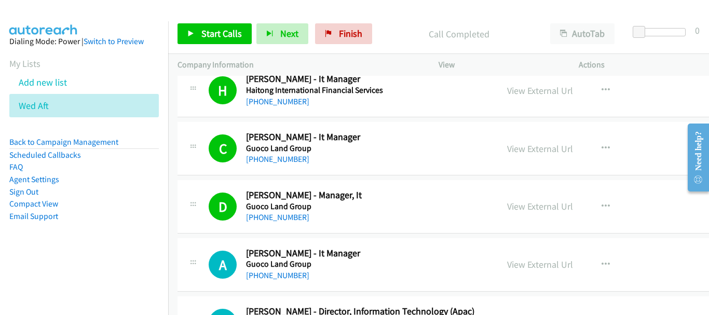
scroll to position [2544, 0]
click at [271, 275] on link "+65 9643 9705" at bounding box center [277, 275] width 63 height 10
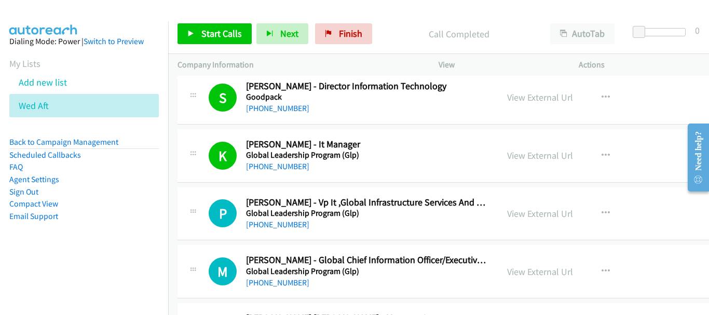
scroll to position [3011, 0]
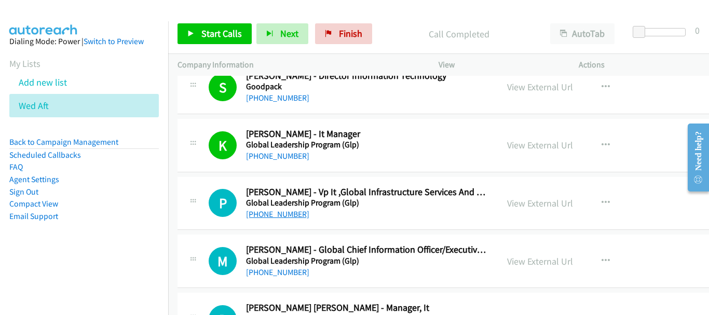
click at [287, 218] on link "+65 9666 4290" at bounding box center [277, 214] width 63 height 10
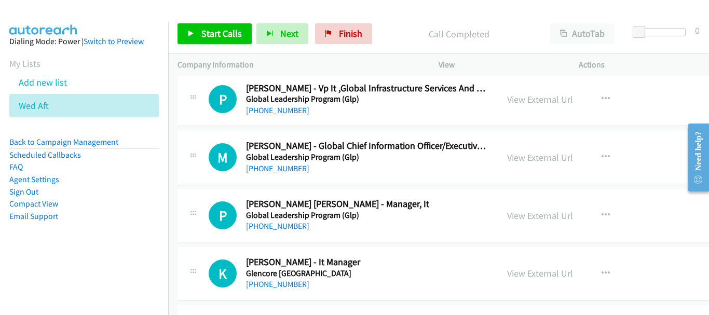
scroll to position [3167, 0]
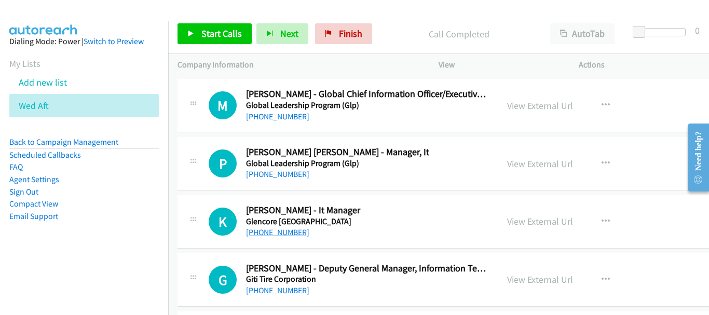
click at [291, 231] on link "+65 8511 3275" at bounding box center [277, 232] width 63 height 10
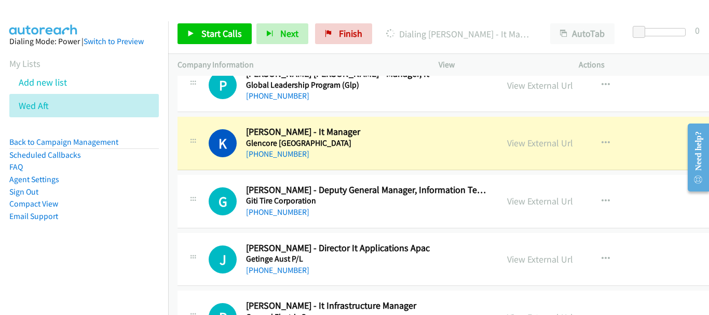
scroll to position [3270, 0]
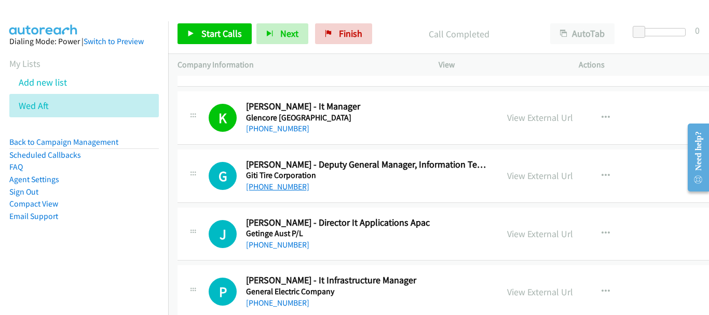
click at [278, 187] on link "+65 9882 7086" at bounding box center [277, 187] width 63 height 10
click at [75, 144] on link "Back to Campaign Management" at bounding box center [63, 142] width 109 height 10
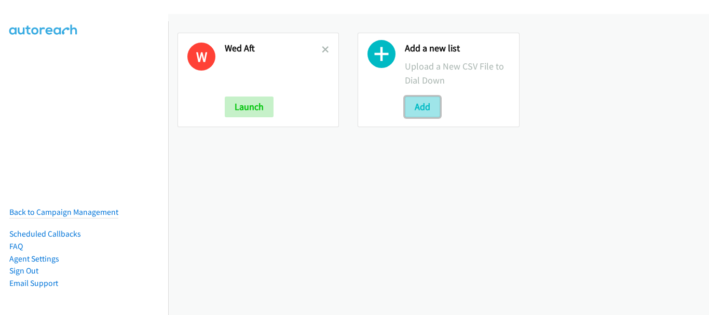
click at [414, 113] on button "Add" at bounding box center [422, 107] width 35 height 21
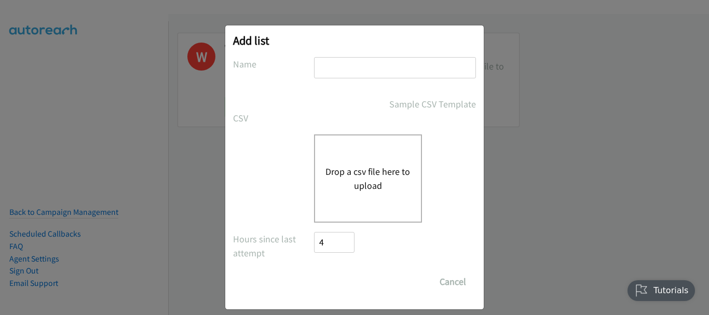
click at [387, 57] on input "text" at bounding box center [395, 67] width 162 height 21
type input "Wed OT"
click at [381, 198] on div "Drop a csv file here to upload" at bounding box center [368, 178] width 108 height 88
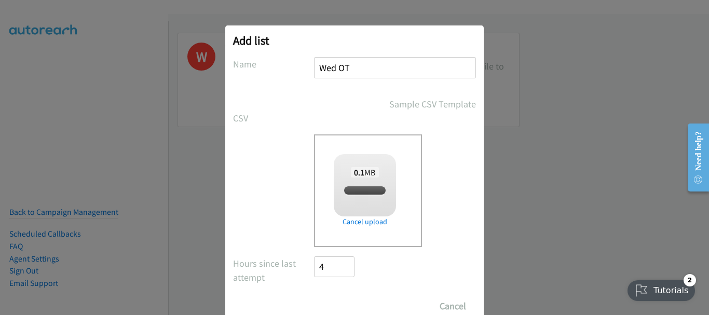
checkbox input "true"
click at [338, 304] on input "Save List" at bounding box center [341, 306] width 55 height 21
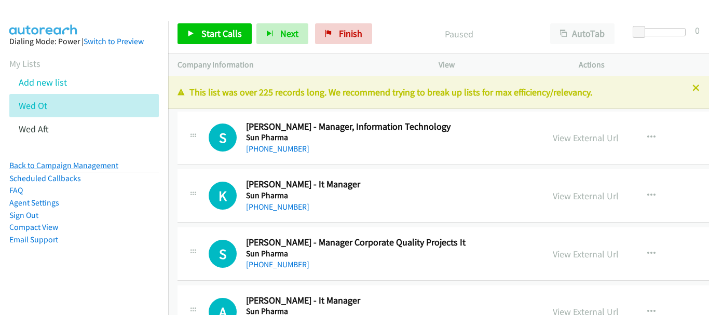
click at [85, 170] on link "Back to Campaign Management" at bounding box center [63, 165] width 109 height 10
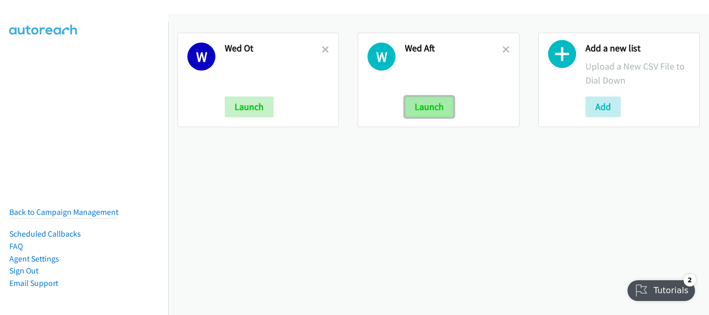
click at [439, 104] on button "Launch" at bounding box center [429, 107] width 49 height 21
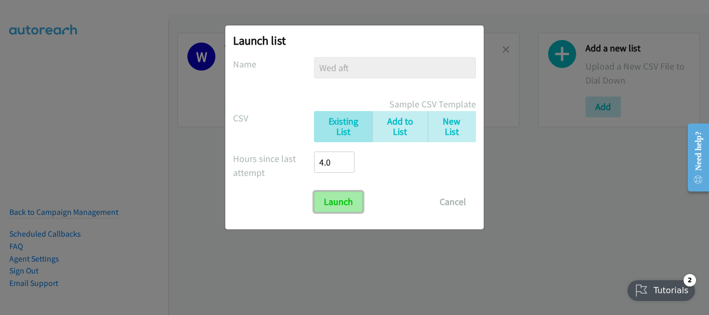
click at [334, 210] on input "Launch" at bounding box center [338, 202] width 49 height 21
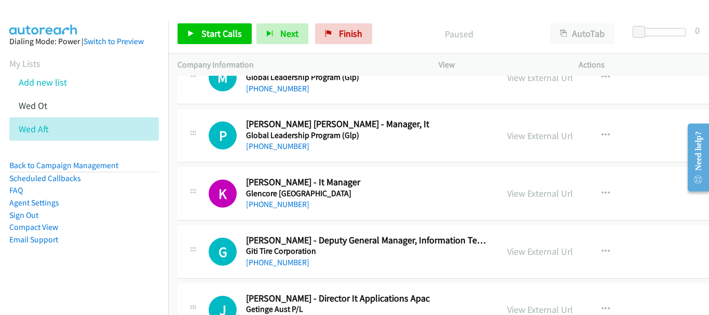
scroll to position [3247, 0]
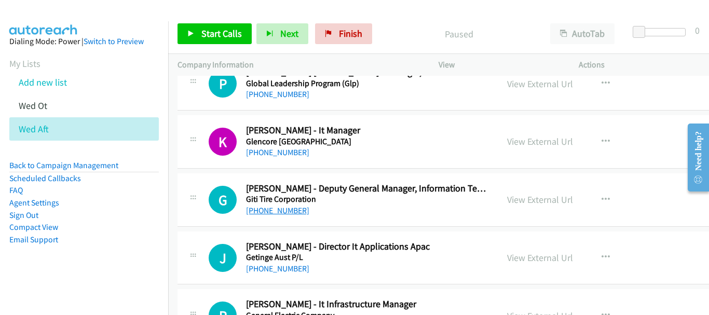
click at [290, 210] on link "+65 9882 7086" at bounding box center [277, 211] width 63 height 10
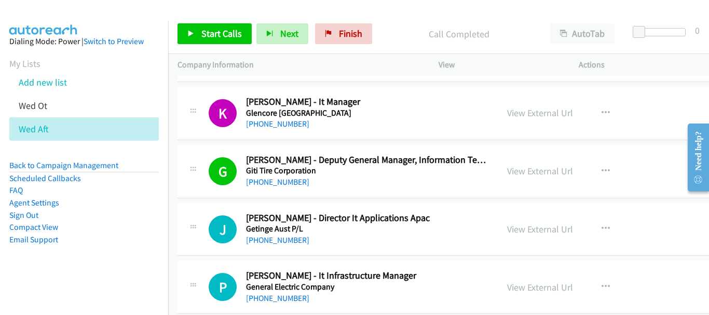
scroll to position [3298, 0]
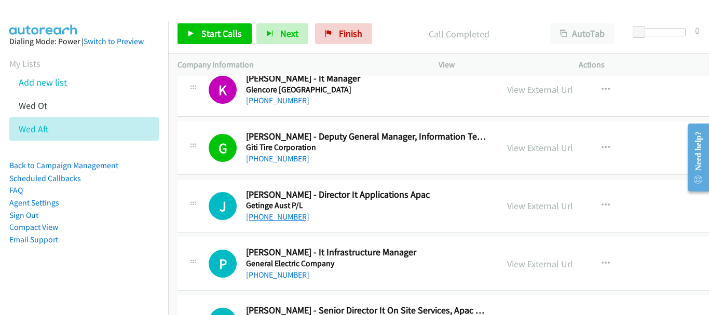
click at [283, 214] on link "+65 9615 5320" at bounding box center [277, 217] width 63 height 10
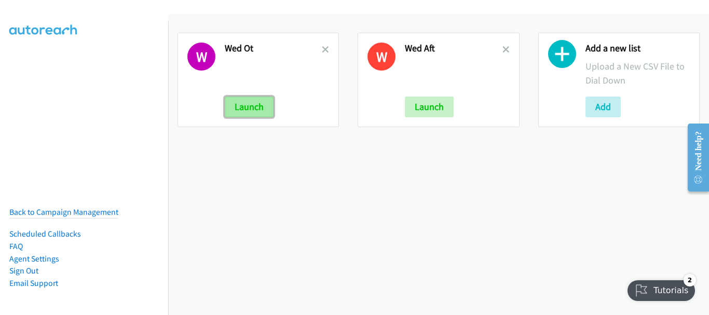
click at [239, 110] on button "Launch" at bounding box center [249, 107] width 49 height 21
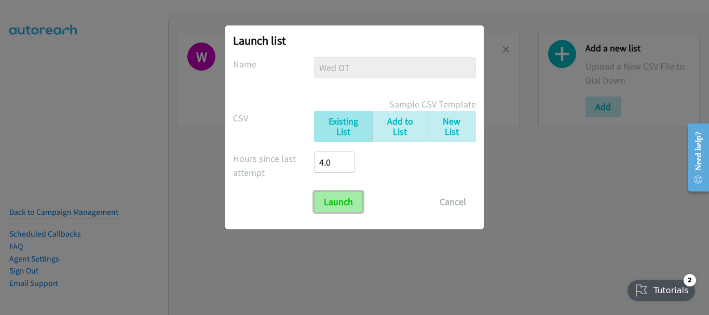
click at [347, 211] on input "Launch" at bounding box center [338, 202] width 49 height 21
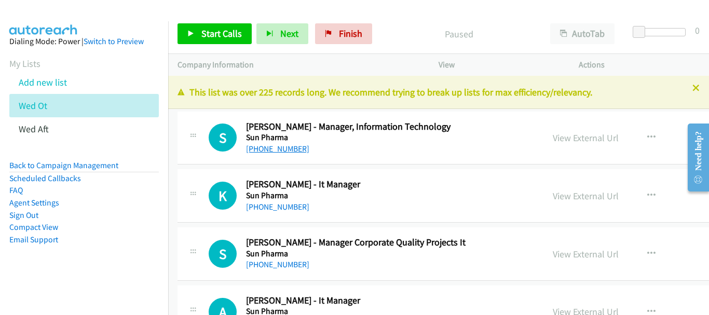
click at [293, 148] on link "[PHONE_NUMBER]" at bounding box center [277, 149] width 63 height 10
click at [284, 207] on link "[PHONE_NUMBER]" at bounding box center [277, 207] width 63 height 10
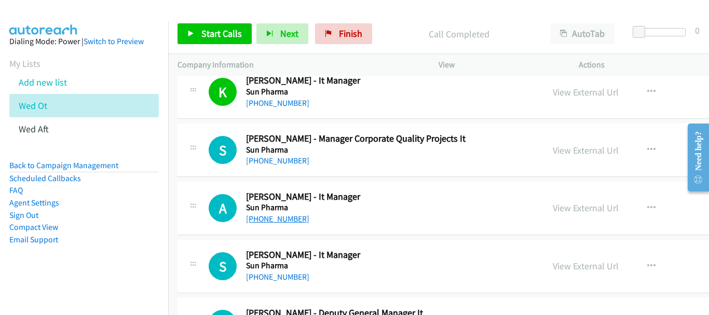
click at [281, 216] on link "[PHONE_NUMBER]" at bounding box center [277, 219] width 63 height 10
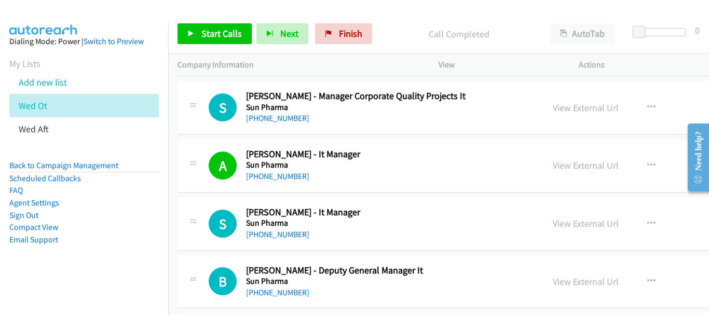
scroll to position [156, 0]
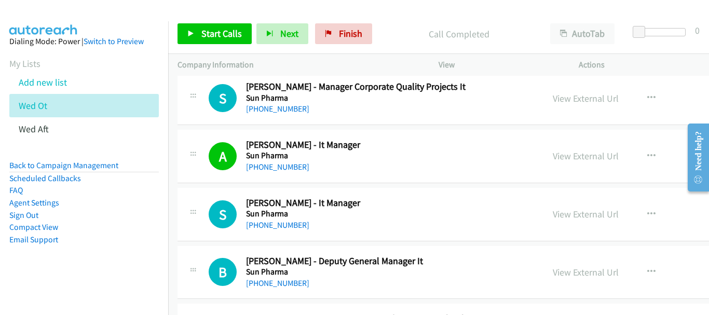
click at [276, 231] on div "[PHONE_NUMBER]" at bounding box center [374, 225] width 257 height 12
click at [282, 226] on link "[PHONE_NUMBER]" at bounding box center [277, 225] width 63 height 10
click at [293, 287] on link "[PHONE_NUMBER]" at bounding box center [277, 283] width 63 height 10
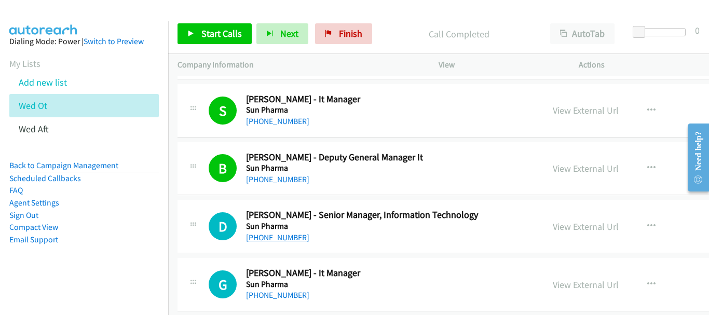
click at [283, 234] on link "[PHONE_NUMBER]" at bounding box center [277, 238] width 63 height 10
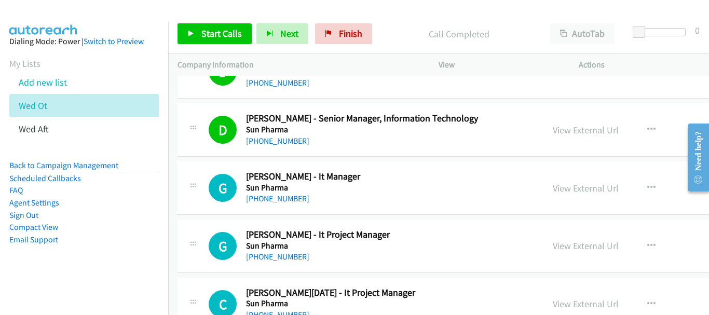
scroll to position [363, 0]
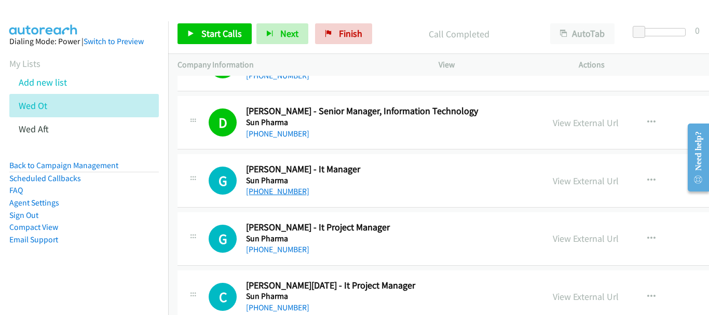
click at [276, 194] on link "[PHONE_NUMBER]" at bounding box center [277, 191] width 63 height 10
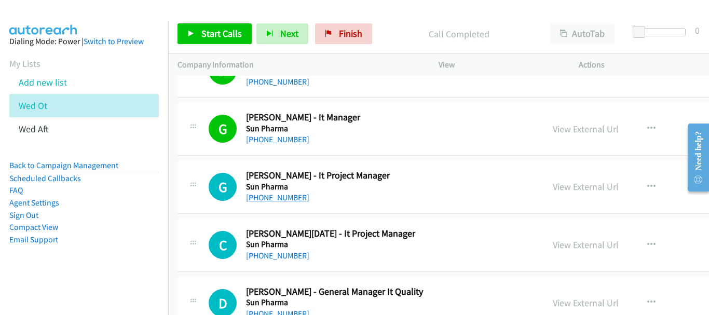
click at [277, 197] on link "[PHONE_NUMBER]" at bounding box center [277, 198] width 63 height 10
click at [292, 257] on link "[PHONE_NUMBER]" at bounding box center [277, 256] width 63 height 10
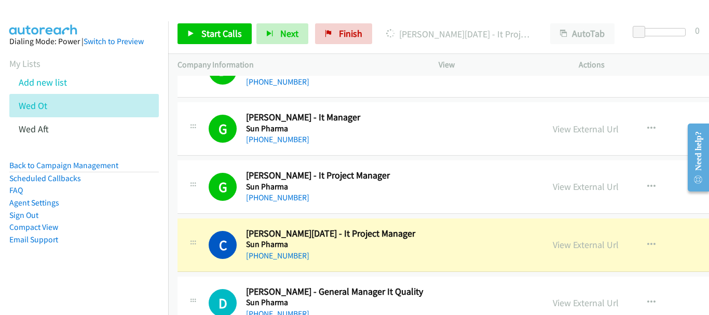
scroll to position [467, 0]
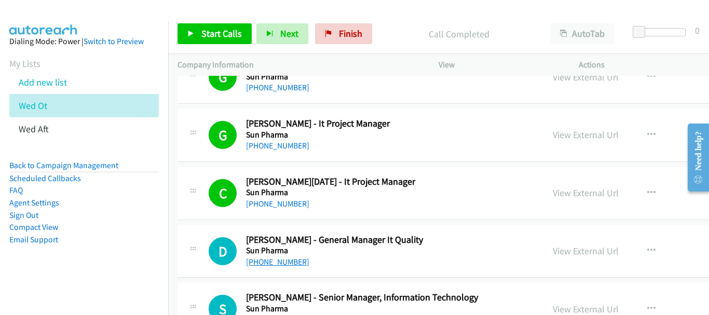
click at [286, 259] on link "[PHONE_NUMBER]" at bounding box center [277, 262] width 63 height 10
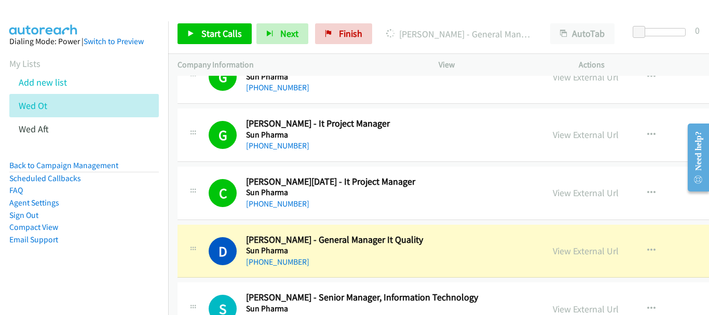
scroll to position [571, 0]
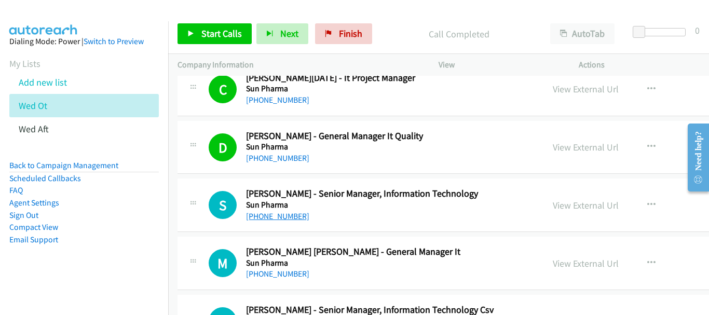
click at [260, 216] on link "[PHONE_NUMBER]" at bounding box center [277, 216] width 63 height 10
